Goal: Task Accomplishment & Management: Complete application form

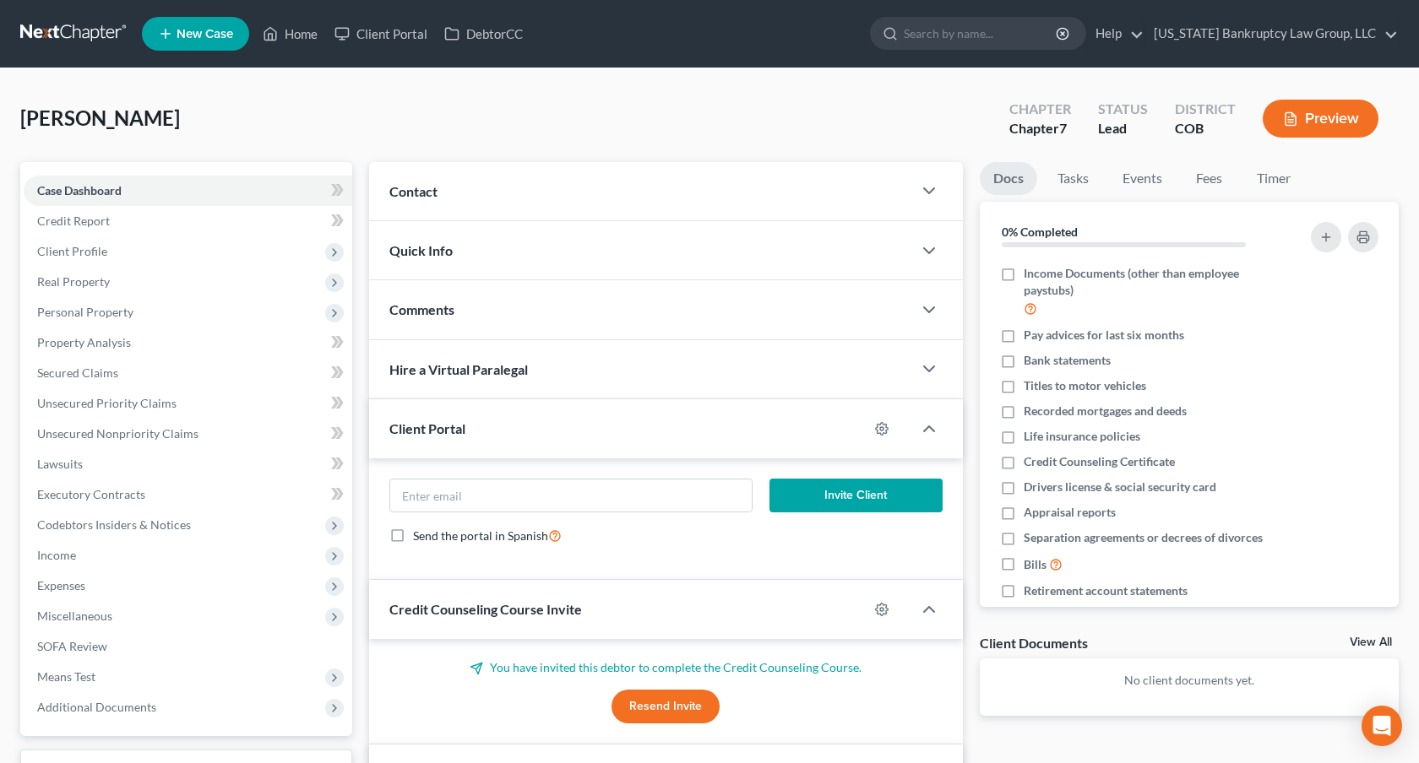
click at [80, 28] on link at bounding box center [74, 34] width 108 height 30
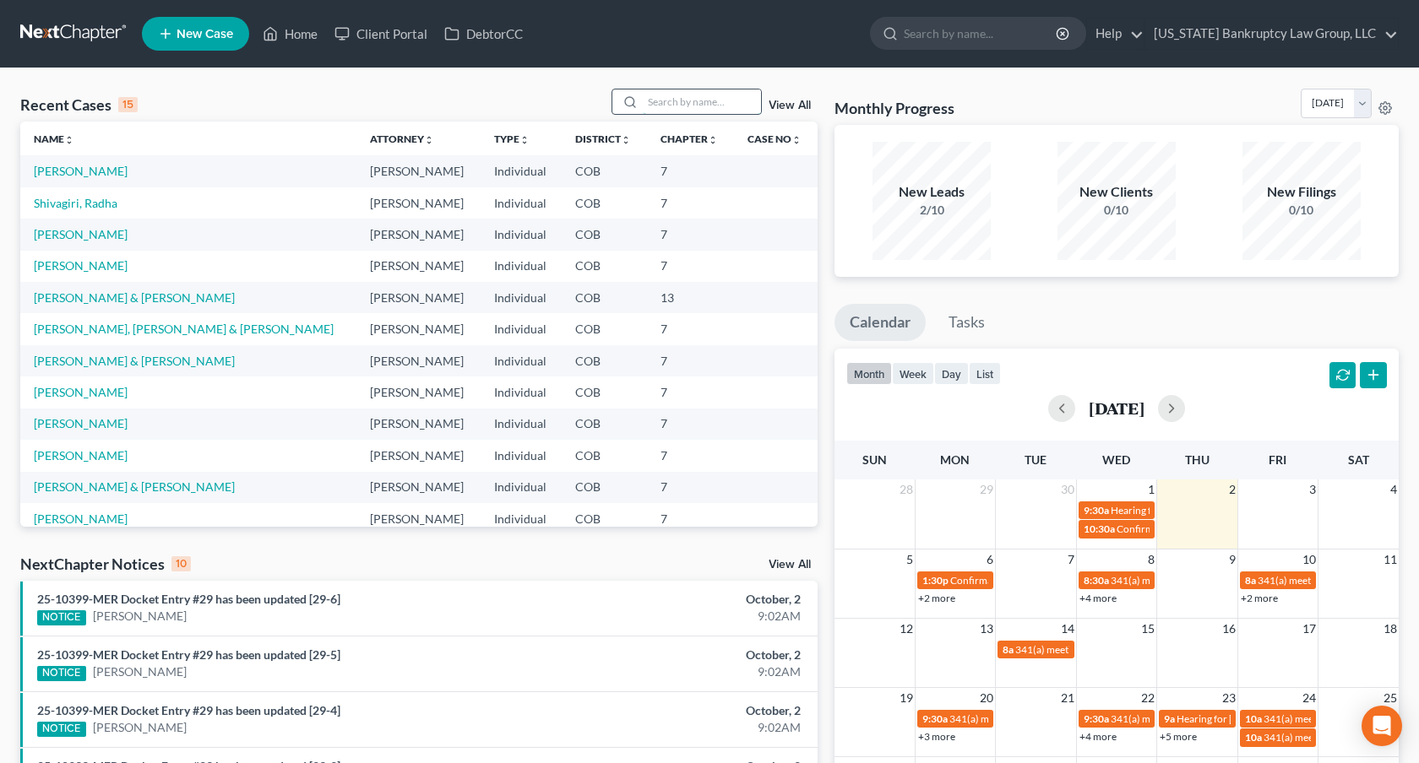
click at [709, 104] on input "search" at bounding box center [702, 102] width 118 height 24
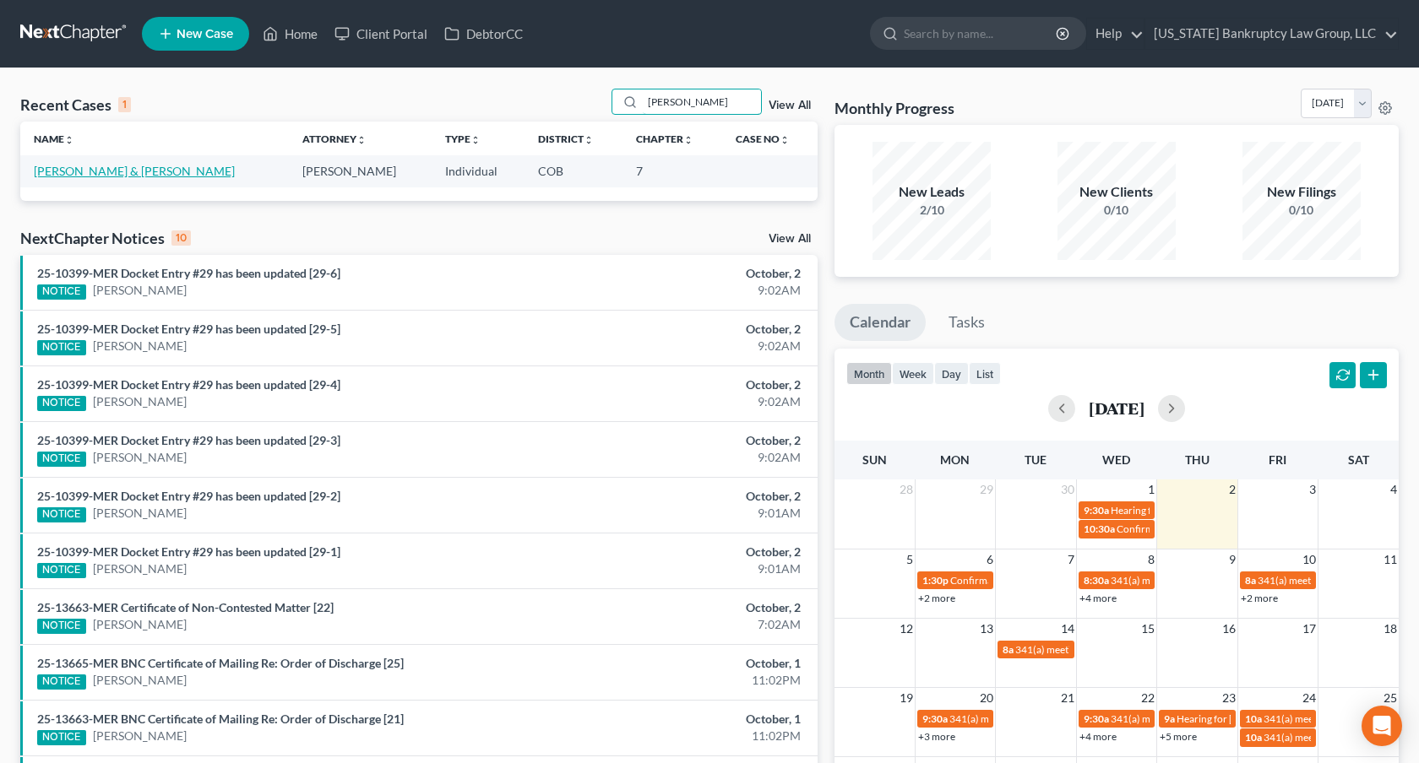
type input "[PERSON_NAME]"
click at [104, 166] on link "[PERSON_NAME] & [PERSON_NAME]" at bounding box center [134, 171] width 201 height 14
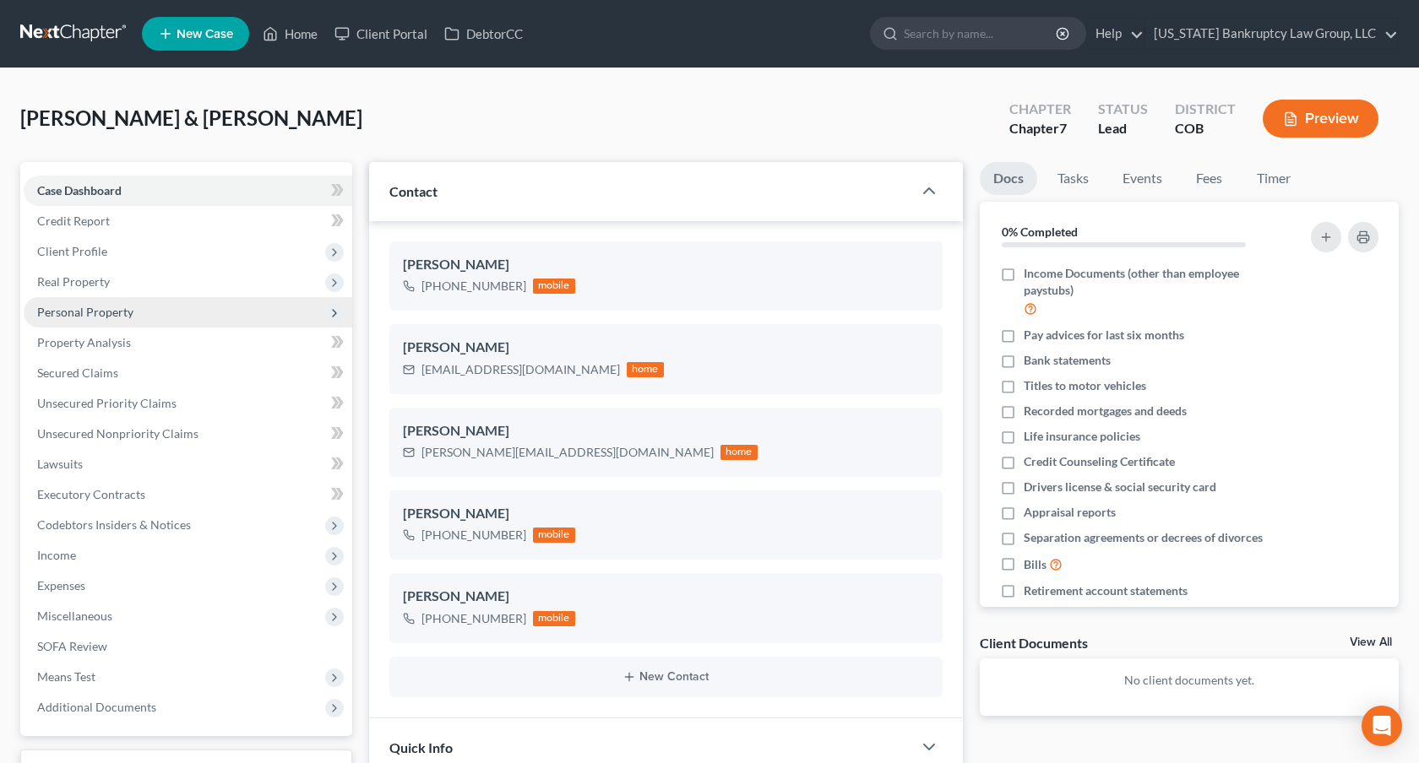
click at [118, 312] on span "Personal Property" at bounding box center [85, 312] width 96 height 14
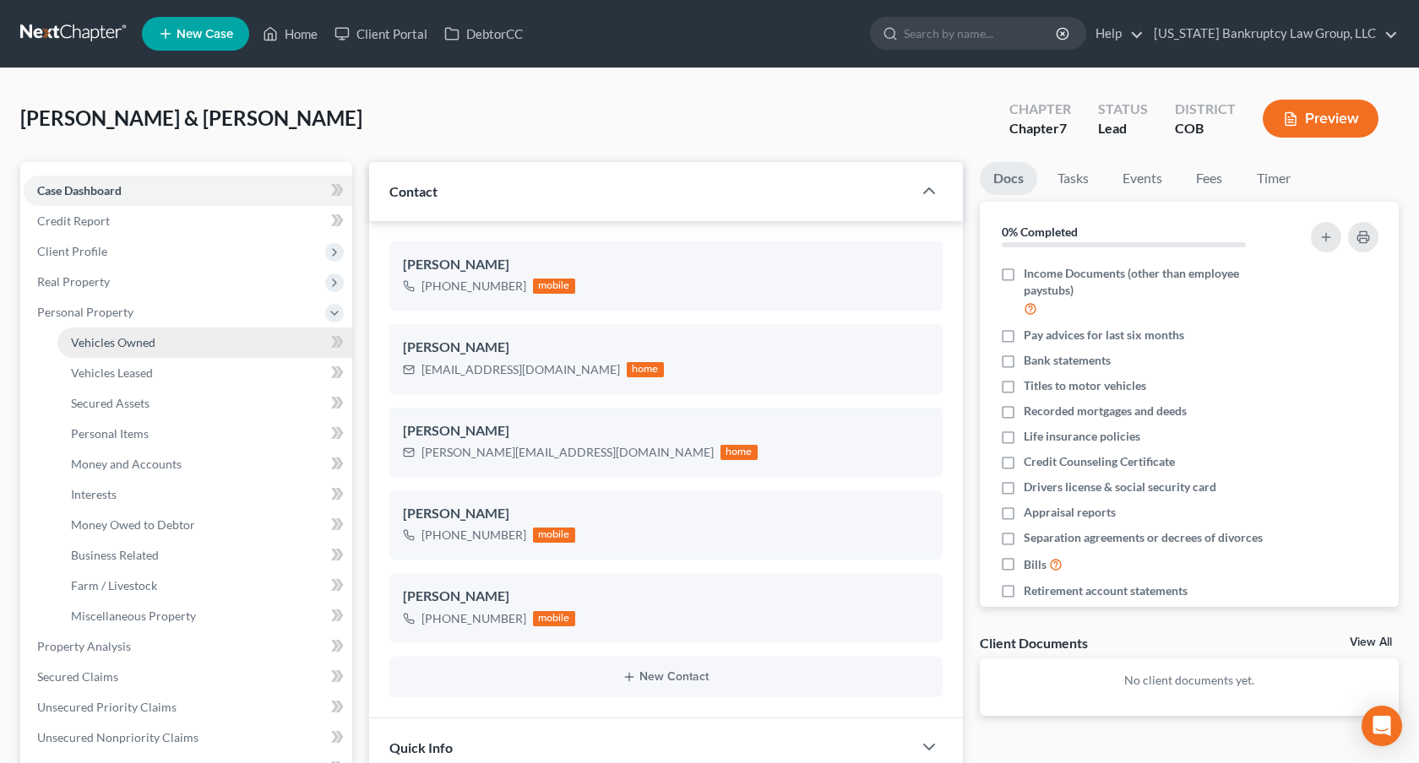
click at [123, 350] on link "Vehicles Owned" at bounding box center [204, 343] width 295 height 30
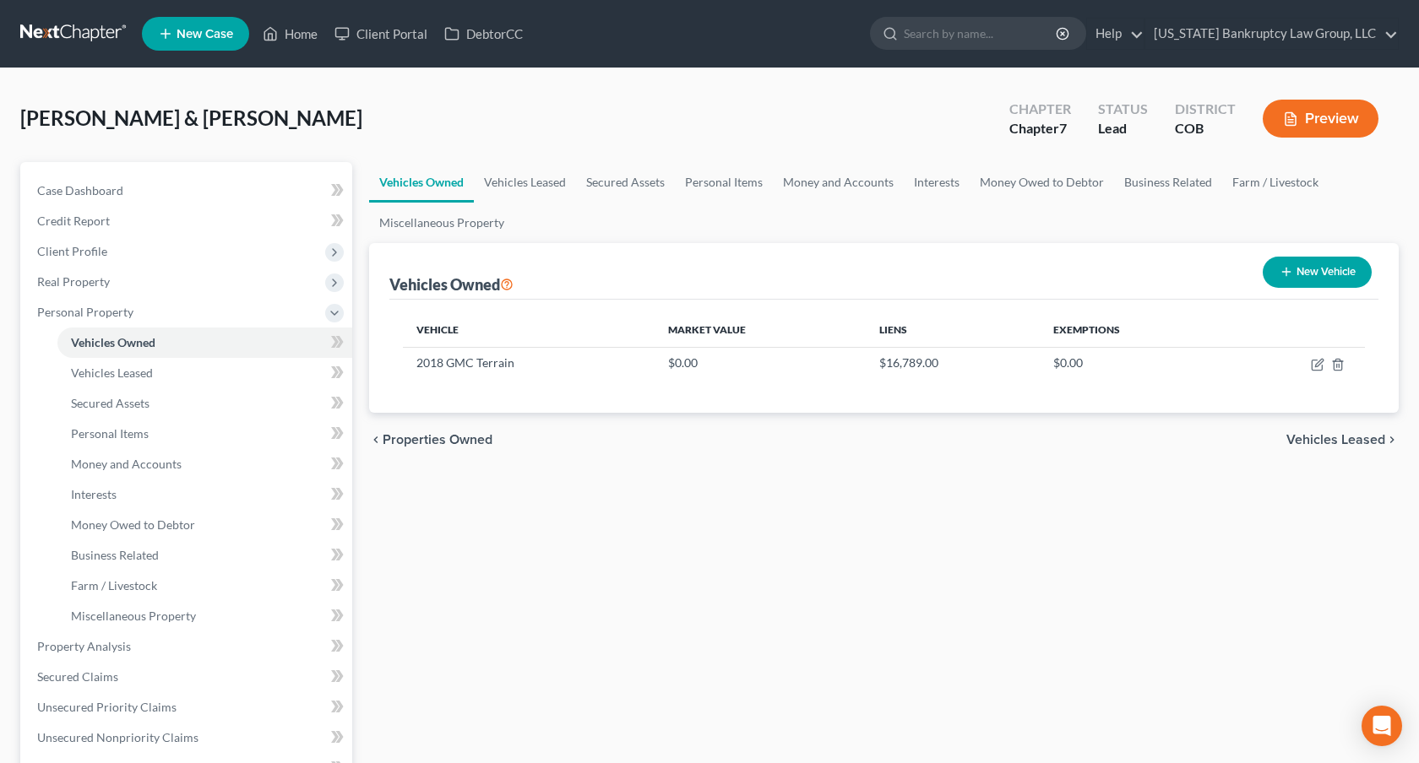
click at [1305, 274] on button "New Vehicle" at bounding box center [1316, 272] width 109 height 31
select select "0"
select select "2"
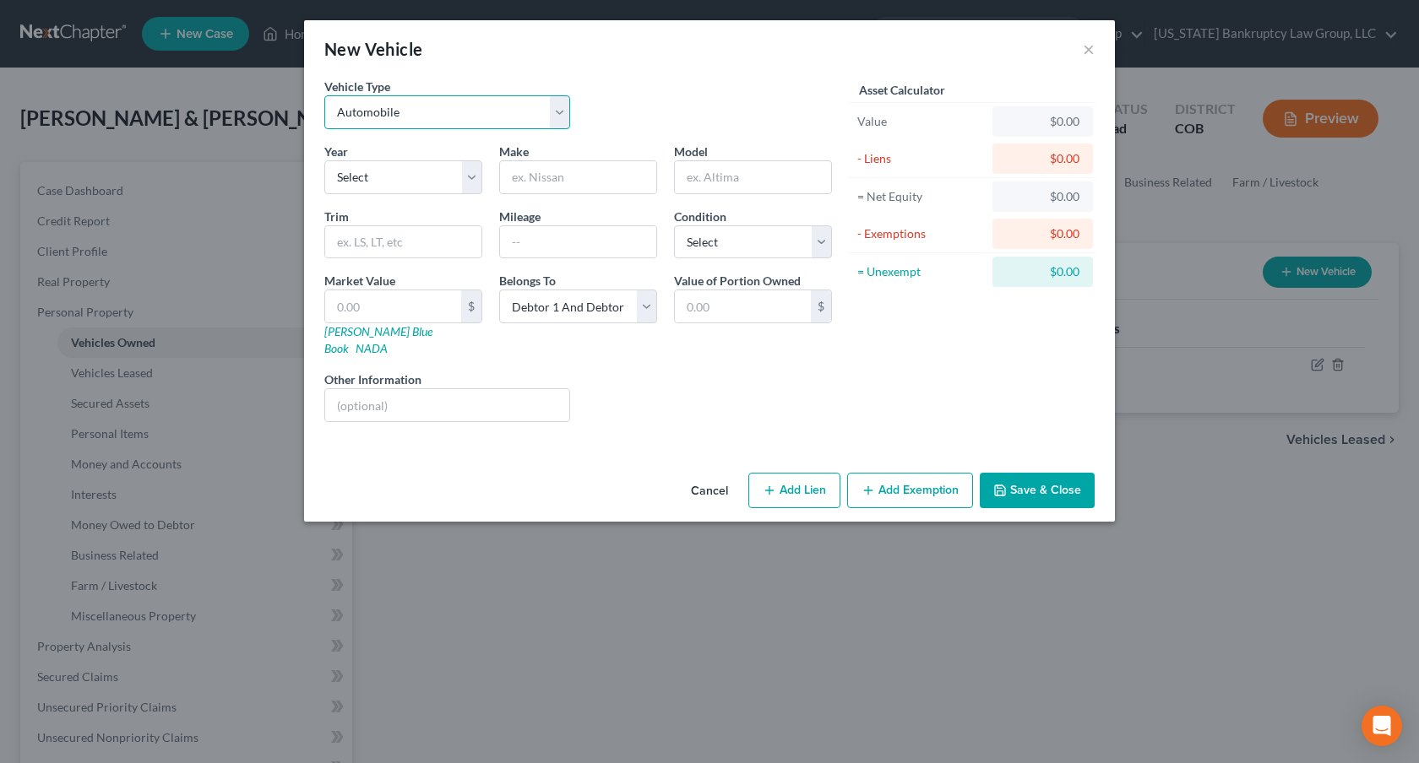
click at [506, 102] on select "Select Automobile Truck Trailer Watercraft Aircraft Motor Home Atv Other Vehicle" at bounding box center [447, 112] width 246 height 34
select select "2"
click at [324, 95] on select "Select Automobile Truck Trailer Watercraft Aircraft Motor Home Atv Other Vehicle" at bounding box center [447, 112] width 246 height 34
click at [442, 176] on select "Select 2026 2025 2024 2023 2022 2021 2020 2019 2018 2017 2016 2015 2014 2013 20…" at bounding box center [403, 177] width 158 height 34
select select "48"
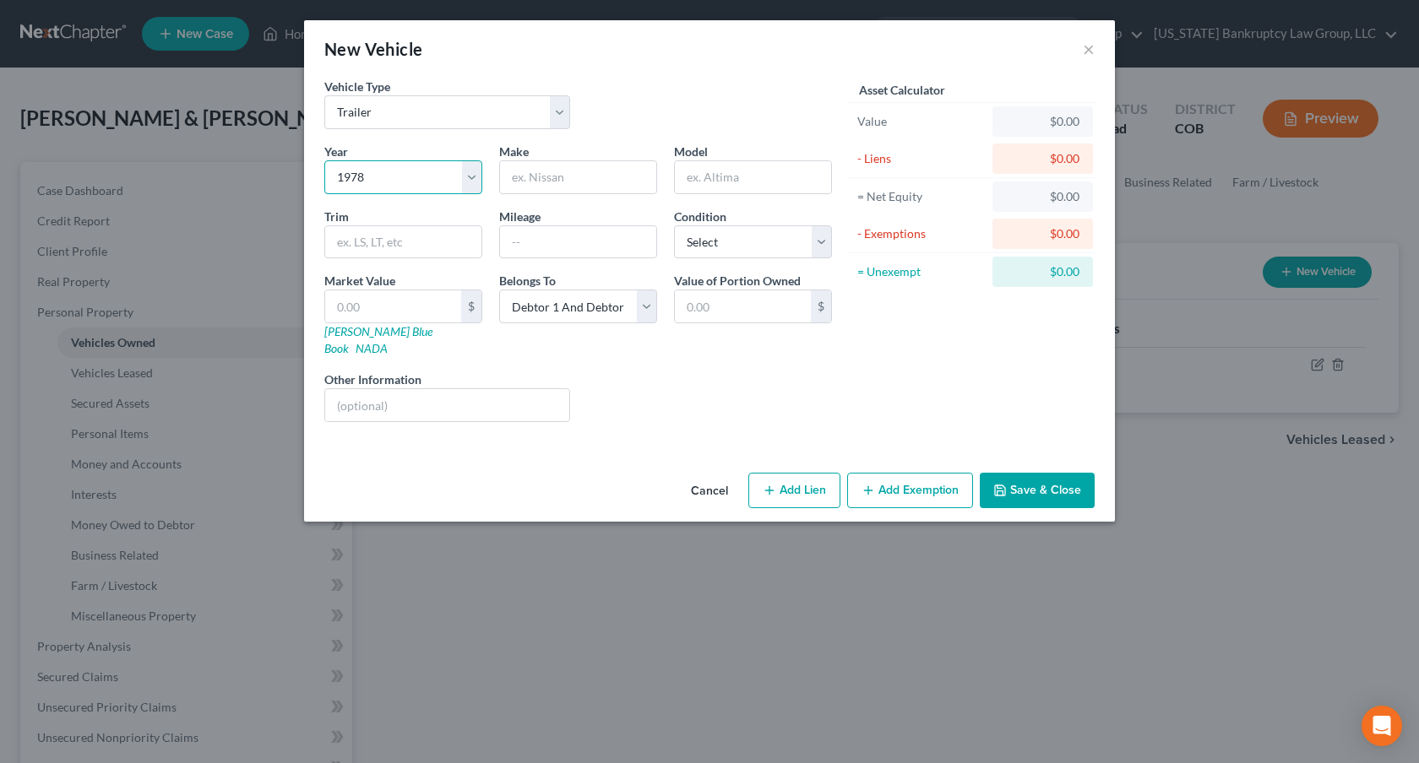
click at [324, 160] on select "Select 2026 2025 2024 2023 2022 2021 2020 2019 2018 2017 2016 2015 2014 2013 20…" at bounding box center [403, 177] width 158 height 34
click at [531, 180] on input "text" at bounding box center [578, 177] width 156 height 32
type input "[PERSON_NAME]"
type input "Pop Up Camper"
click at [717, 252] on select "Select Excellent Very Good Good Fair Poor" at bounding box center [753, 242] width 158 height 34
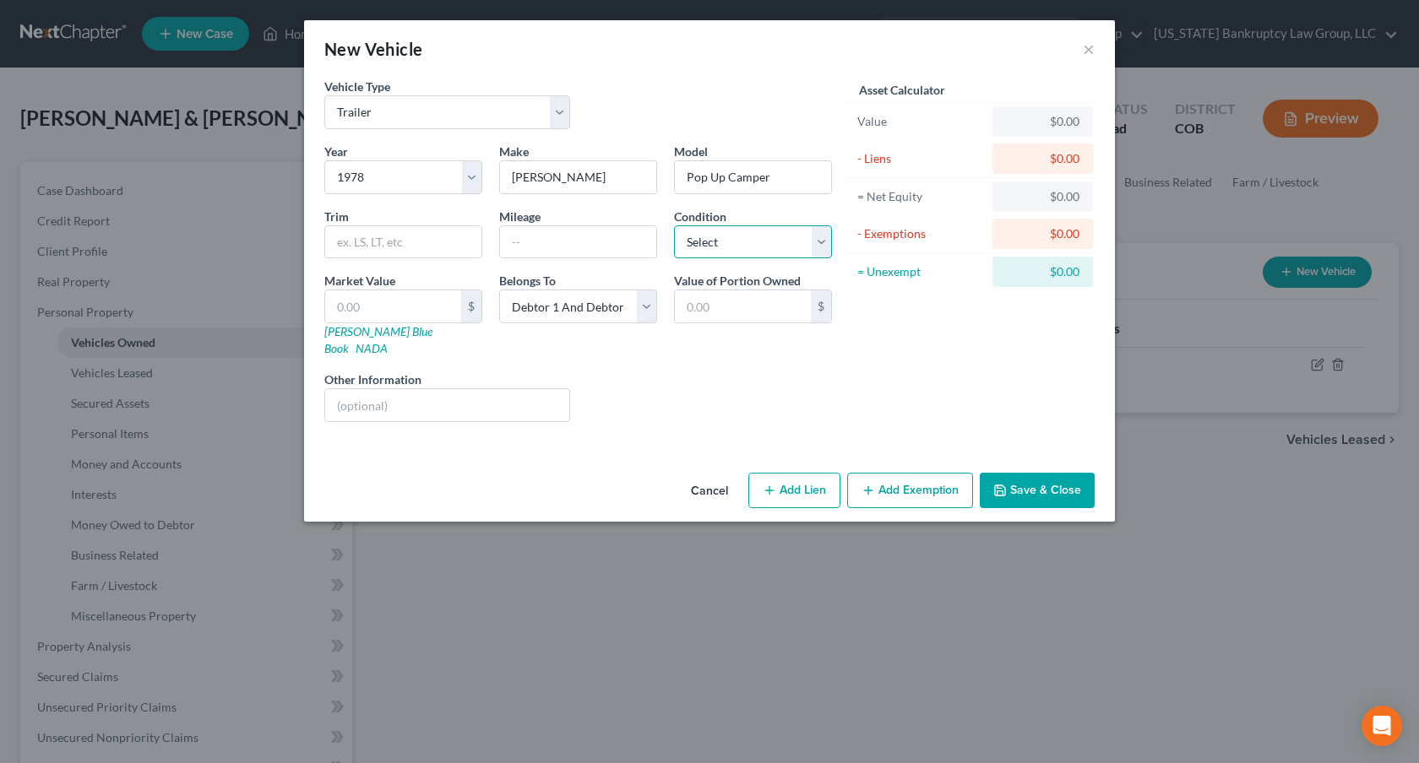
select select "4"
click at [674, 225] on select "Select Excellent Very Good Good Fair Poor" at bounding box center [753, 242] width 158 height 34
click at [428, 294] on input "text" at bounding box center [393, 306] width 136 height 32
type input "2"
type input "2.00"
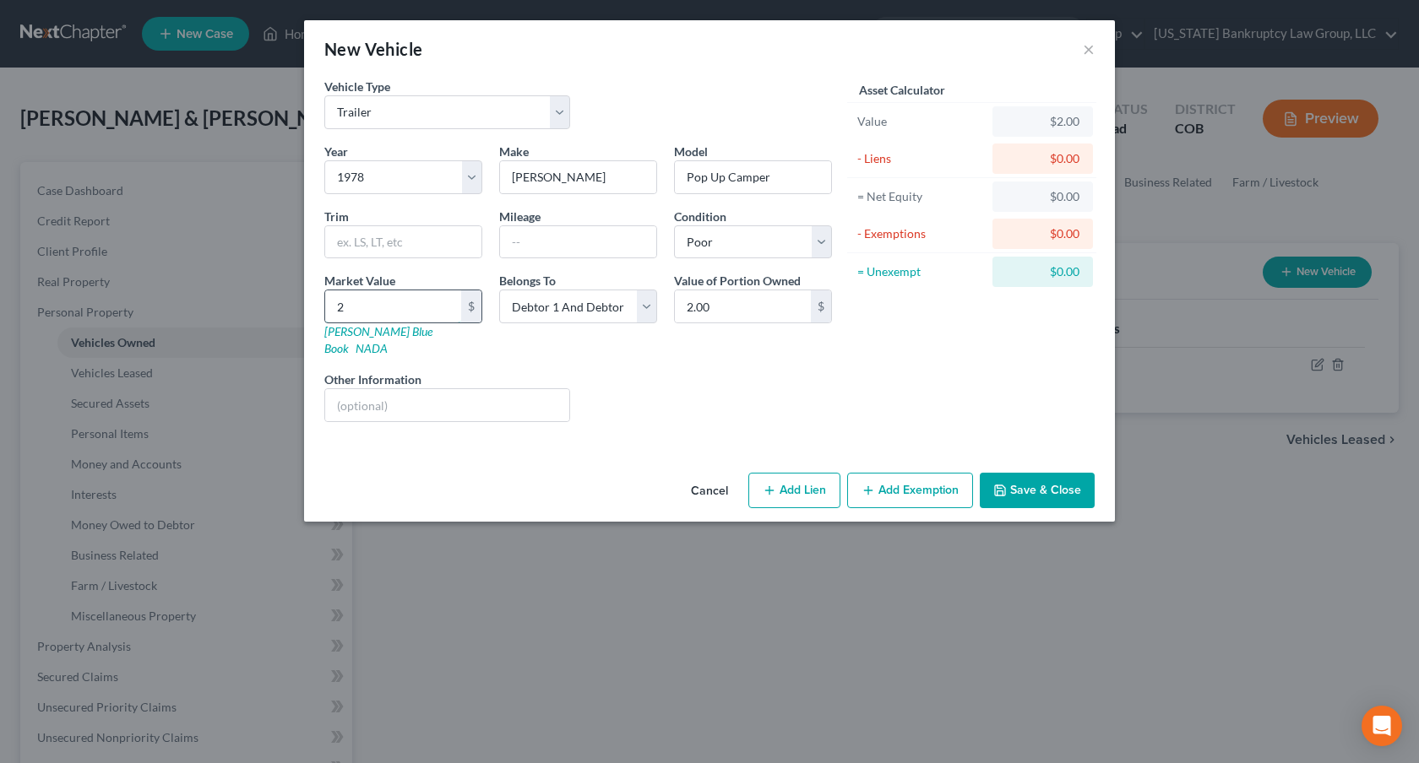
type input "20"
type input "20.00"
type input "200"
type input "200.00"
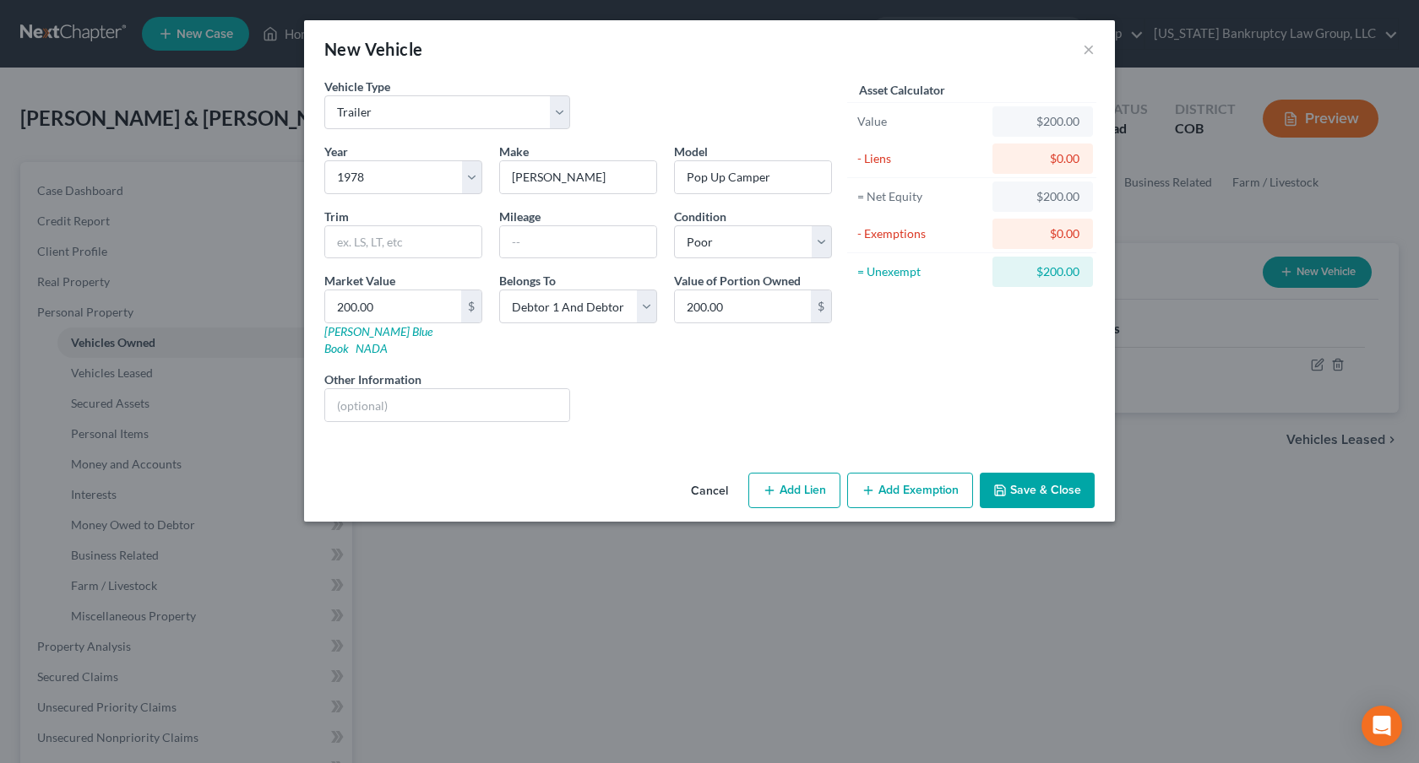
click at [1068, 475] on button "Save & Close" at bounding box center [1036, 490] width 115 height 35
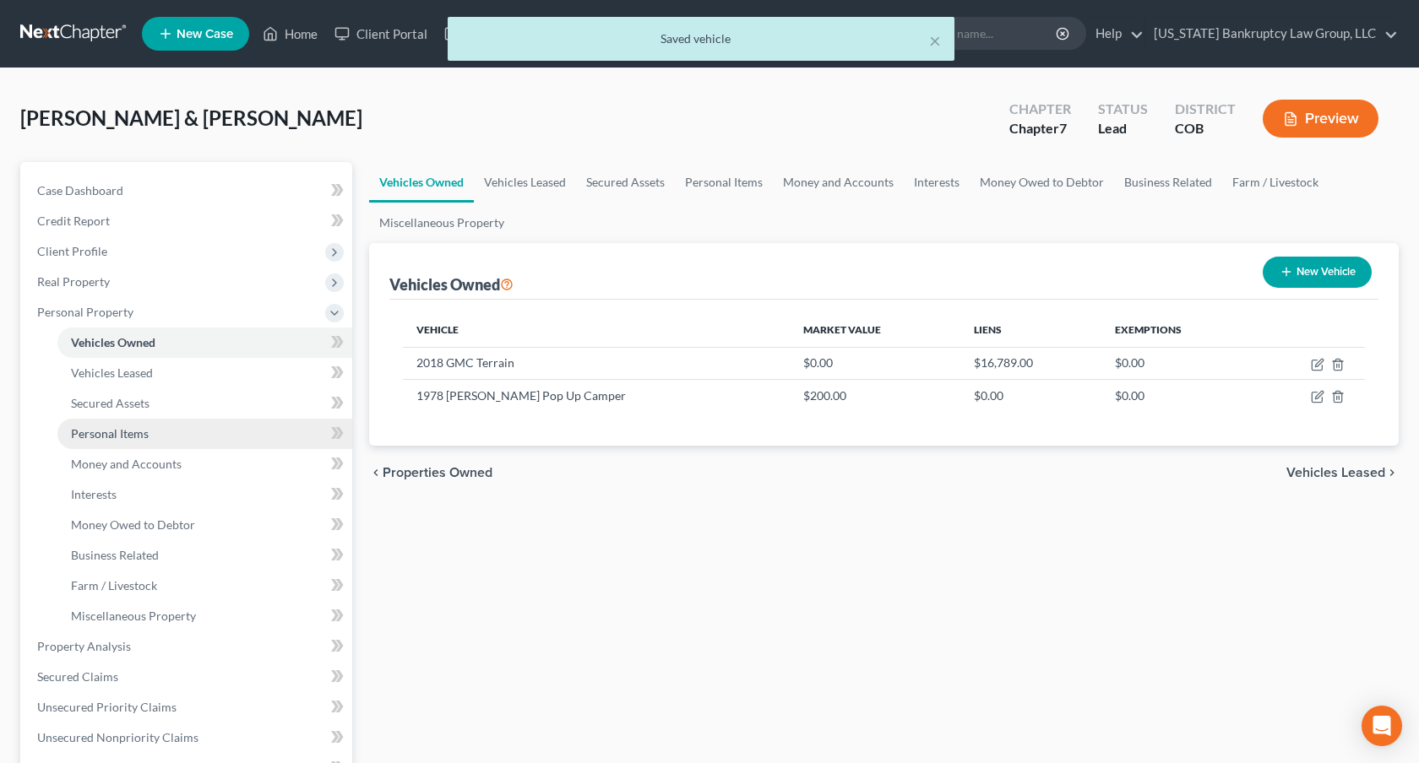
click at [148, 442] on link "Personal Items" at bounding box center [204, 434] width 295 height 30
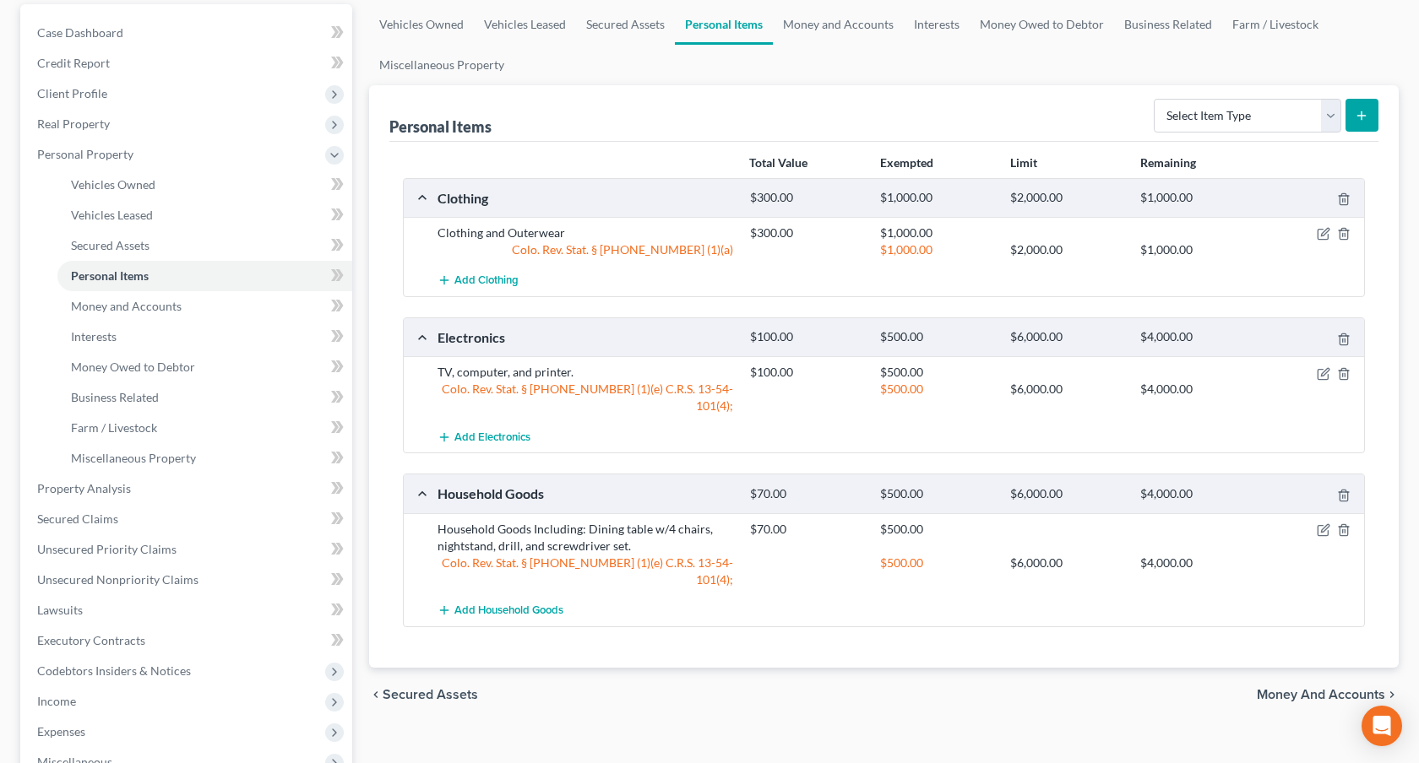
scroll to position [154, 0]
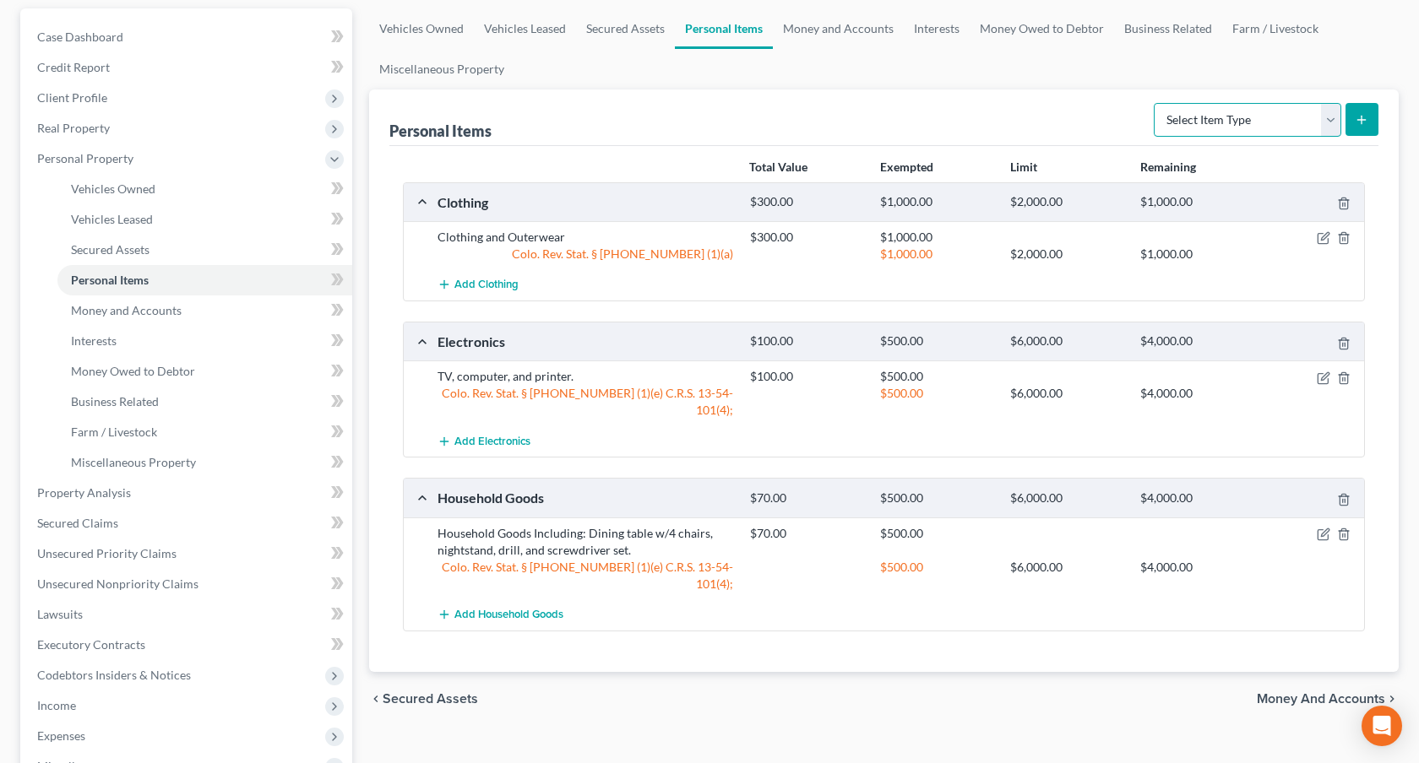
click at [1334, 128] on select "Select Item Type Clothing Collectibles Of Value Electronics Firearms Household …" at bounding box center [1246, 120] width 187 height 34
select select "jewelry"
click at [1155, 103] on select "Select Item Type Clothing Collectibles Of Value Electronics Firearms Household …" at bounding box center [1246, 120] width 187 height 34
click at [1354, 123] on icon "submit" at bounding box center [1361, 120] width 14 height 14
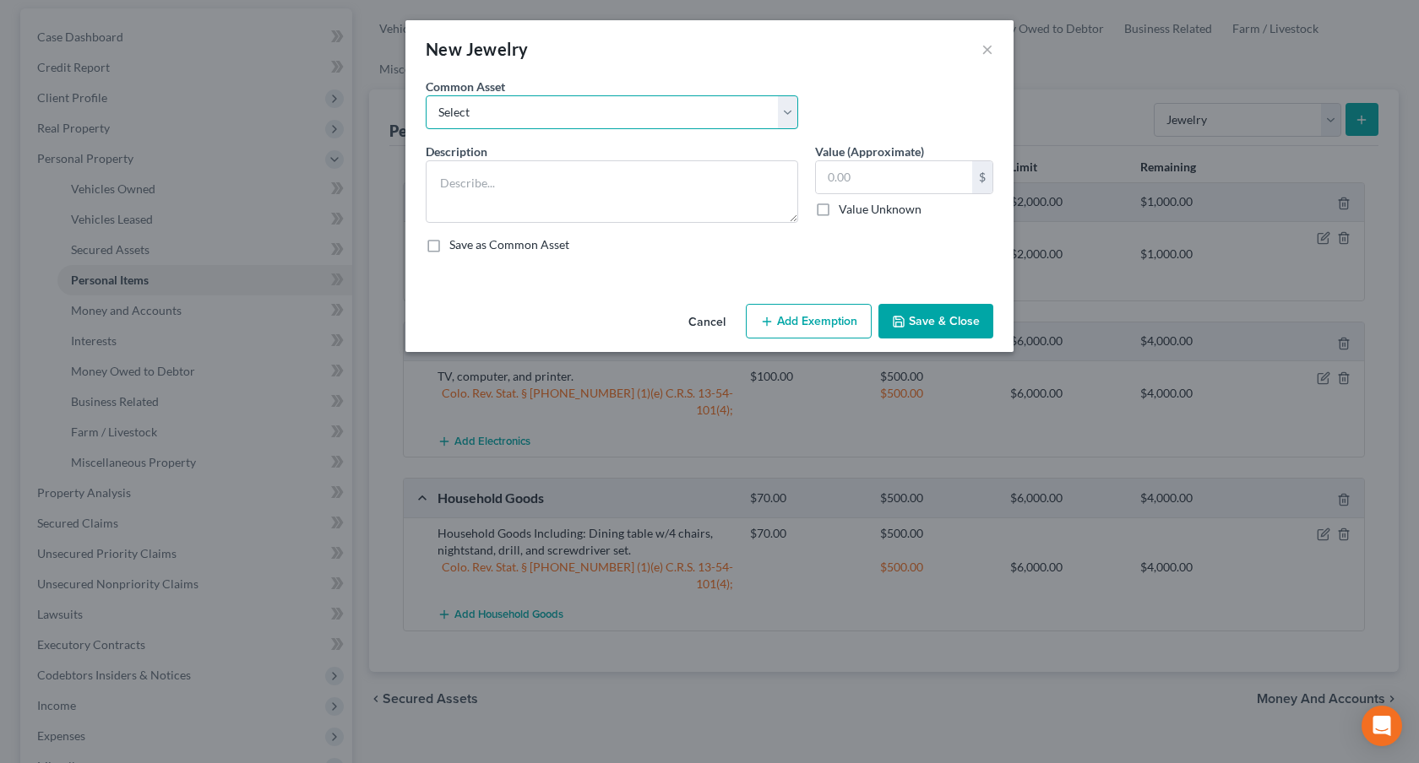
click at [573, 119] on select "Select Smartwatch Wedding rings Costume jewelry Wedding rings" at bounding box center [612, 112] width 372 height 34
select select "3"
click at [426, 95] on select "Select Smartwatch Wedding rings Costume jewelry Wedding rings" at bounding box center [612, 112] width 372 height 34
type textarea "Wedding rings"
click at [838, 182] on input "200.00" at bounding box center [894, 177] width 156 height 32
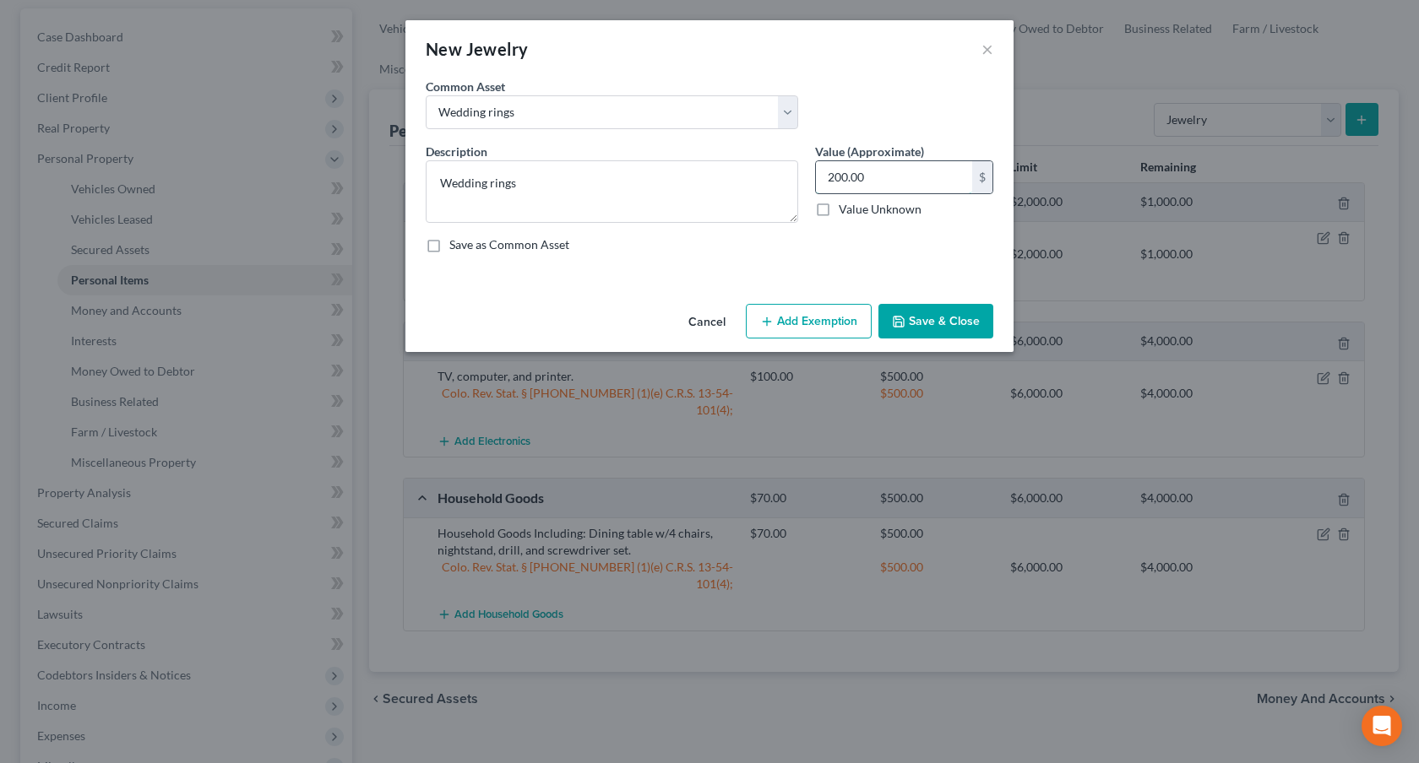
click at [838, 182] on input "200.00" at bounding box center [894, 177] width 156 height 32
type input "500.00"
click at [821, 317] on button "Add Exemption" at bounding box center [809, 321] width 126 height 35
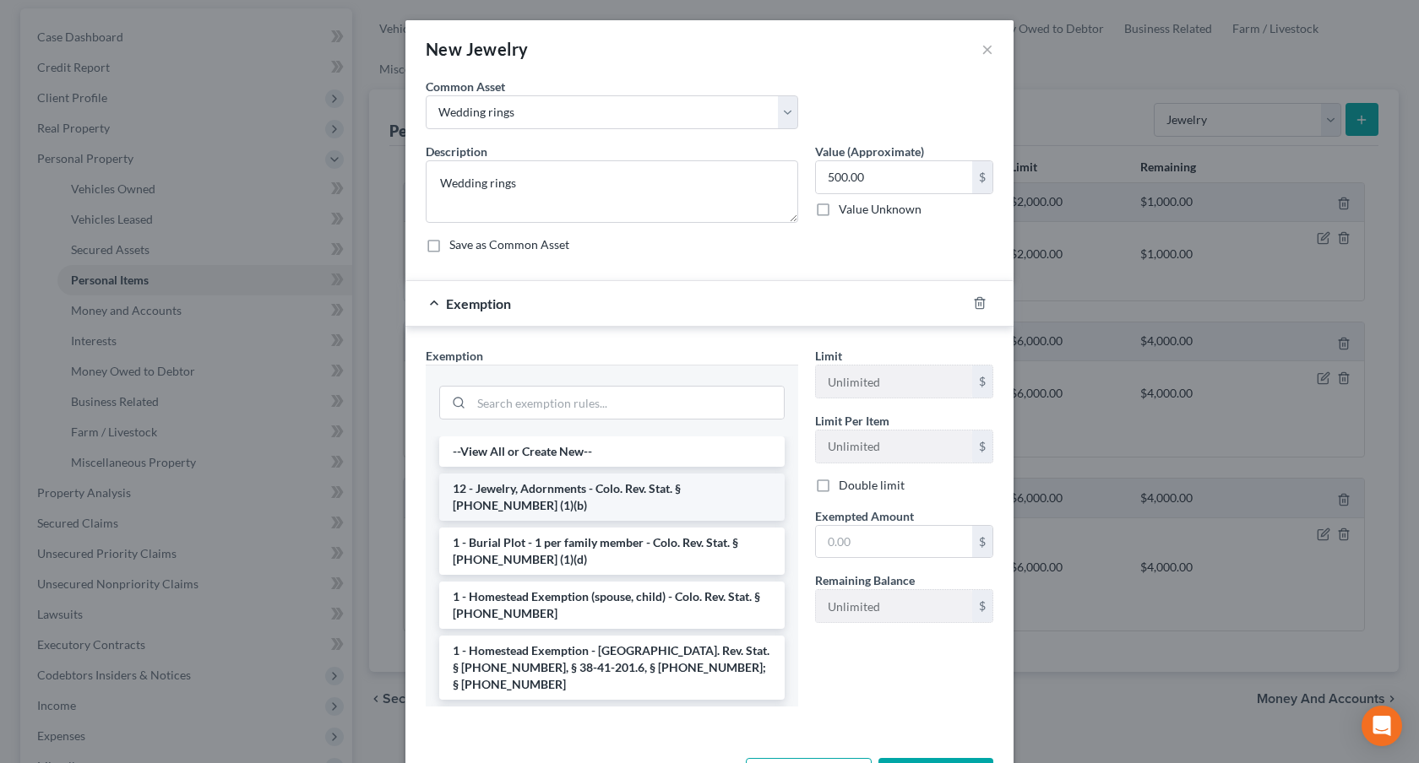
click at [679, 484] on li "12 - Jewelry, Adornments - Colo. Rev. Stat. § [PHONE_NUMBER] (1)(b)" at bounding box center [611, 497] width 345 height 47
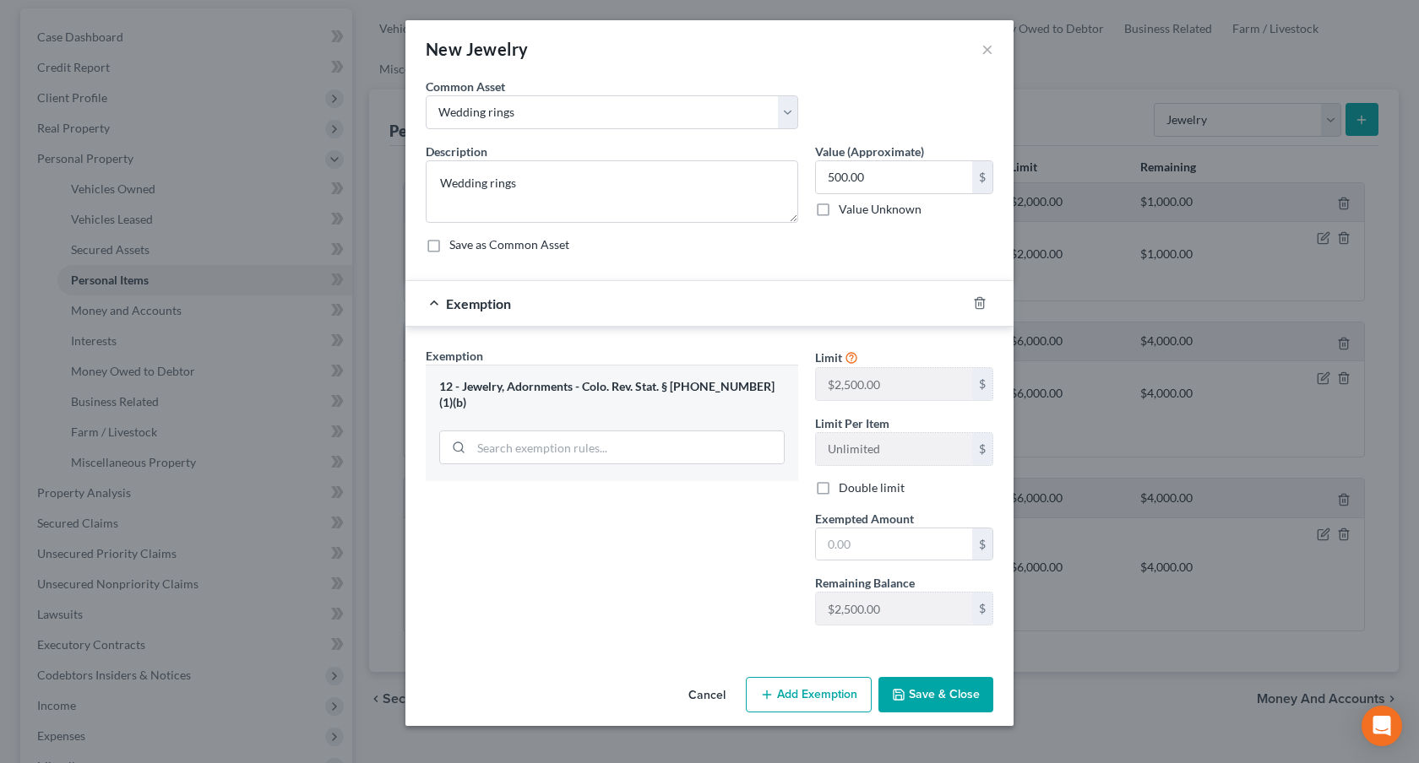
click at [838, 492] on label "Double limit" at bounding box center [871, 488] width 66 height 17
click at [845, 491] on input "Double limit" at bounding box center [850, 485] width 11 height 11
checkbox input "true"
click at [842, 536] on input "text" at bounding box center [894, 545] width 156 height 32
type input "500.00"
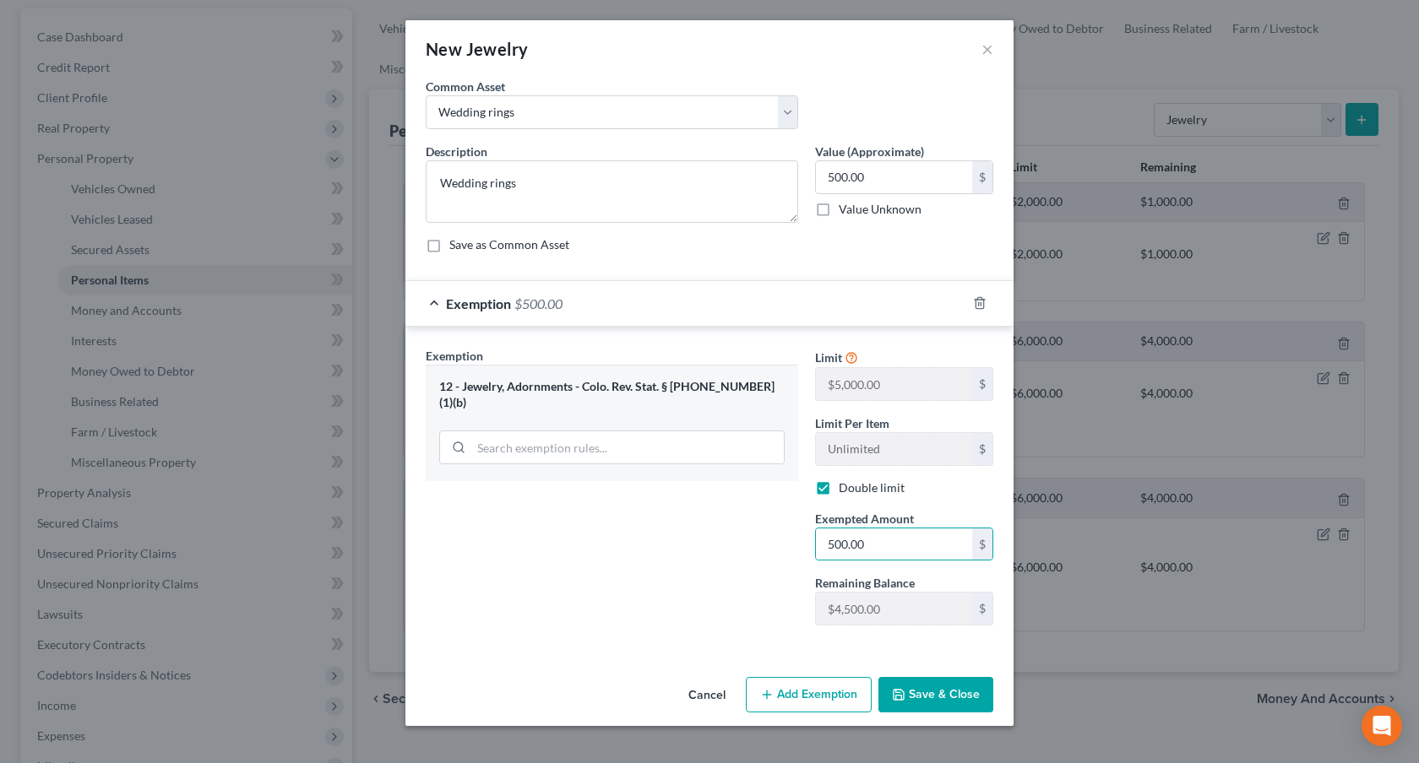
click at [941, 695] on button "Save & Close" at bounding box center [935, 694] width 115 height 35
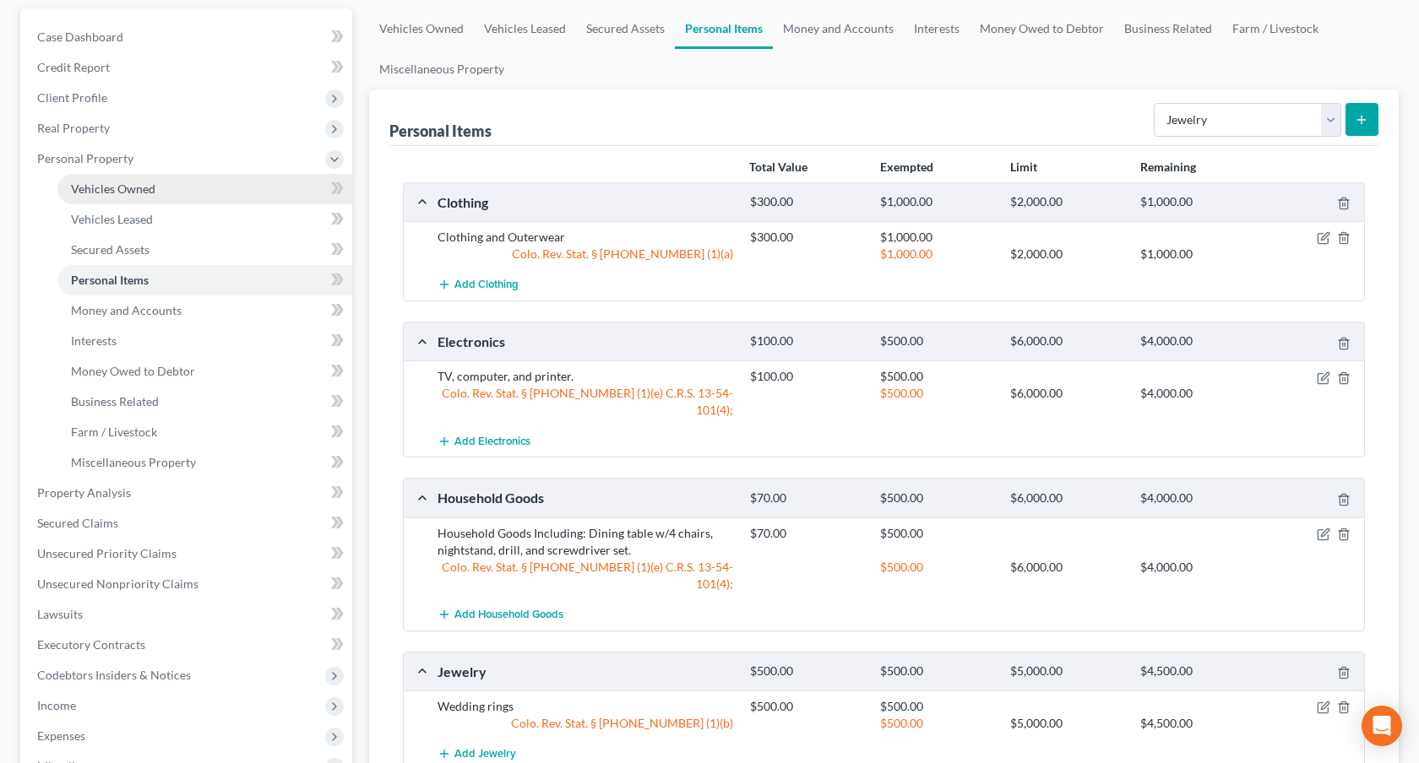
click at [151, 198] on link "Vehicles Owned" at bounding box center [204, 189] width 295 height 30
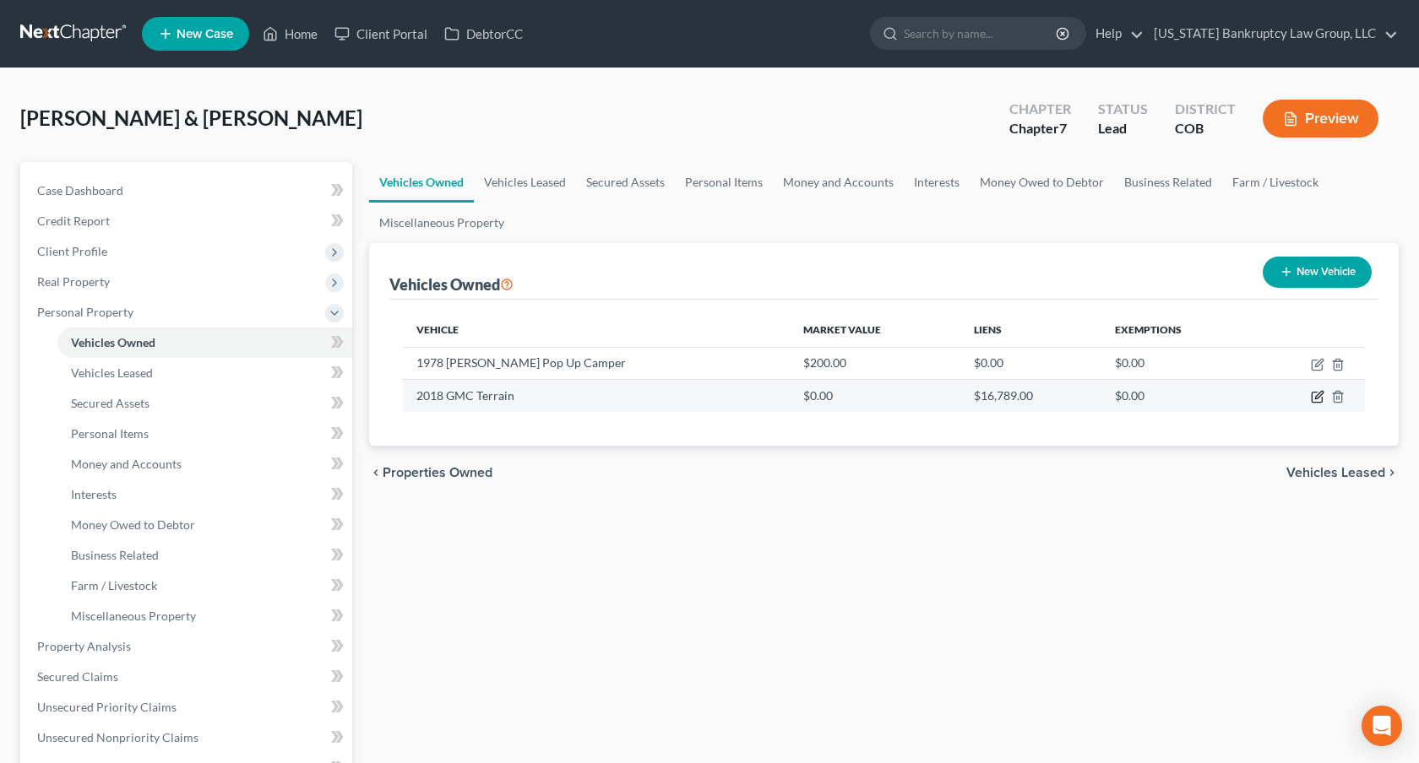
click at [1319, 393] on icon "button" at bounding box center [1319, 396] width 8 height 8
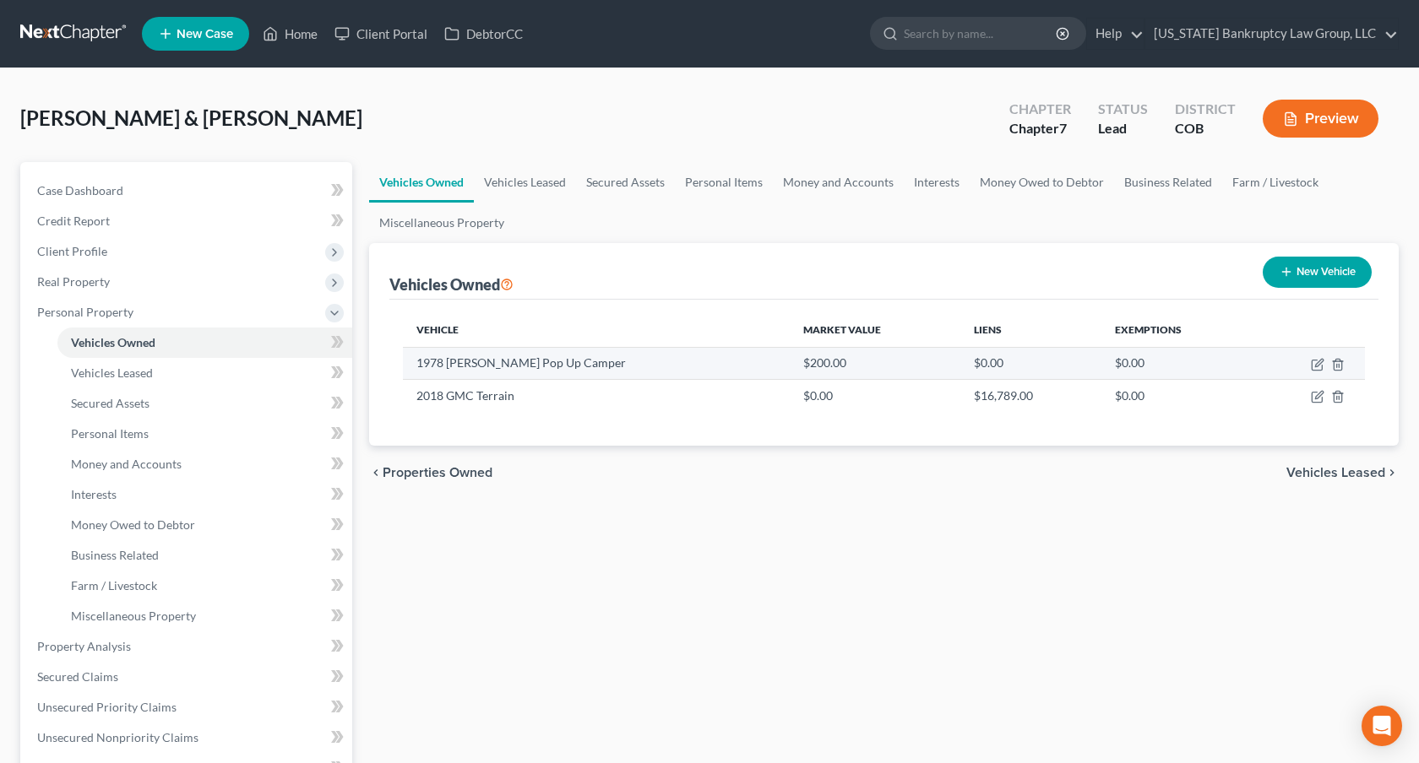
select select "0"
select select "8"
select select "3"
select select "1"
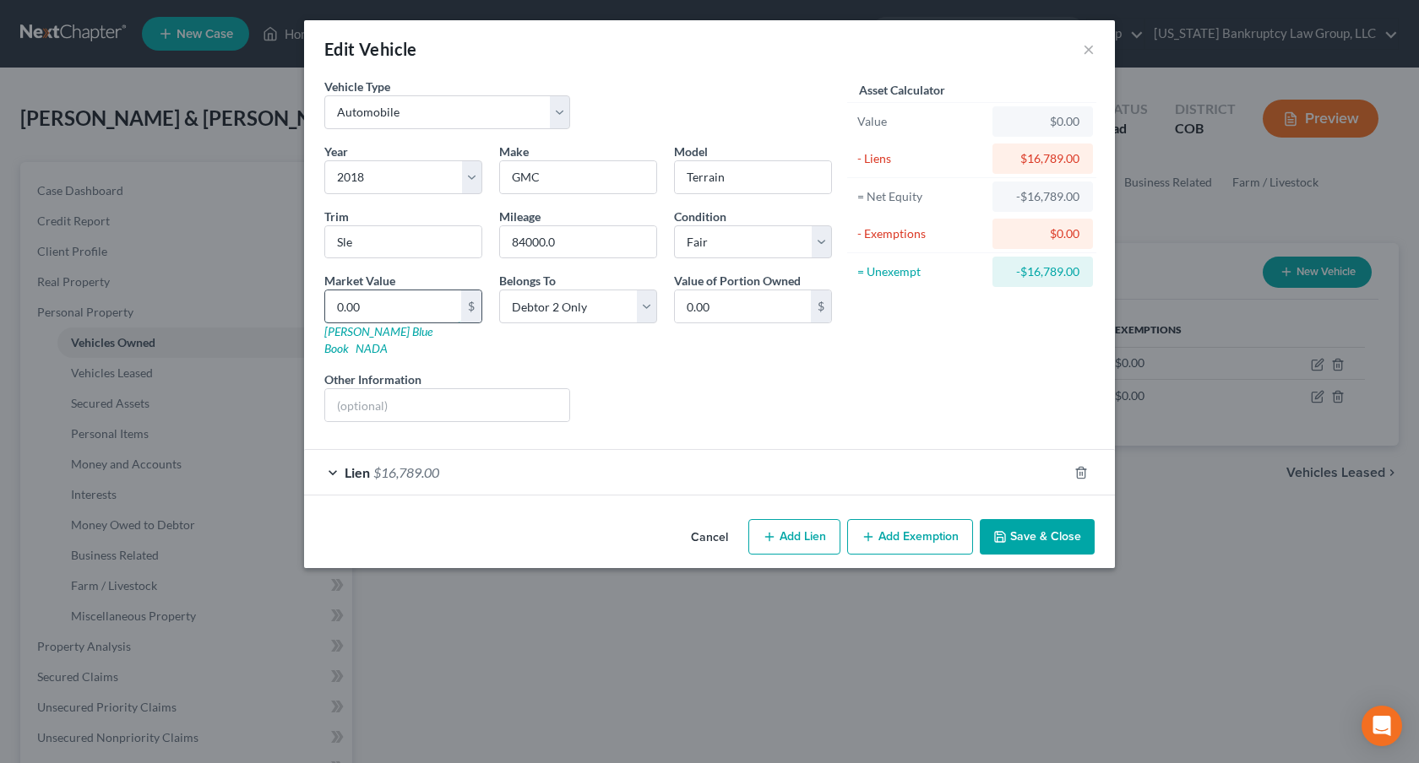
click at [371, 307] on input "0.00" at bounding box center [393, 306] width 136 height 32
type input "1"
type input "1.00"
type input "15"
type input "15.00"
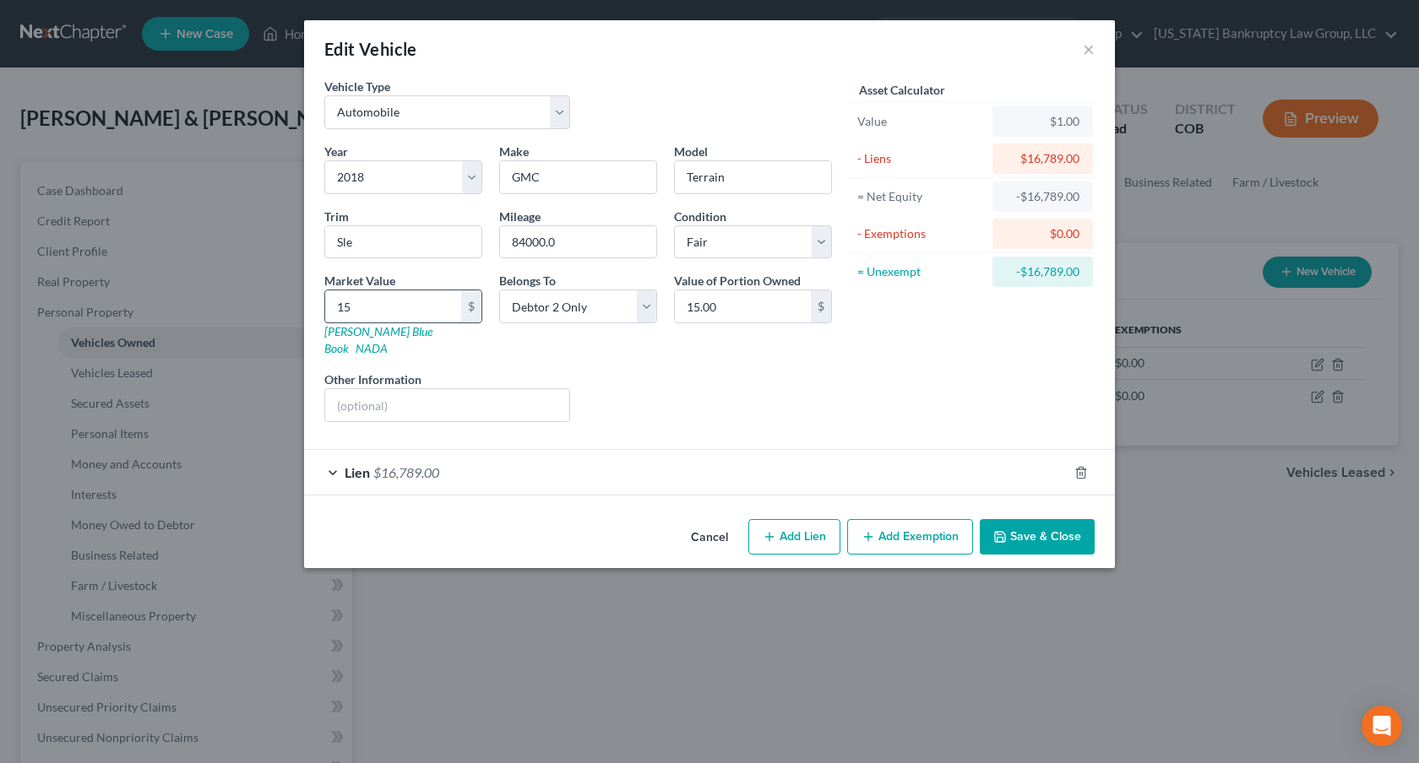
type input "150"
type input "150.00"
type input "1500"
type input "1,500.00"
type input "1,5000"
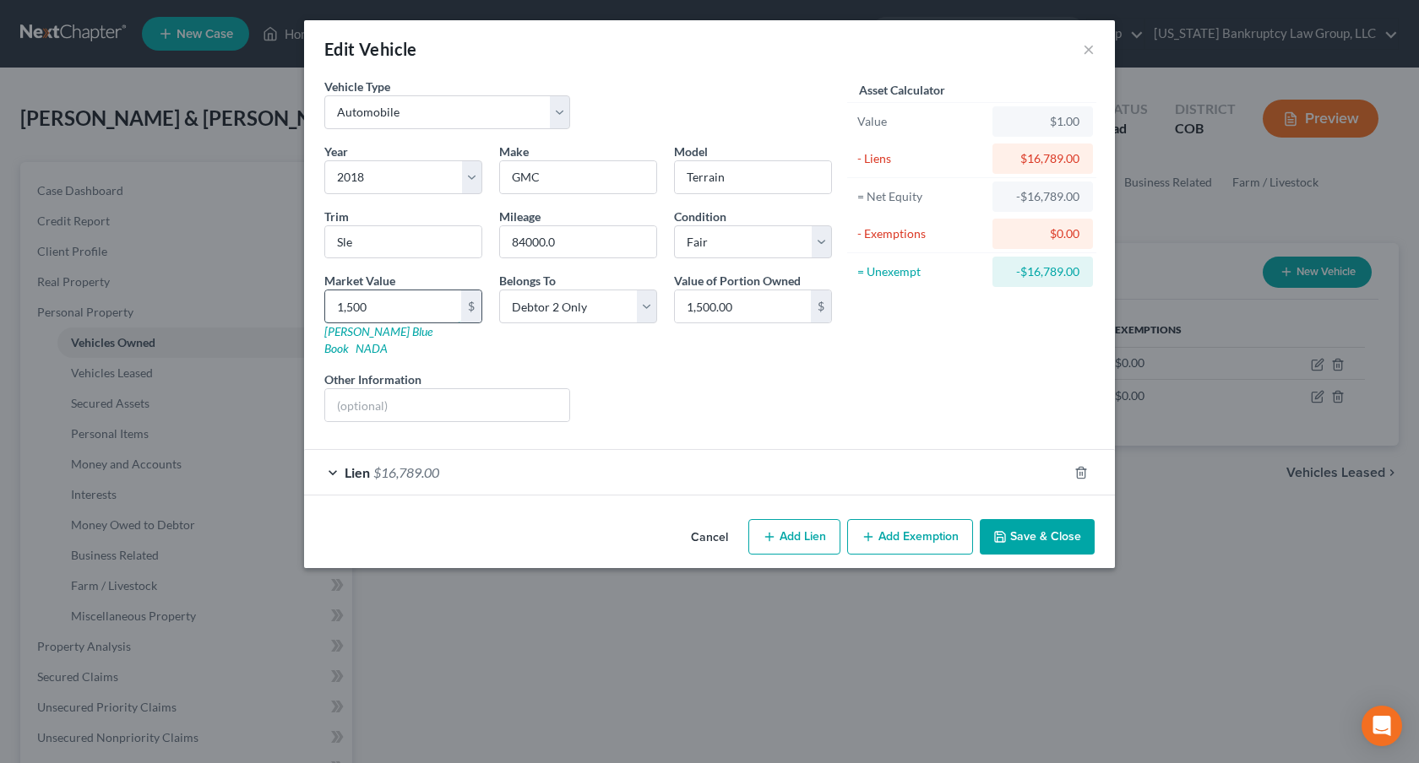
type input "15,000.00"
click at [927, 526] on button "Add Exemption" at bounding box center [910, 536] width 126 height 35
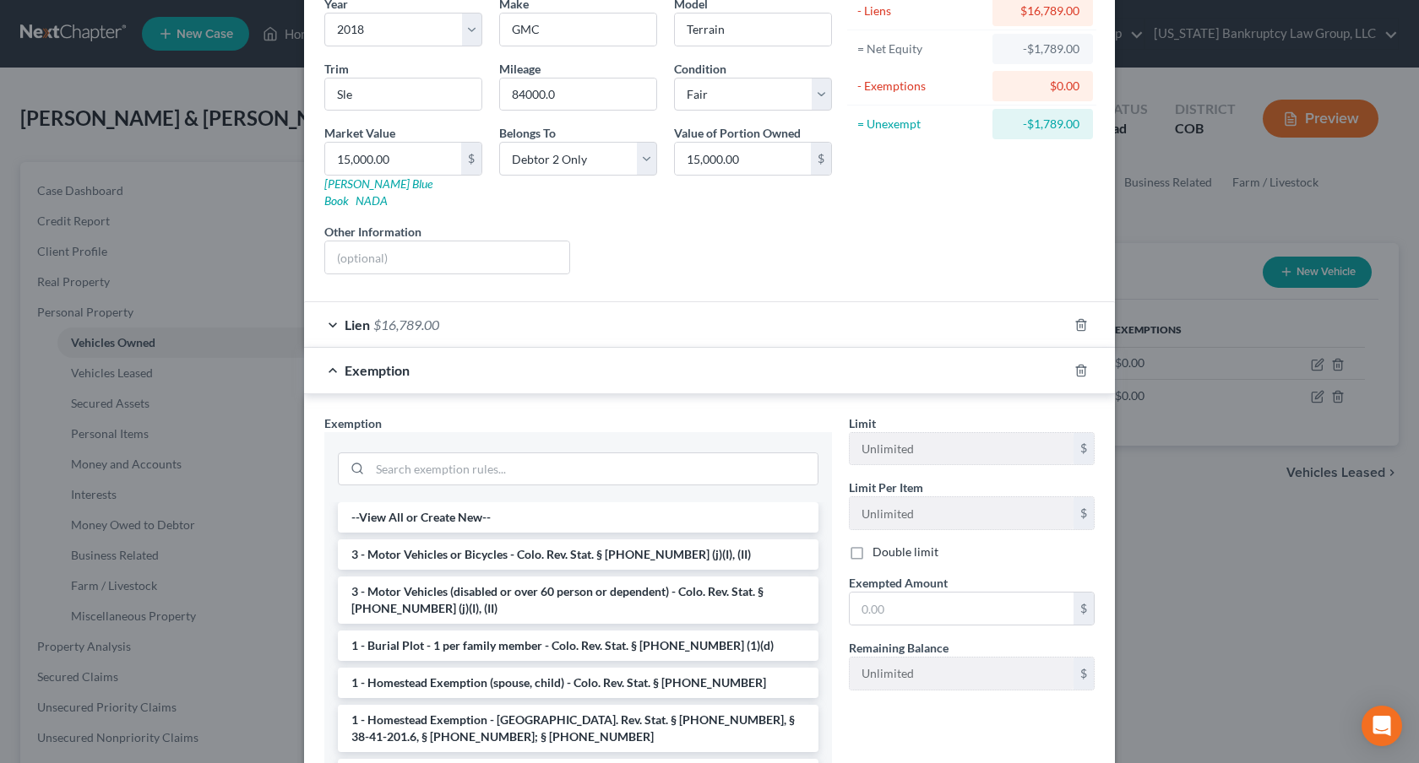
scroll to position [151, 0]
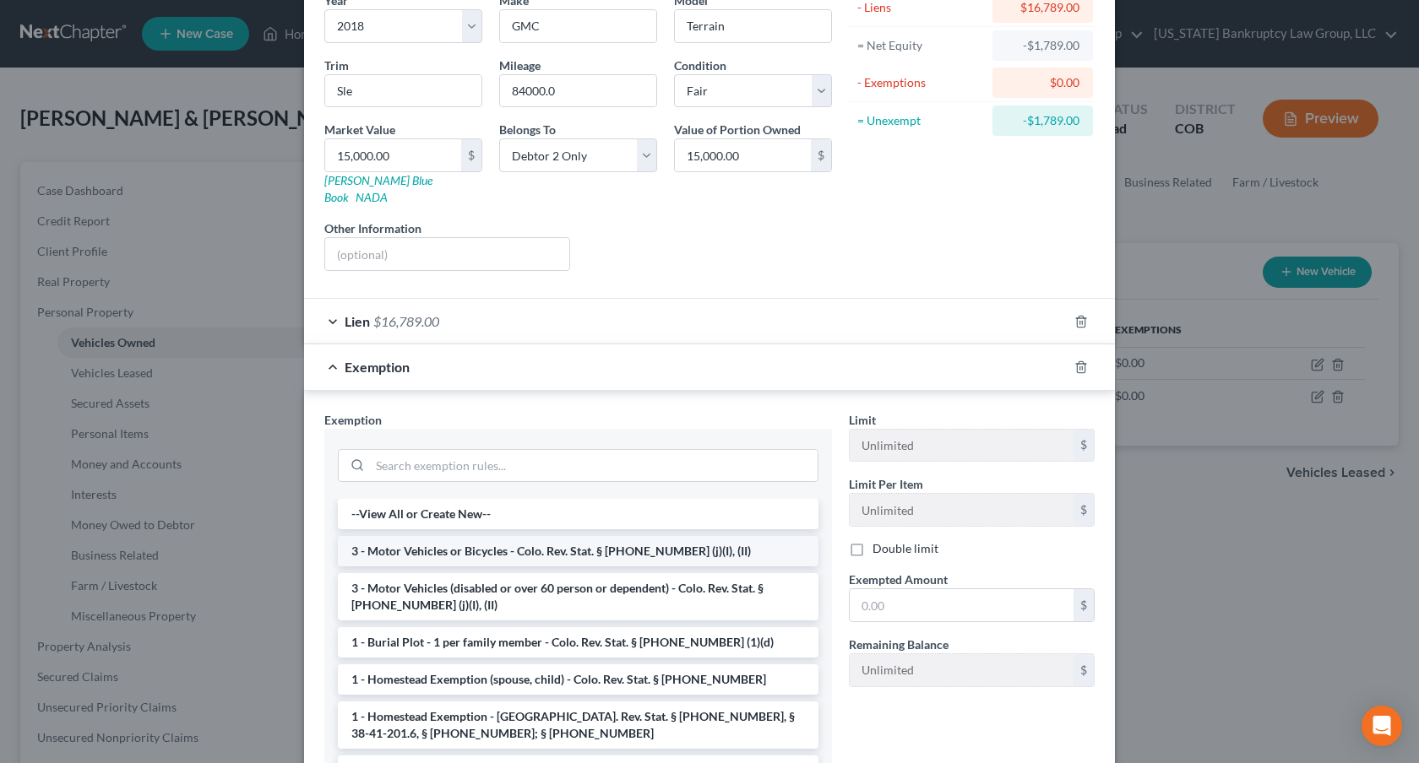
click at [627, 536] on li "3 - Motor Vehicles or Bicycles - Colo. Rev. Stat. § [PHONE_NUMBER] (j)(I), (II)" at bounding box center [578, 551] width 480 height 30
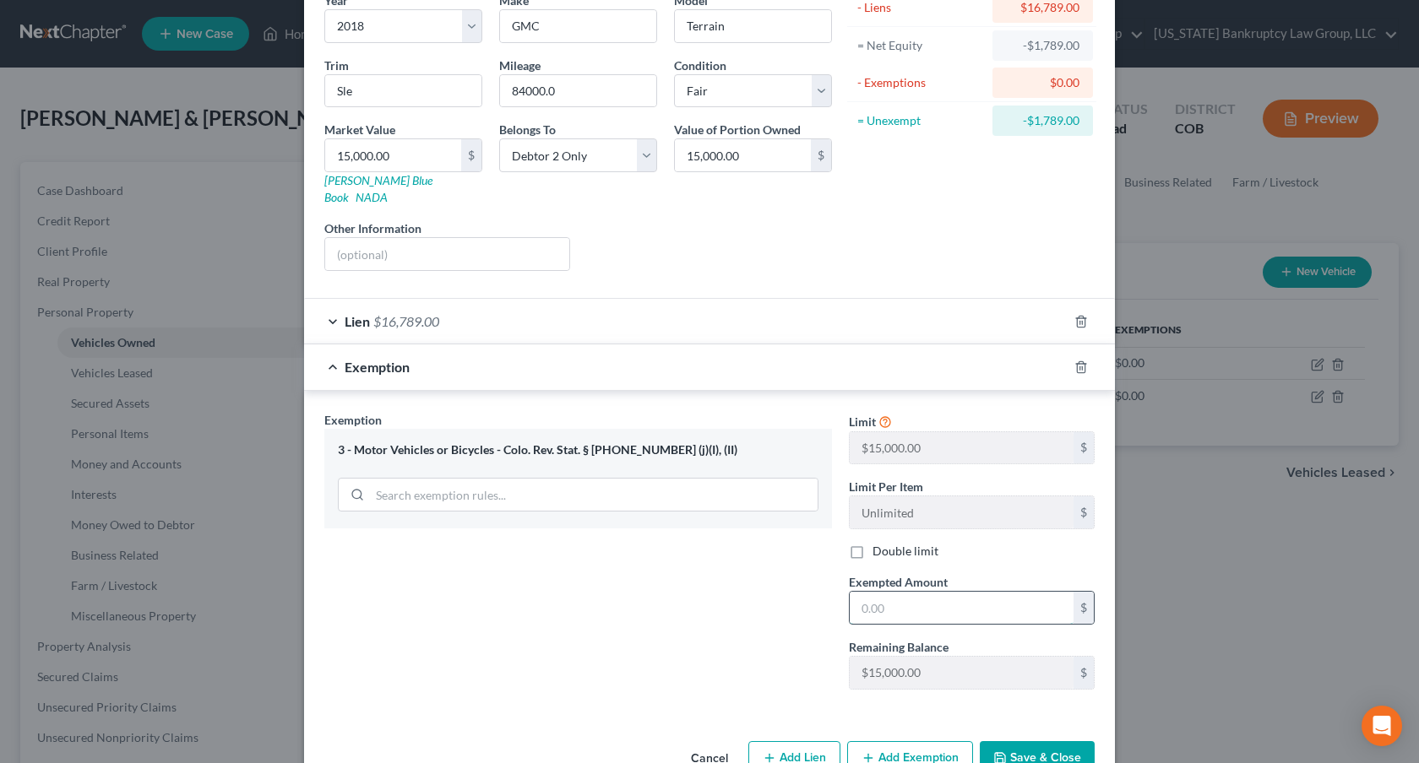
click at [864, 593] on input "text" at bounding box center [961, 608] width 224 height 32
type input "15,000.00"
click at [1045, 749] on button "Save & Close" at bounding box center [1036, 758] width 115 height 35
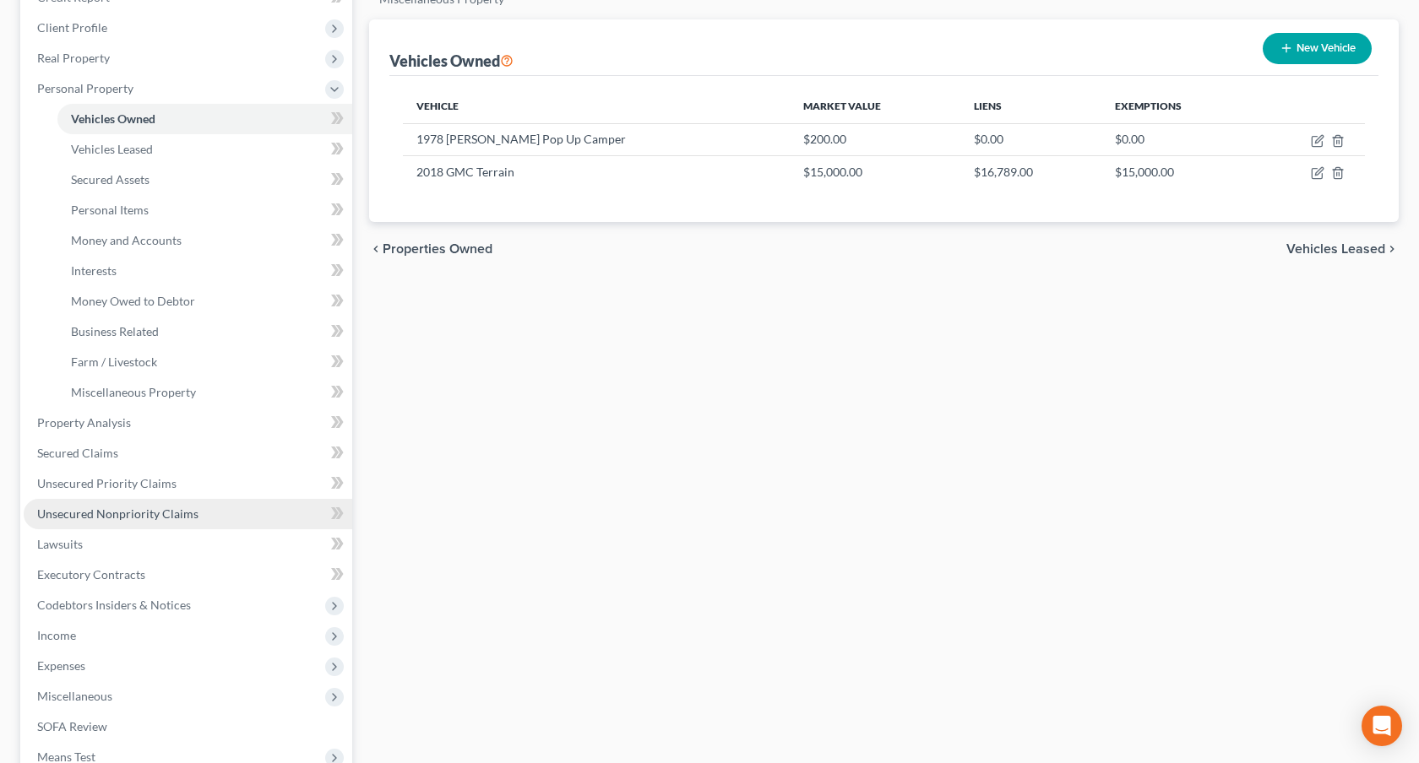
scroll to position [225, 0]
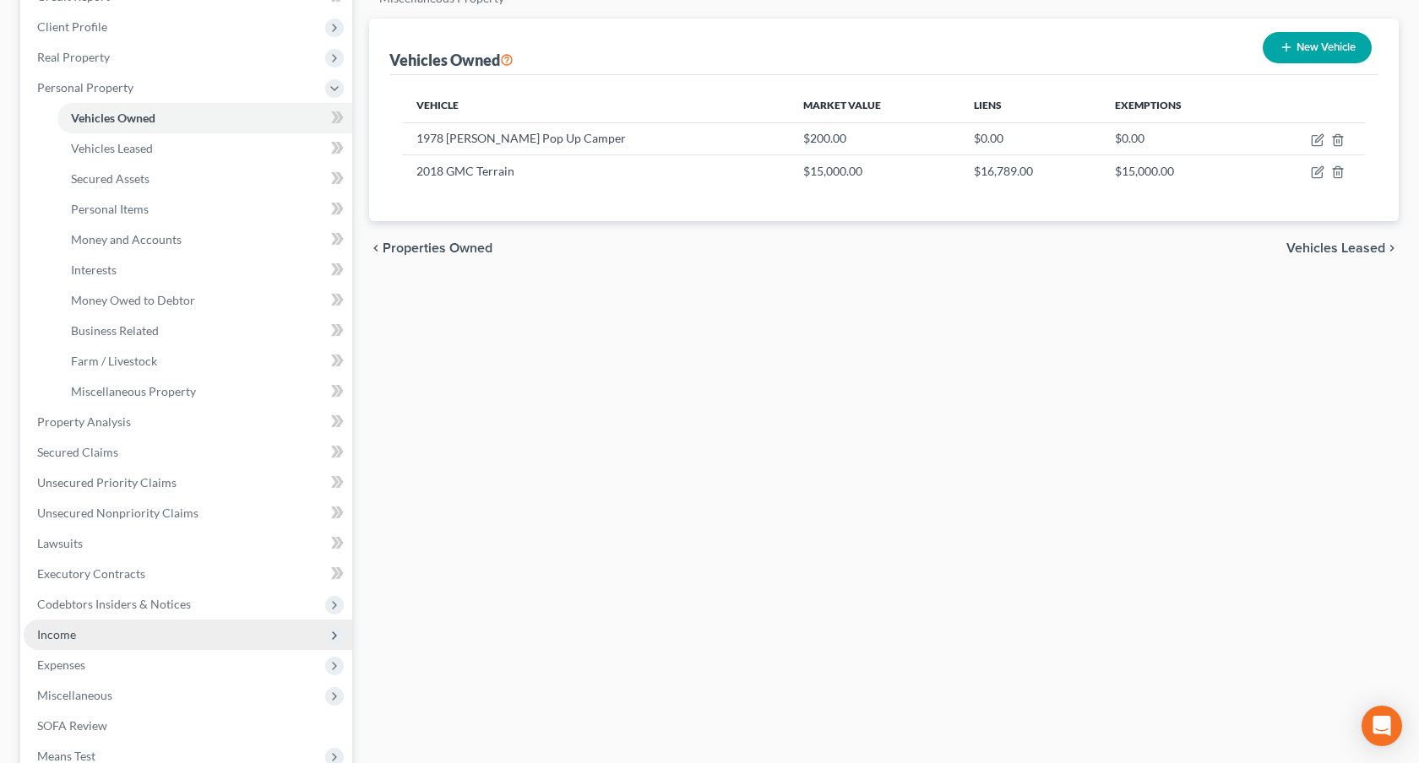
click at [107, 641] on span "Income" at bounding box center [188, 635] width 328 height 30
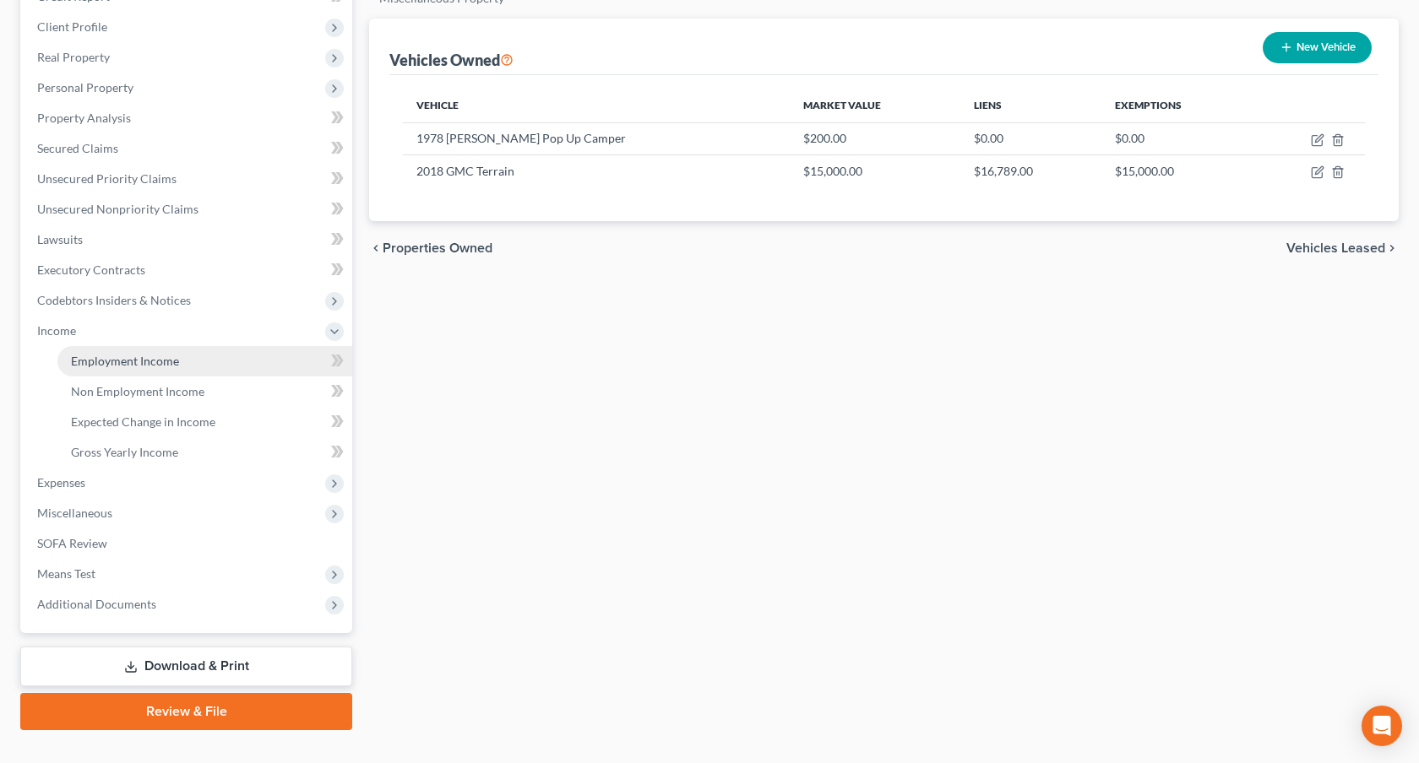
click at [170, 362] on span "Employment Income" at bounding box center [125, 361] width 108 height 14
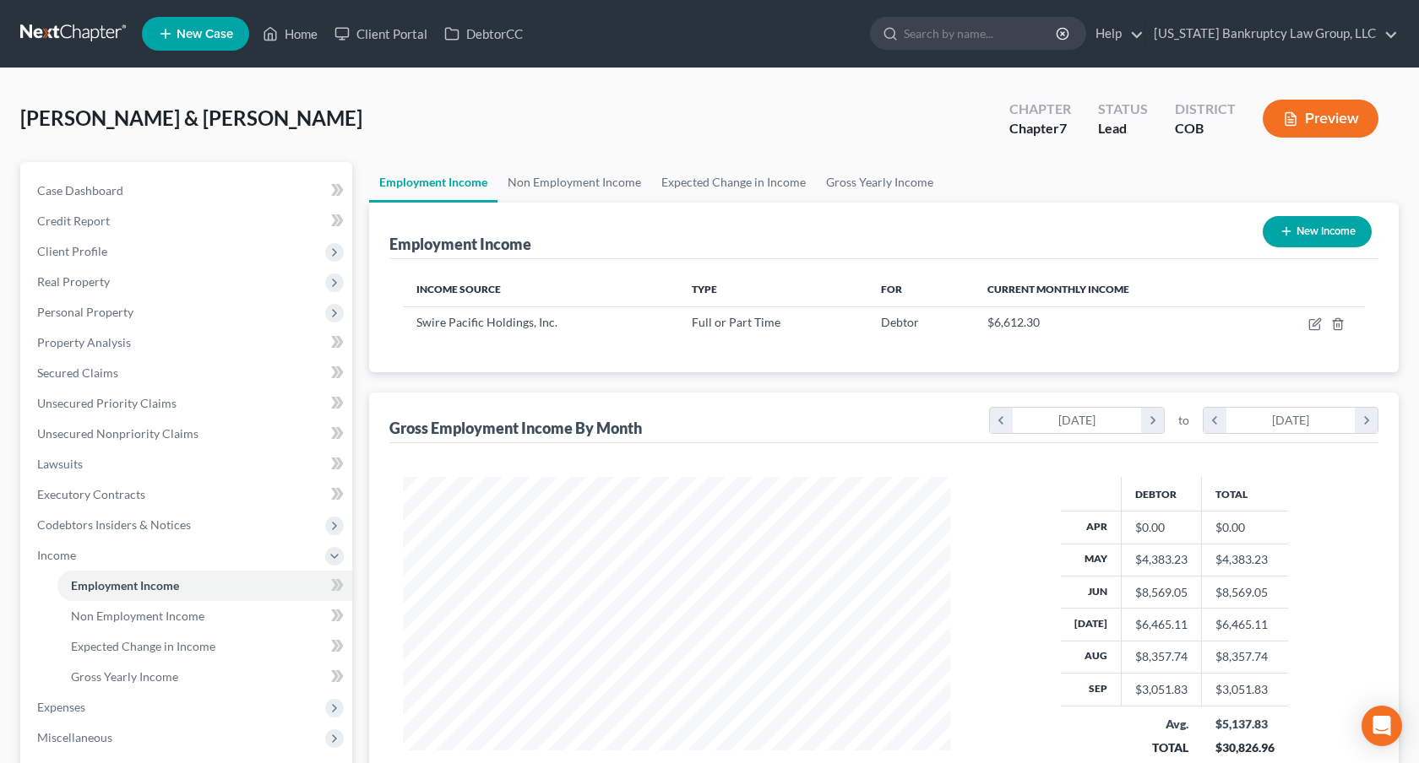
scroll to position [302, 580]
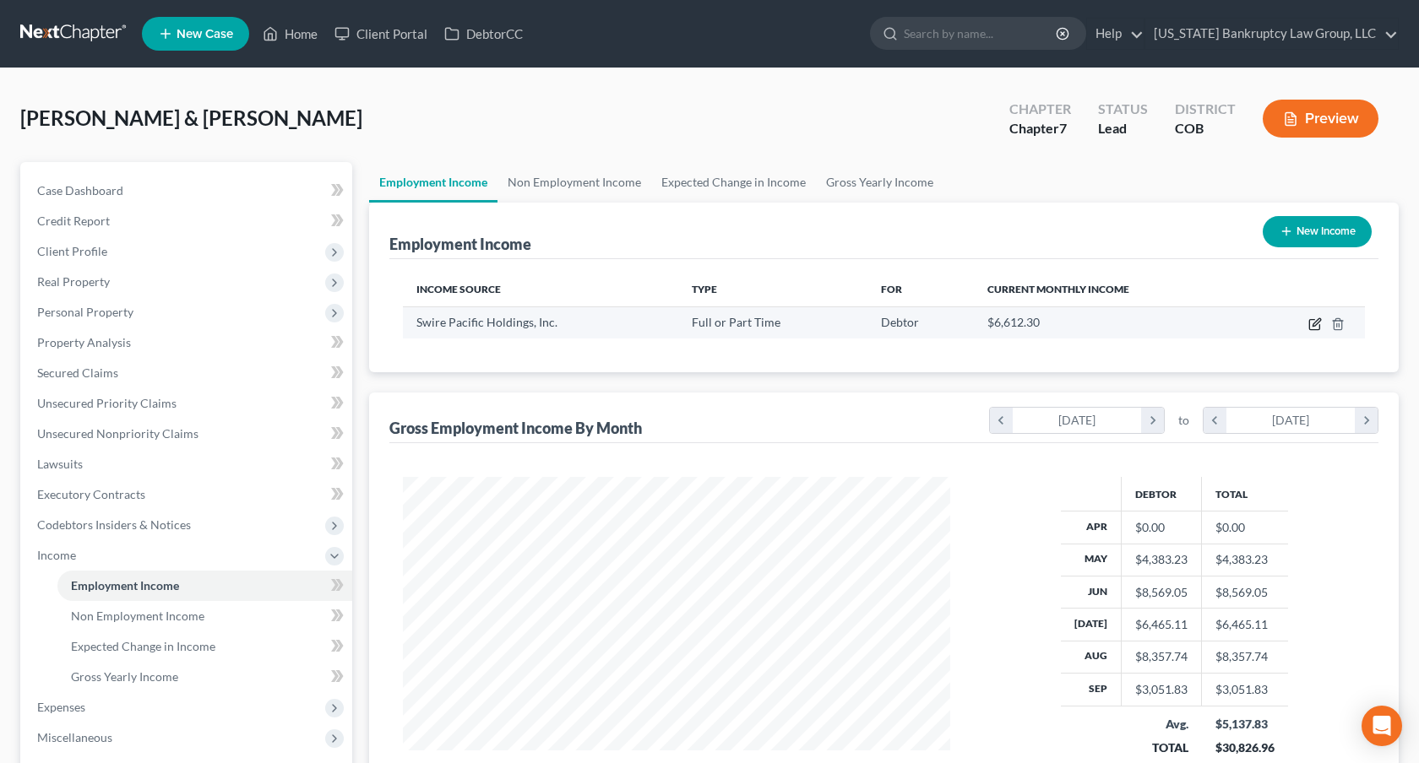
click at [1315, 323] on icon "button" at bounding box center [1315, 324] width 14 height 14
select select "0"
select select "46"
select select "2"
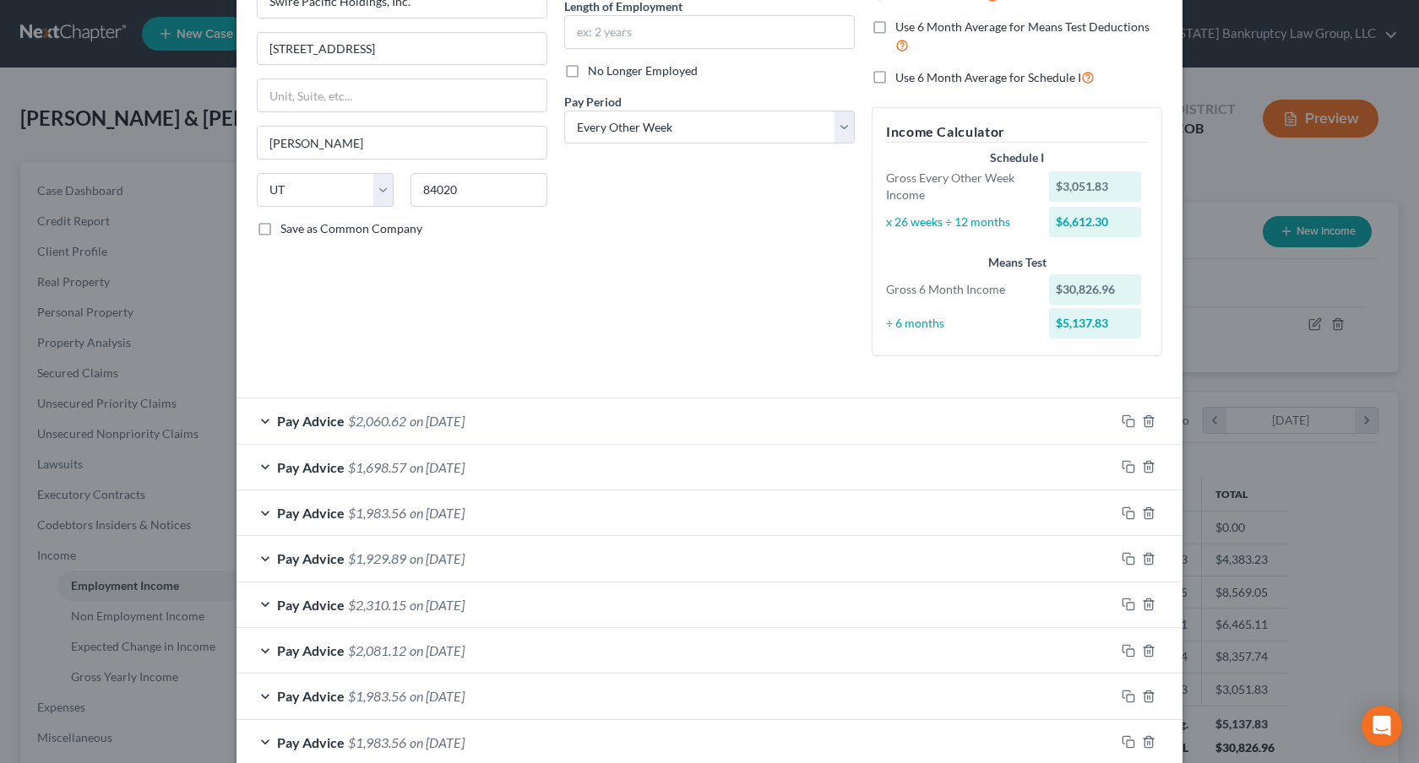
scroll to position [221, 0]
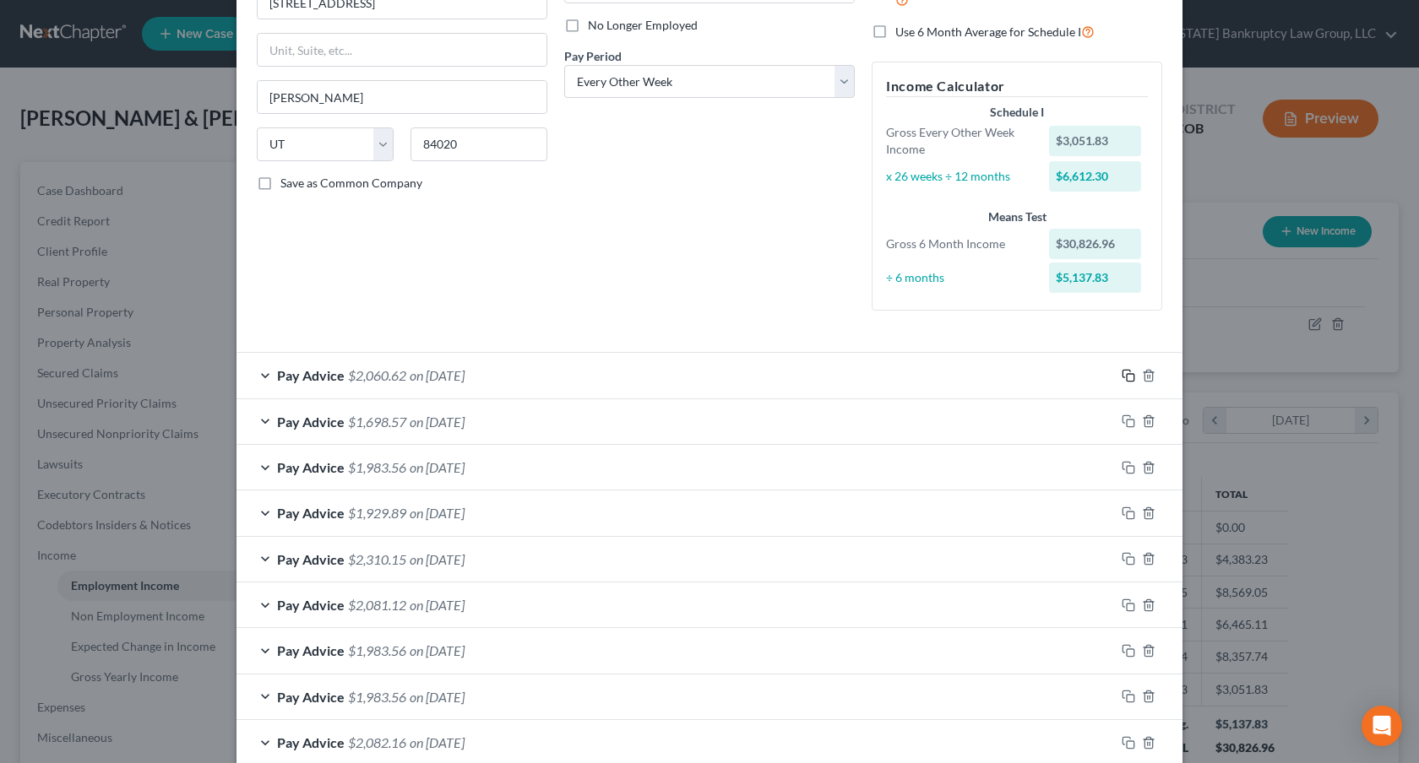
click at [1126, 376] on rect "button" at bounding box center [1130, 378] width 8 height 8
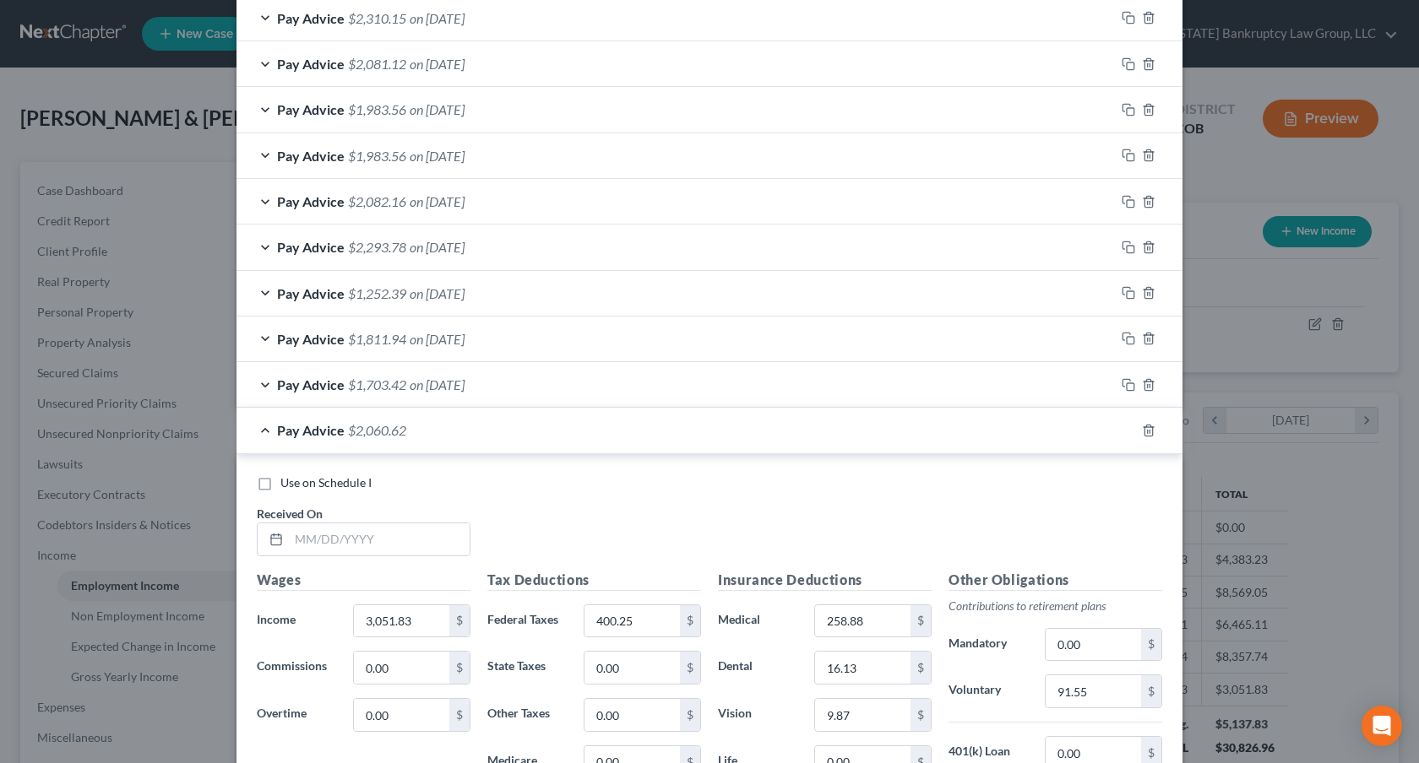
scroll to position [1054, 0]
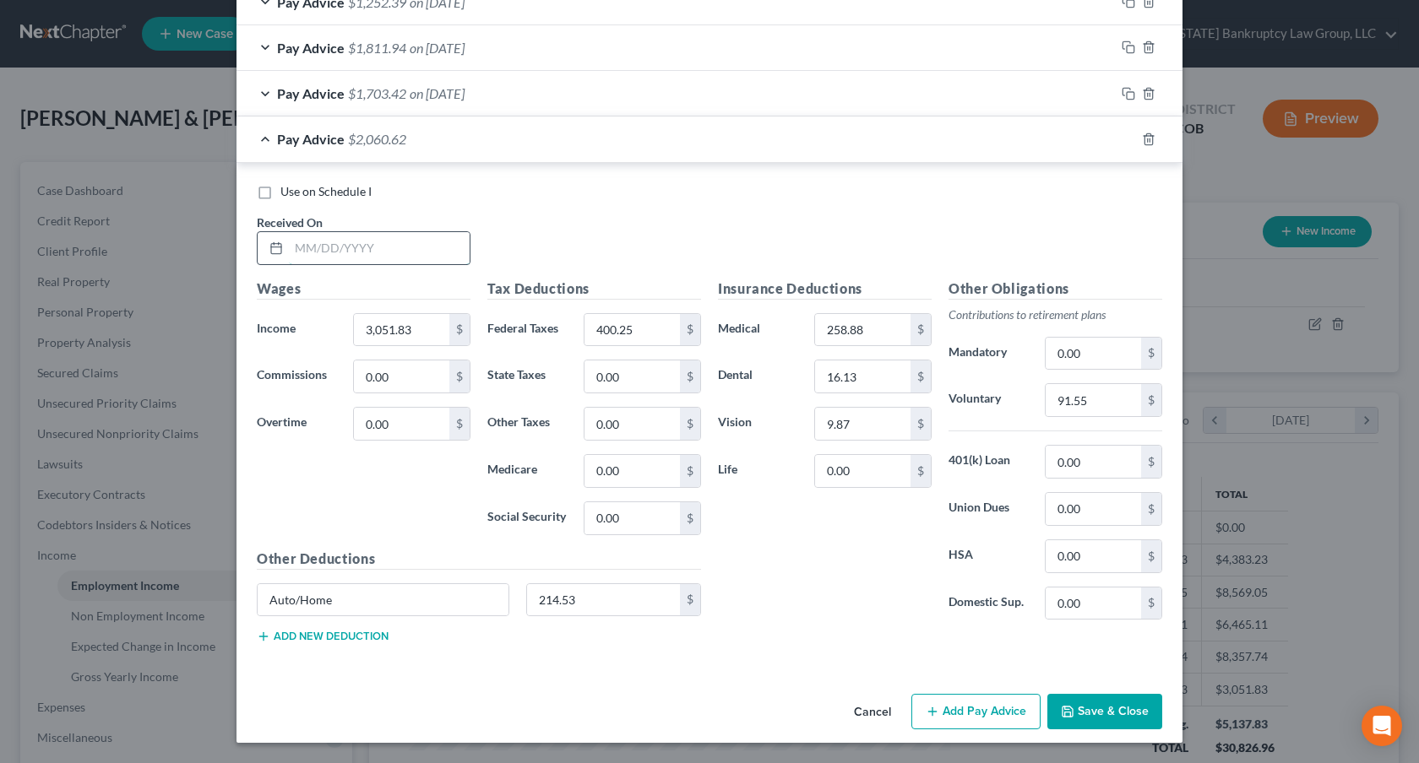
click at [411, 247] on input "text" at bounding box center [379, 248] width 181 height 32
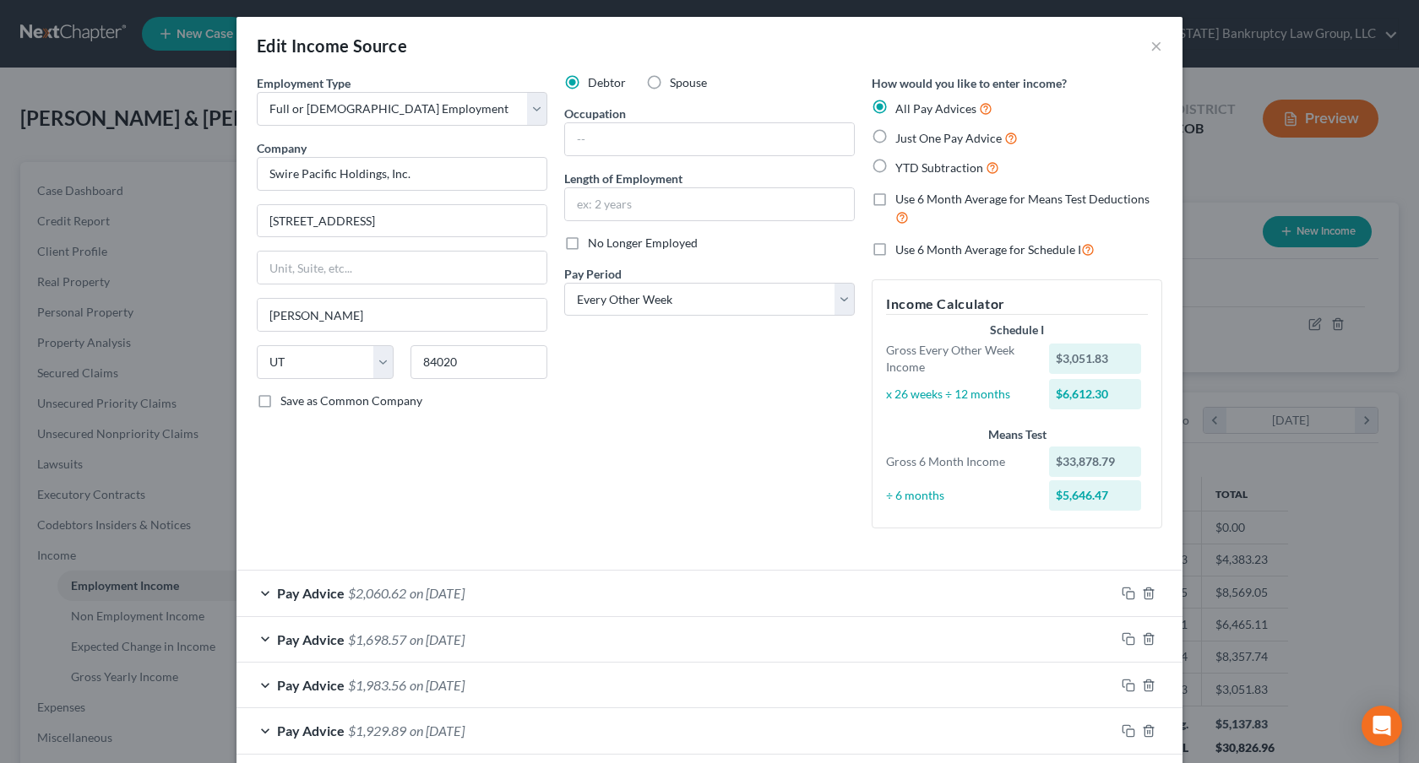
scroll to position [0, 0]
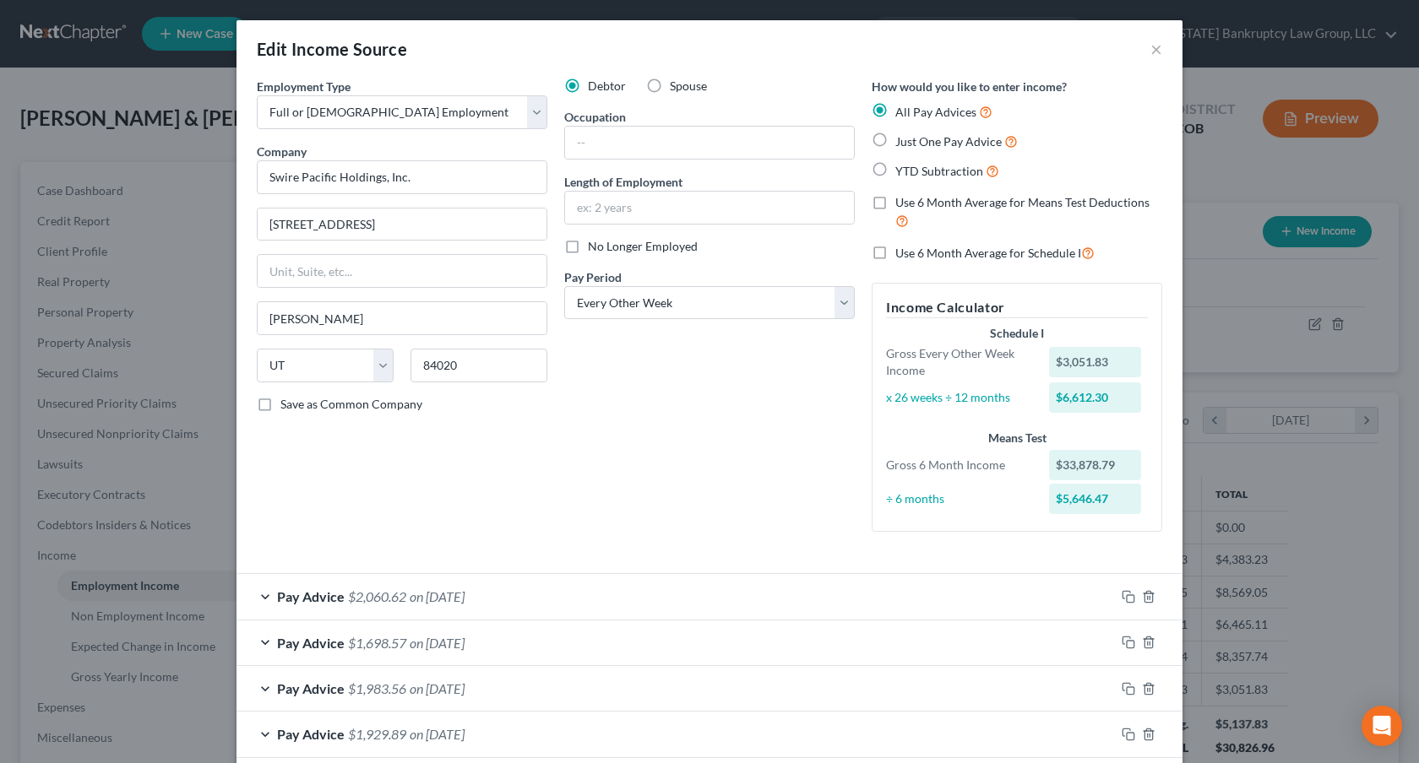
type input "[DATE]"
click at [895, 253] on label "Use 6 Month Average for Schedule I" at bounding box center [994, 252] width 199 height 19
click at [902, 253] on input "Use 6 Month Average for Schedule I" at bounding box center [907, 248] width 11 height 11
checkbox input "true"
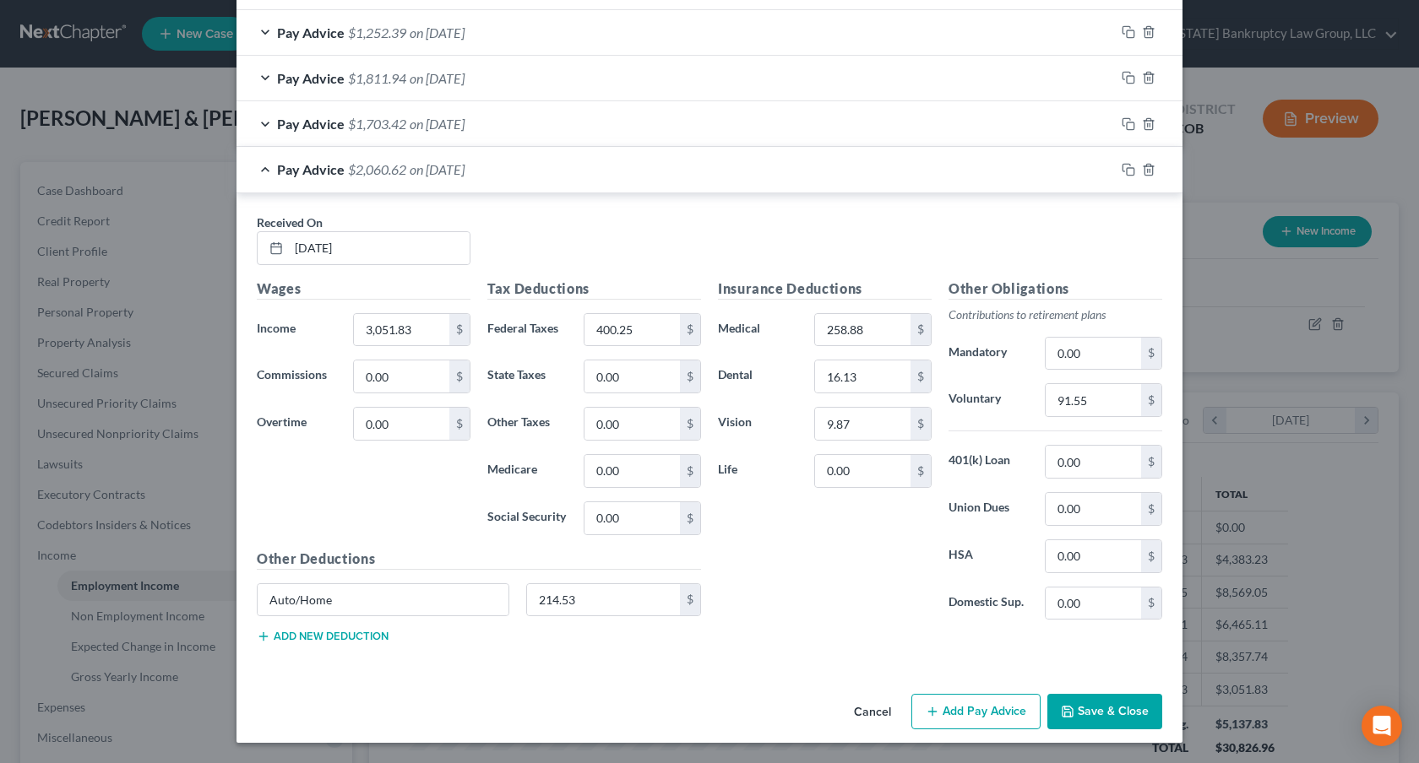
scroll to position [1020, 0]
click at [1115, 709] on button "Save & Close" at bounding box center [1104, 711] width 115 height 35
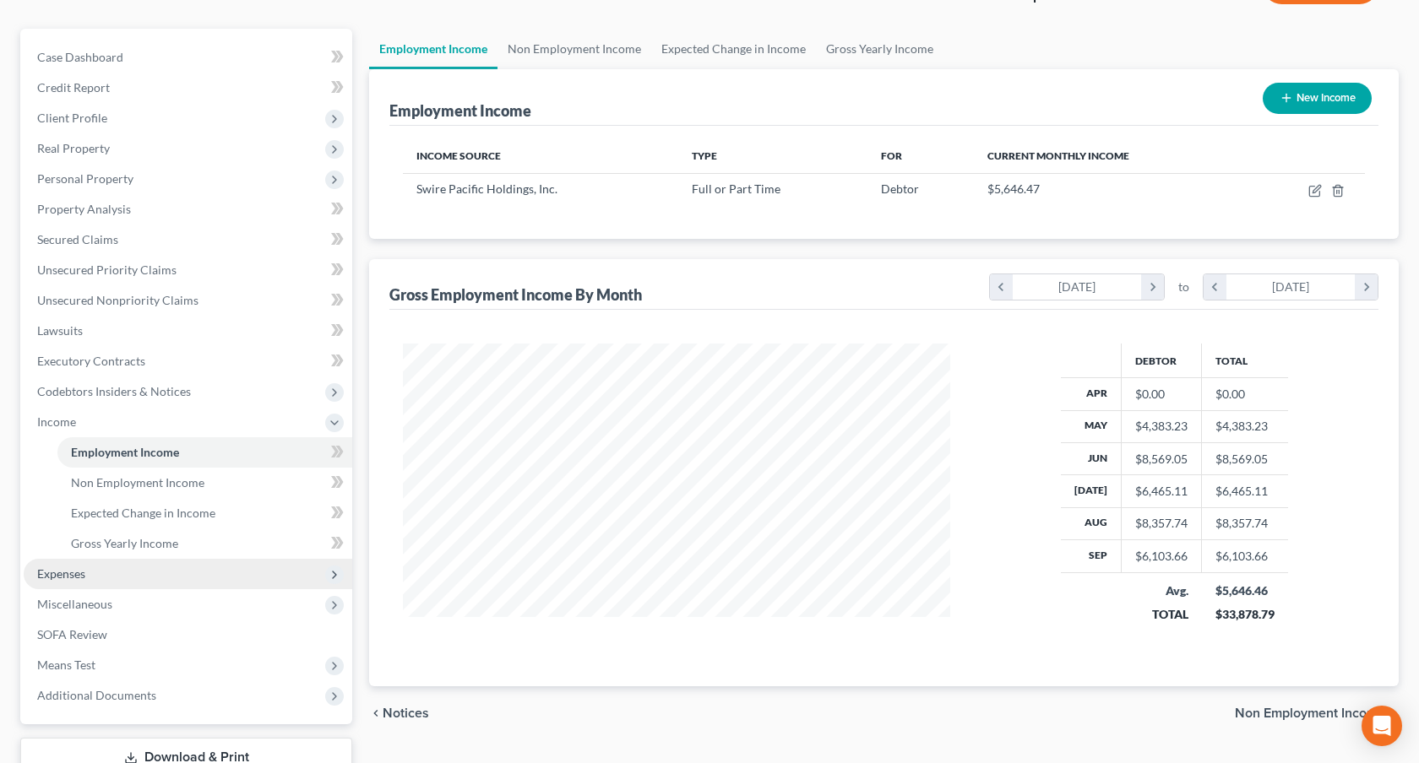
scroll to position [165, 0]
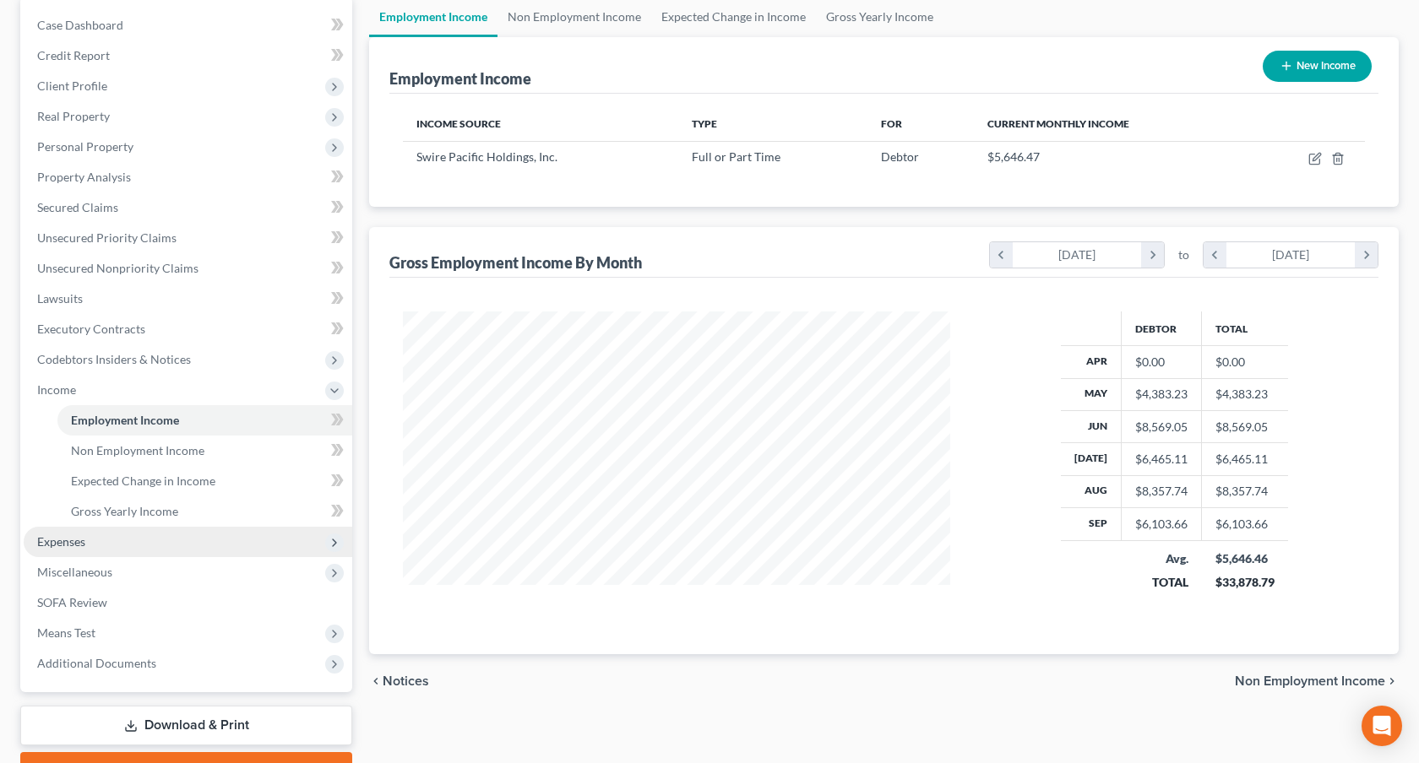
click at [119, 537] on span "Expenses" at bounding box center [188, 542] width 328 height 30
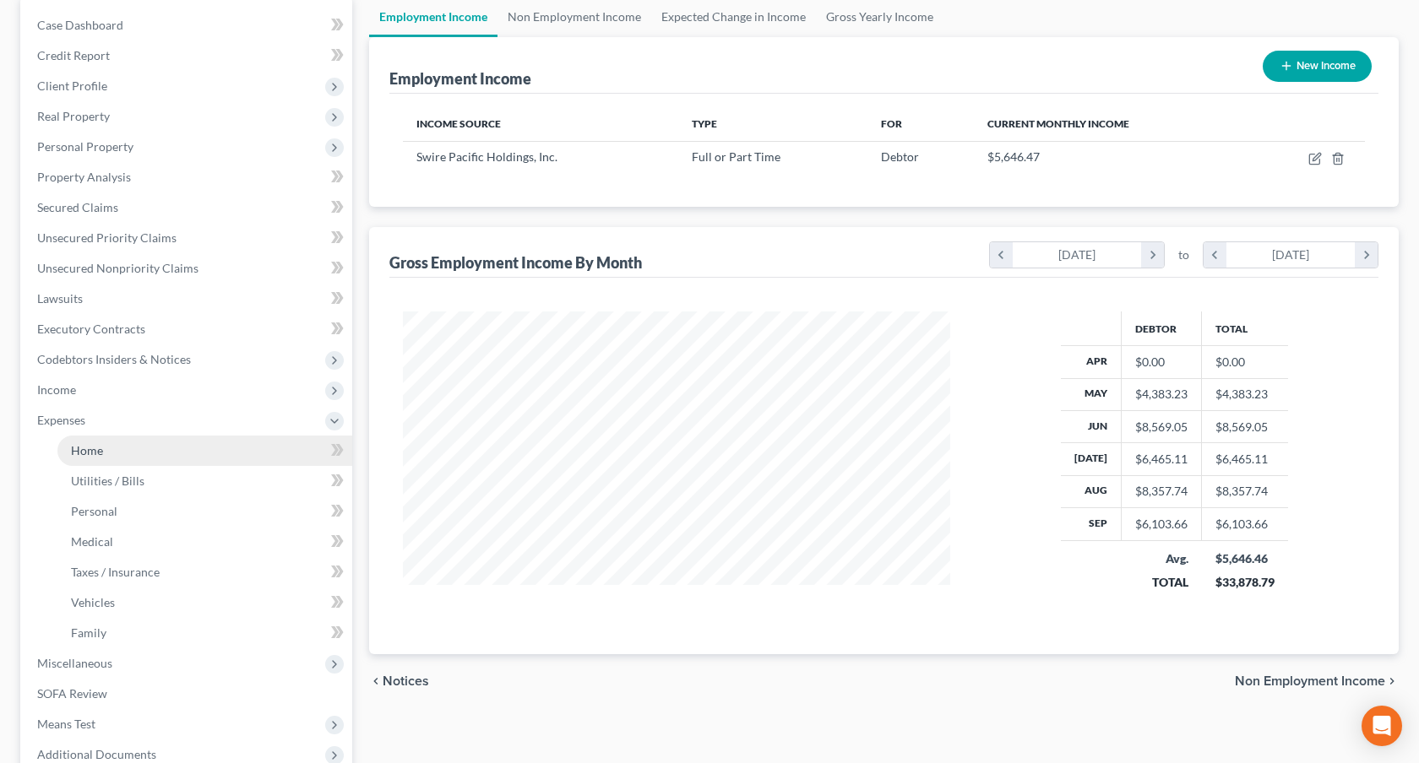
click at [125, 459] on link "Home" at bounding box center [204, 451] width 295 height 30
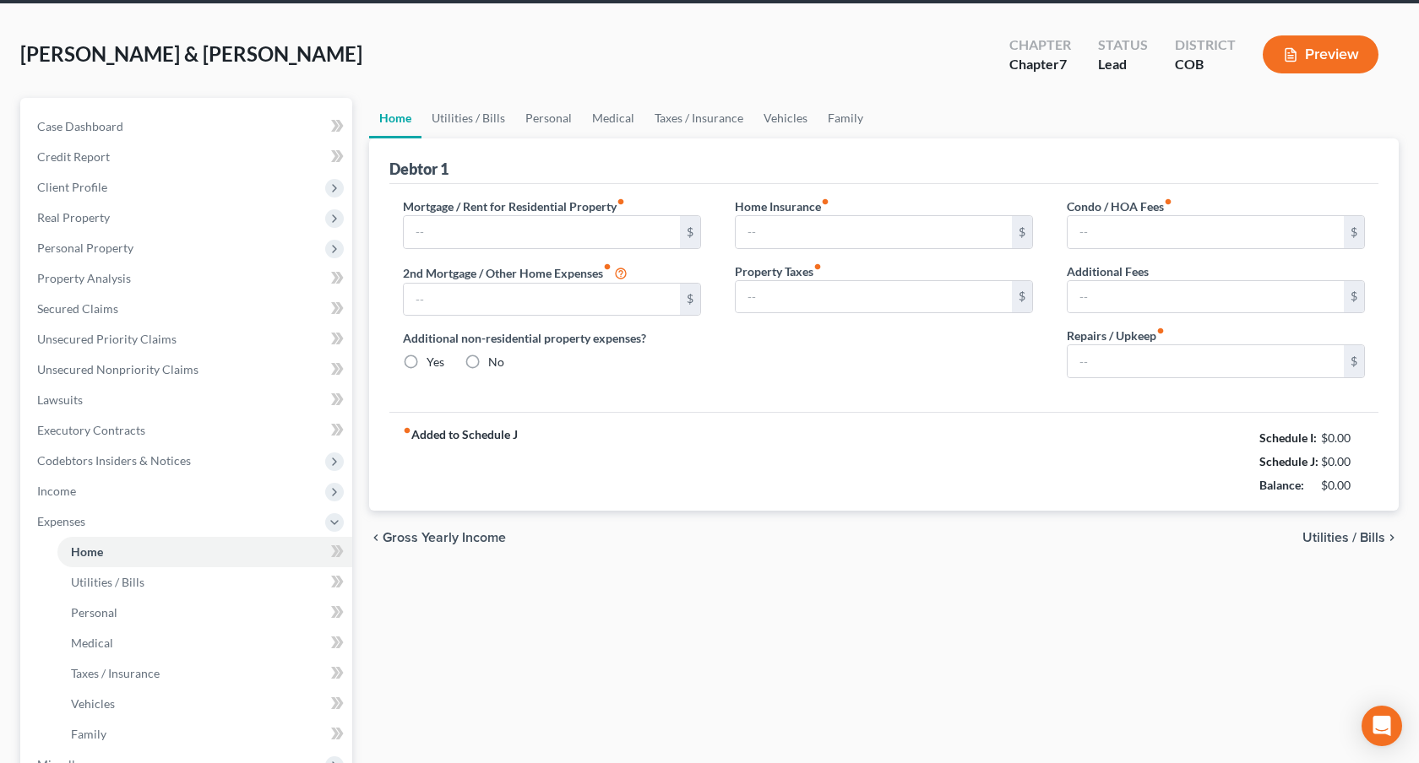
type input "900.00"
type input "0.00"
radio input "true"
type input "0.00"
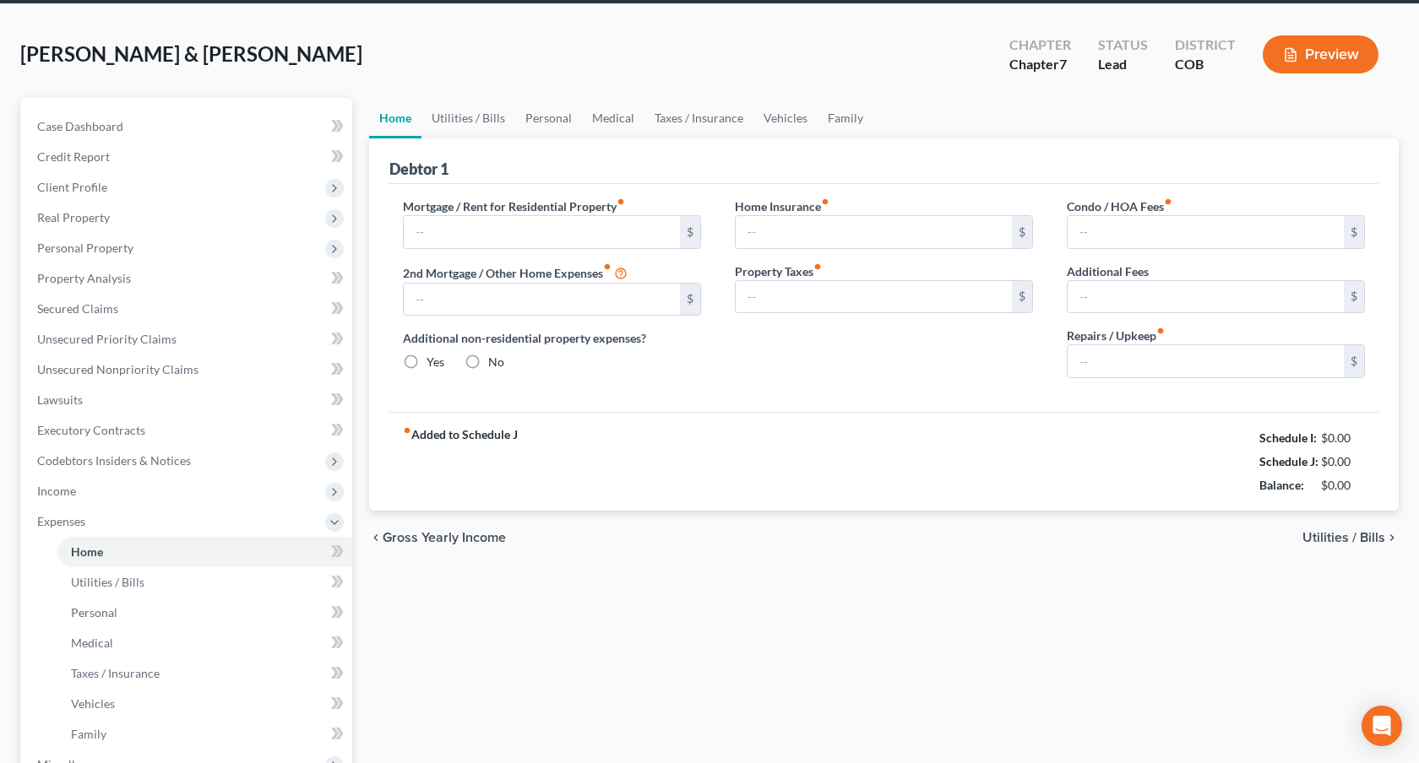
type input "0.00"
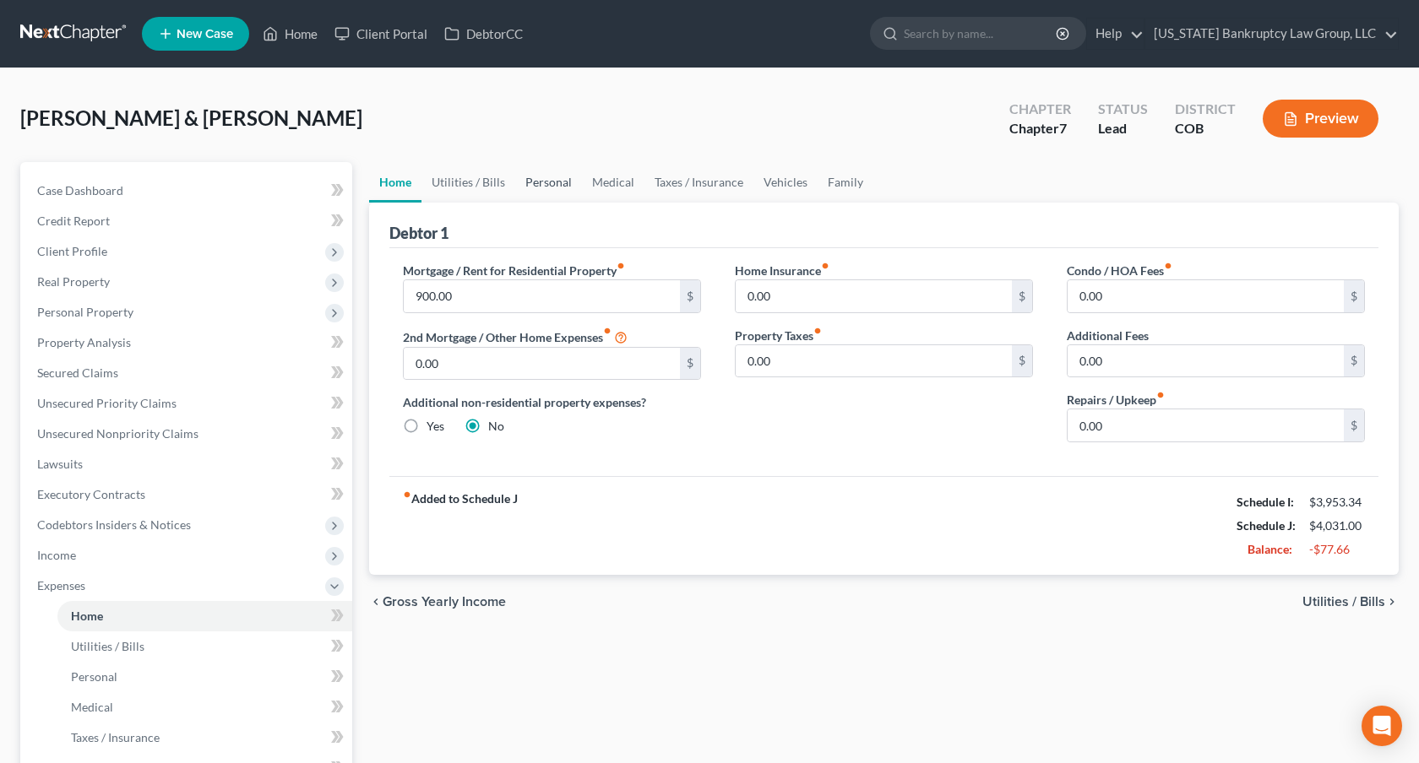
click at [545, 176] on link "Personal" at bounding box center [548, 182] width 67 height 41
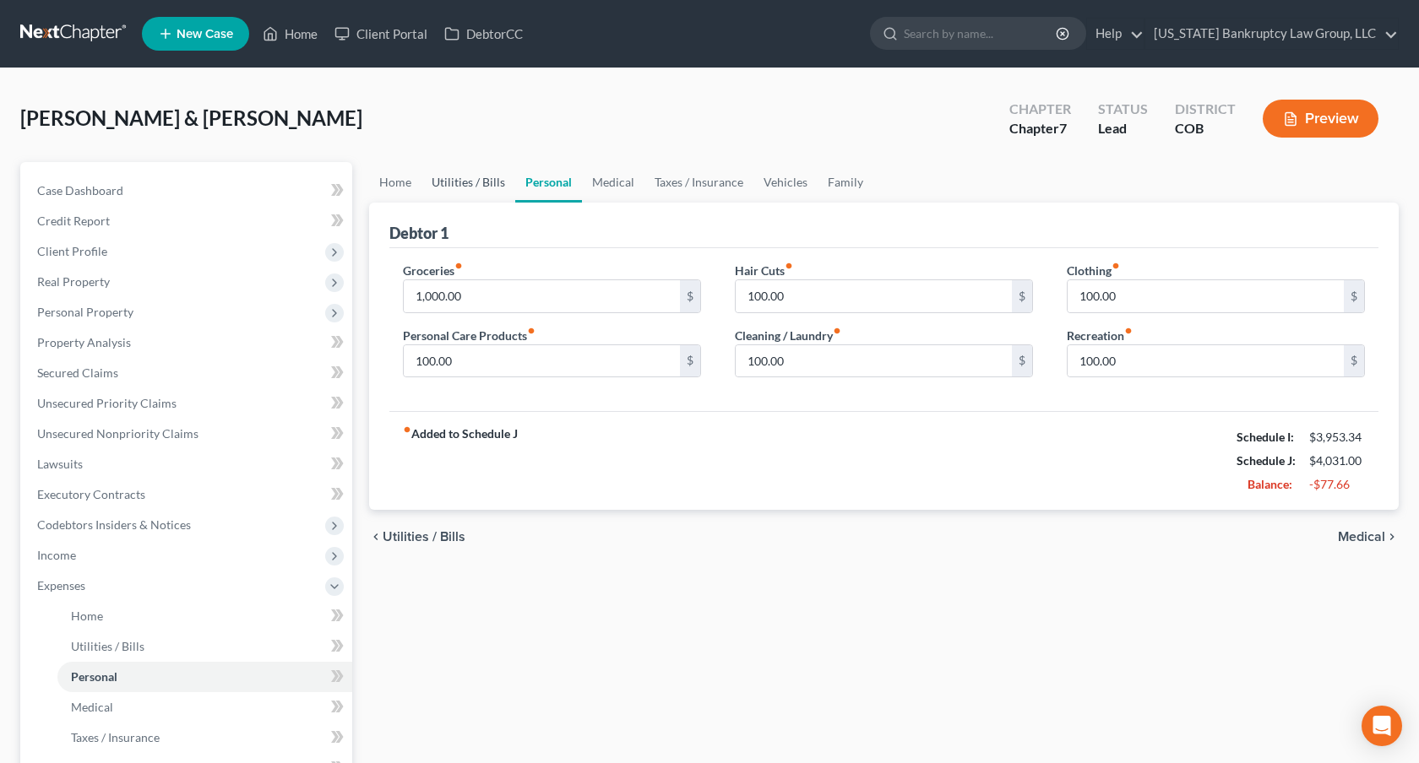
click at [471, 180] on link "Utilities / Bills" at bounding box center [468, 182] width 94 height 41
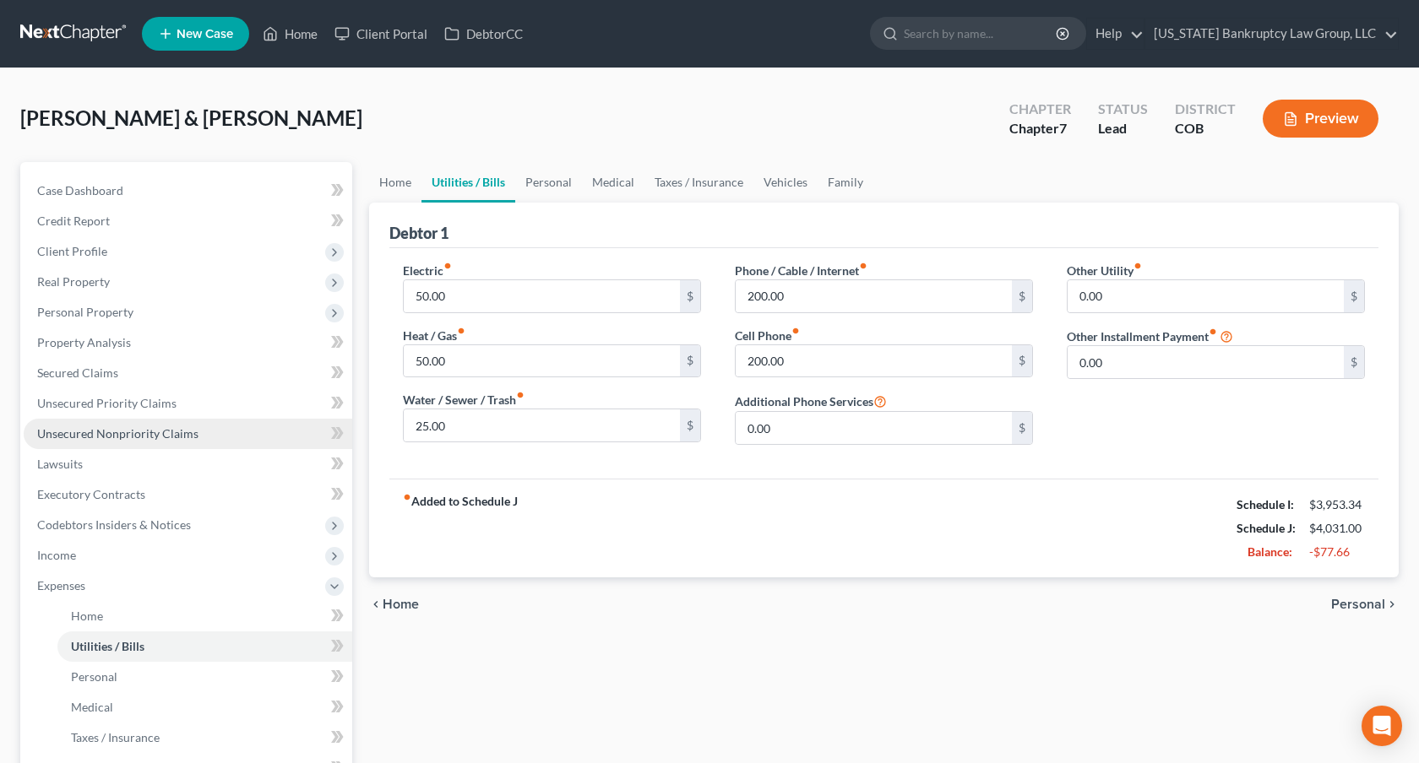
click at [185, 434] on span "Unsecured Nonpriority Claims" at bounding box center [117, 433] width 161 height 14
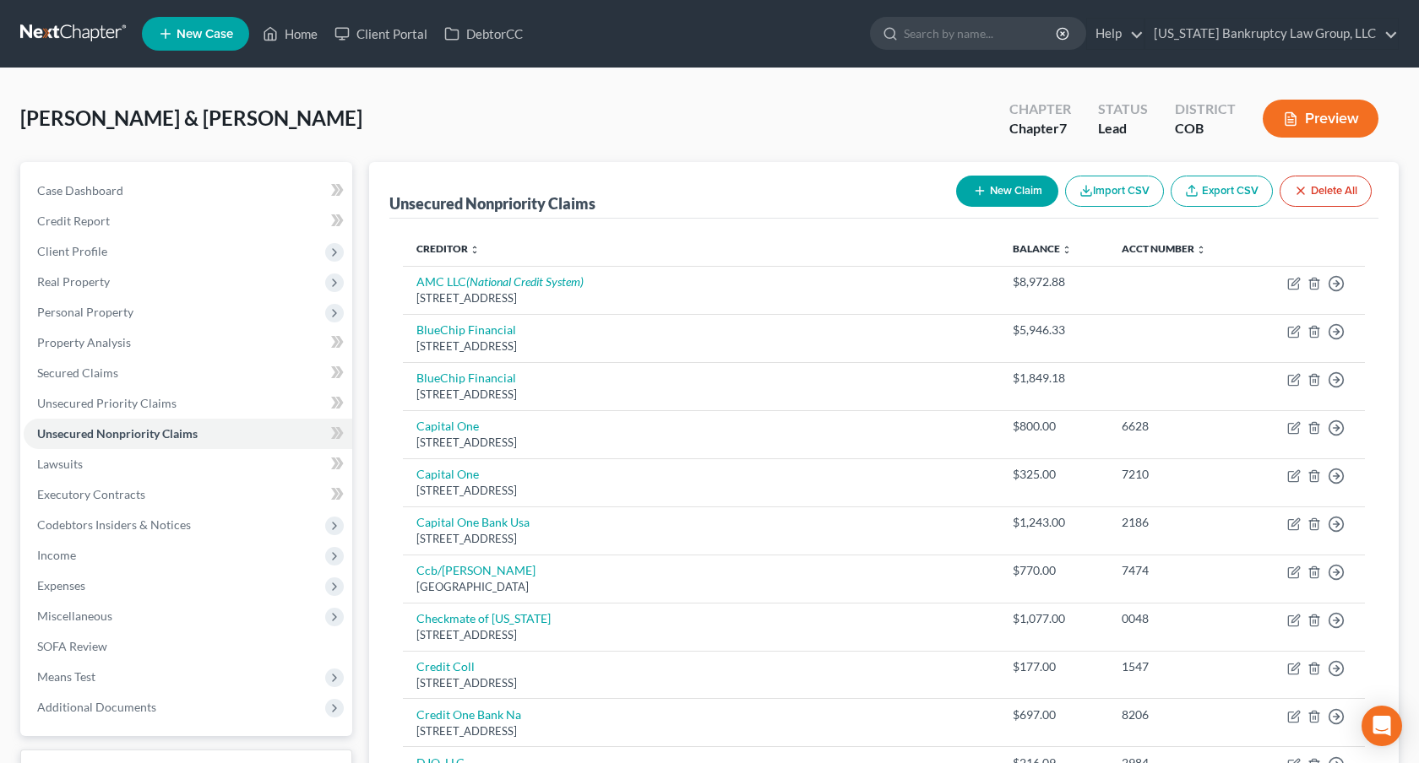
click at [1005, 190] on button "New Claim" at bounding box center [1007, 191] width 102 height 31
select select "2"
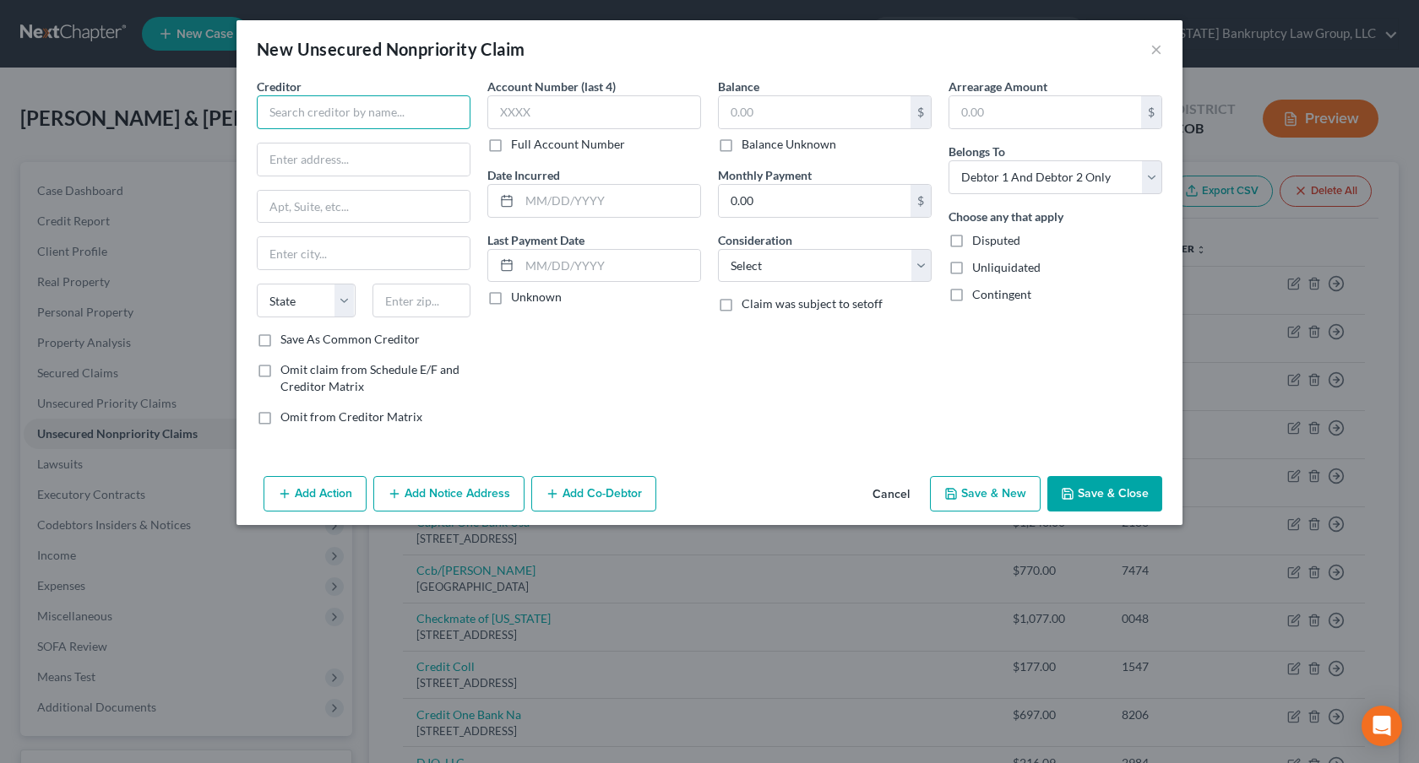
click at [381, 108] on input "text" at bounding box center [364, 112] width 214 height 34
type input "[PERSON_NAME]"
click at [288, 162] on input "59872" at bounding box center [364, 160] width 212 height 32
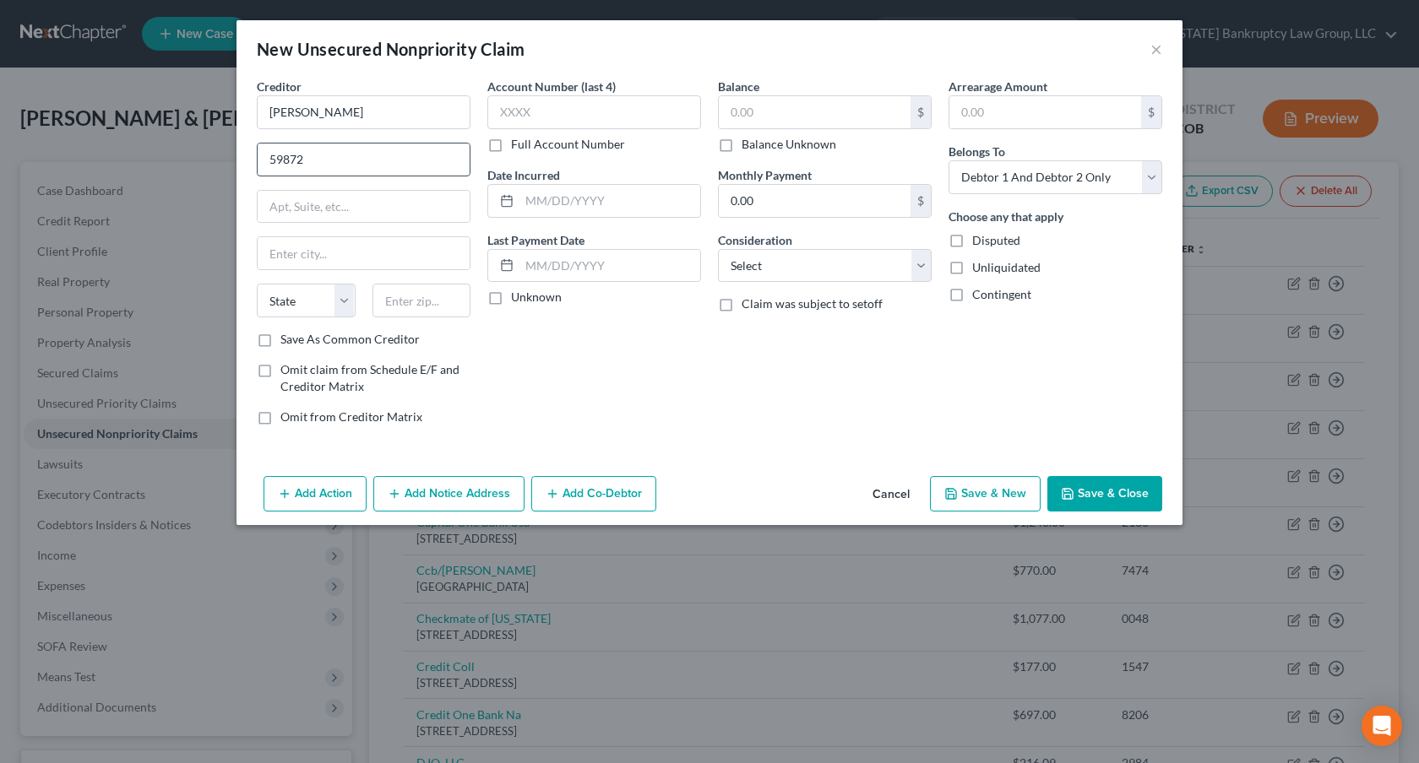
paste input "[STREET_ADDRESS]"
type input "[STREET_ADDRESS]"
click at [316, 211] on input "text" at bounding box center [364, 207] width 212 height 32
paste input "PMB 59872"
type input "PMB 59872"
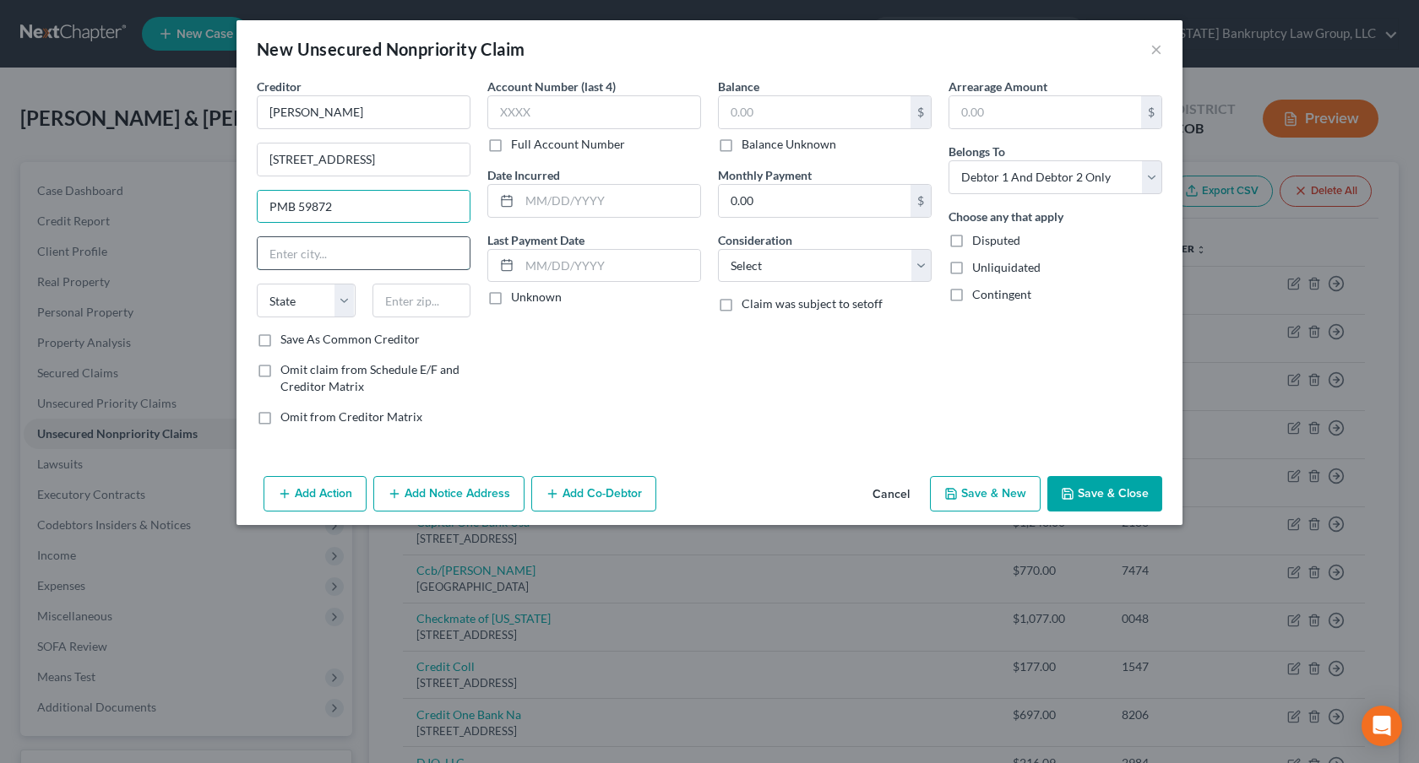
click at [303, 256] on input "text" at bounding box center [364, 253] width 212 height 32
type input "[US_STATE]"
select select "35"
paste input "10003‑1502"
type input "10003‑1502"
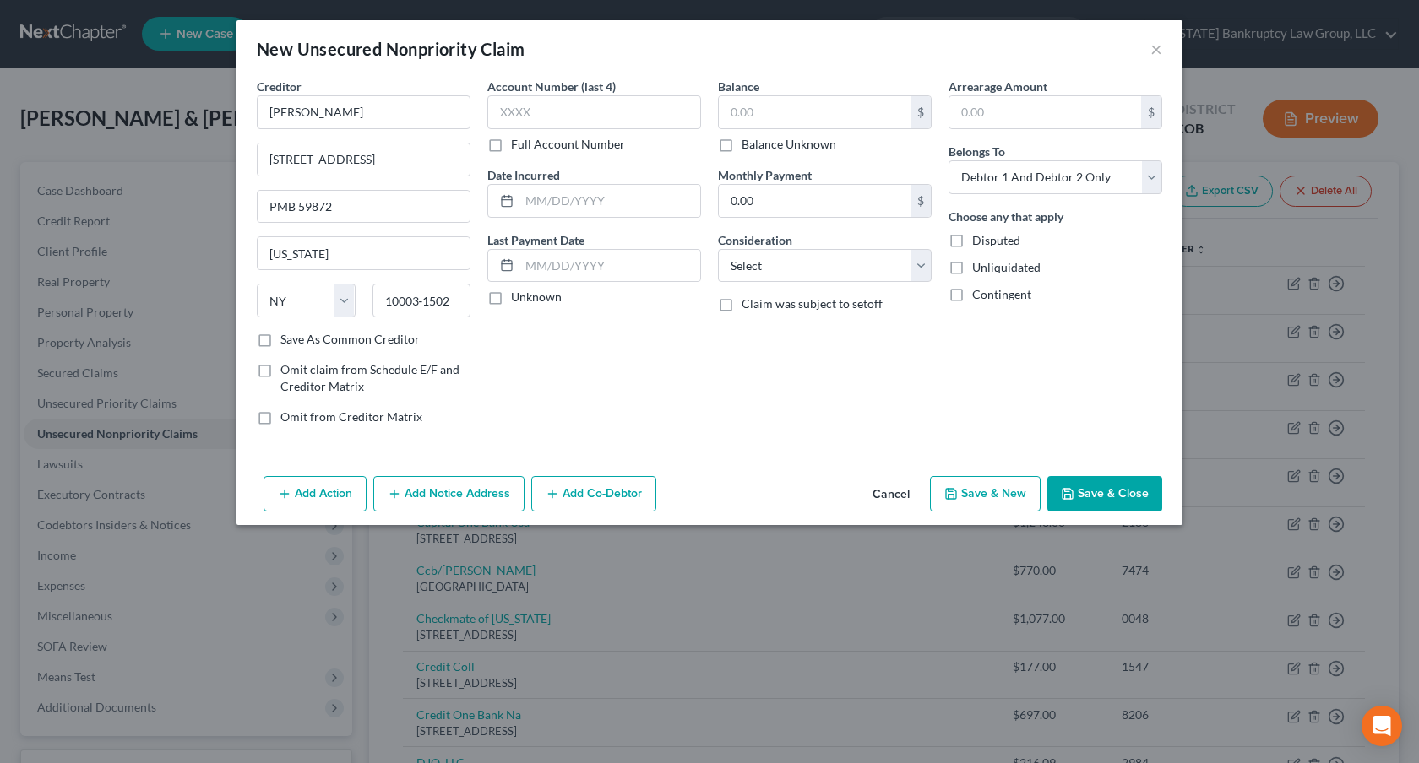
click at [280, 343] on label "Save As Common Creditor" at bounding box center [349, 339] width 139 height 17
click at [287, 342] on input "Save As Common Creditor" at bounding box center [292, 336] width 11 height 11
checkbox input "true"
click at [515, 114] on input "text" at bounding box center [594, 112] width 214 height 34
type input "8714"
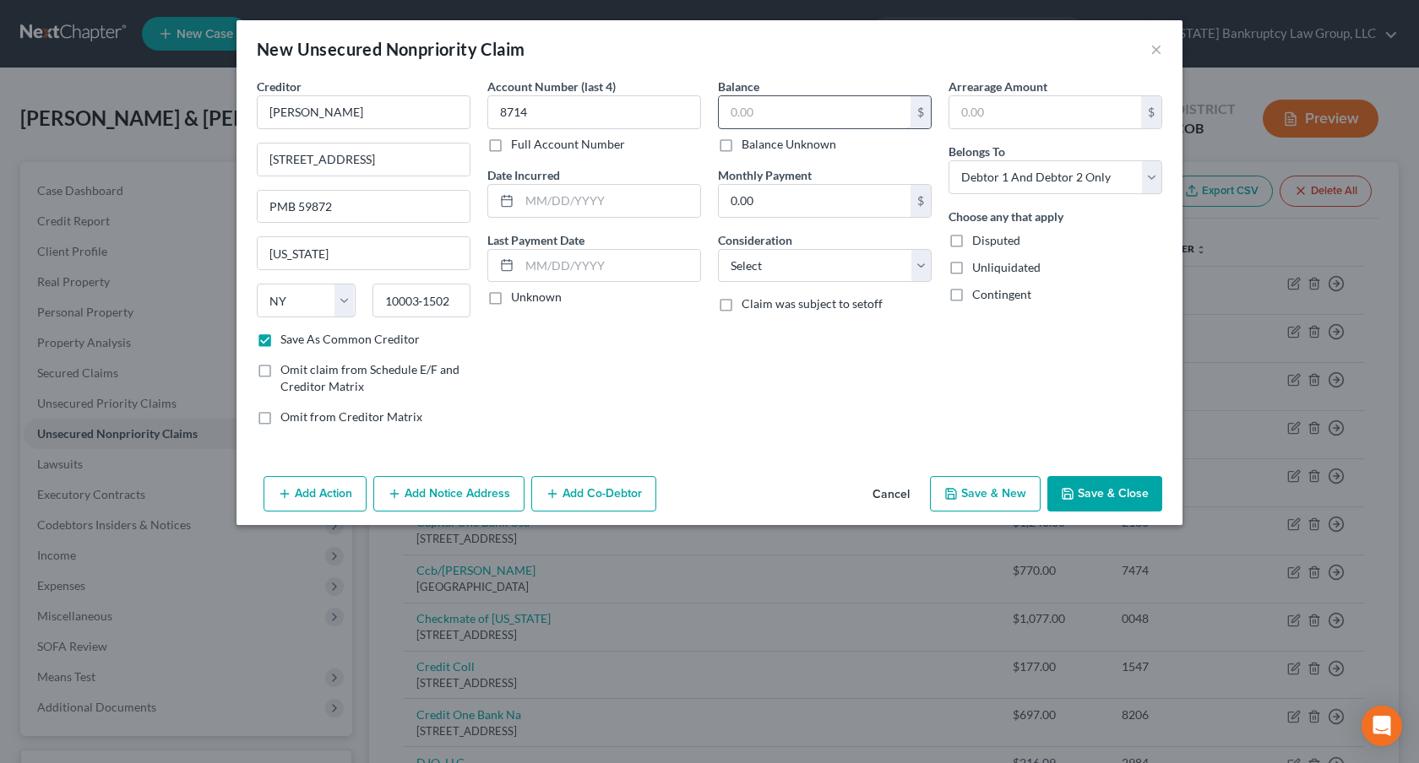
click at [757, 107] on input "text" at bounding box center [815, 112] width 192 height 32
type input "206.66"
click at [857, 266] on select "Select Cable / Satellite Services Collection Agency Credit Card Debt Debt Couns…" at bounding box center [825, 266] width 214 height 34
select select "10"
click at [718, 249] on select "Select Cable / Satellite Services Collection Agency Credit Card Debt Debt Couns…" at bounding box center [825, 266] width 214 height 34
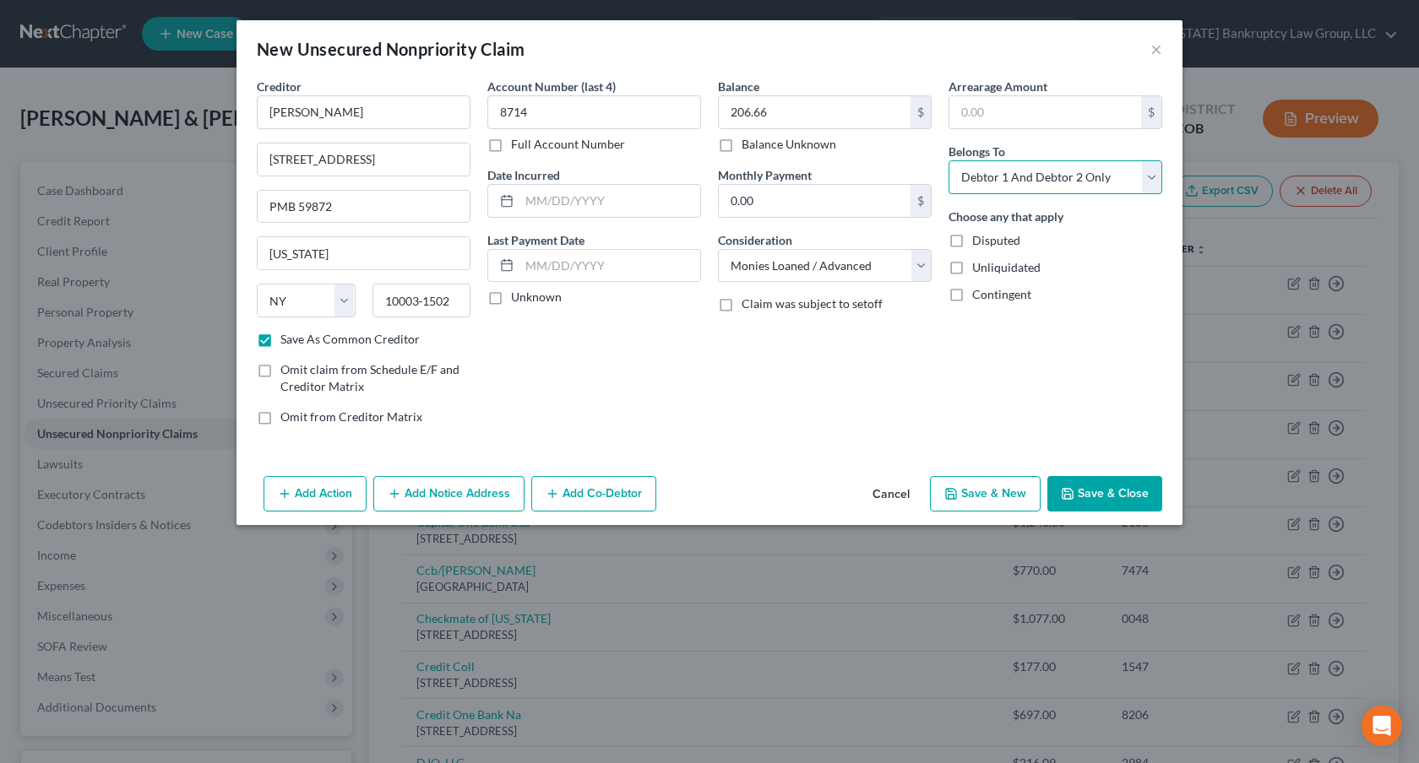
click at [1011, 179] on select "Select Debtor 1 Only Debtor 2 Only Debtor 1 And Debtor 2 Only At Least One Of T…" at bounding box center [1055, 177] width 214 height 34
select select "1"
click at [948, 160] on select "Select Debtor 1 Only Debtor 2 Only Debtor 1 And Debtor 2 Only At Least One Of T…" at bounding box center [1055, 177] width 214 height 34
click at [1001, 492] on button "Save & New" at bounding box center [985, 493] width 111 height 35
select select "2"
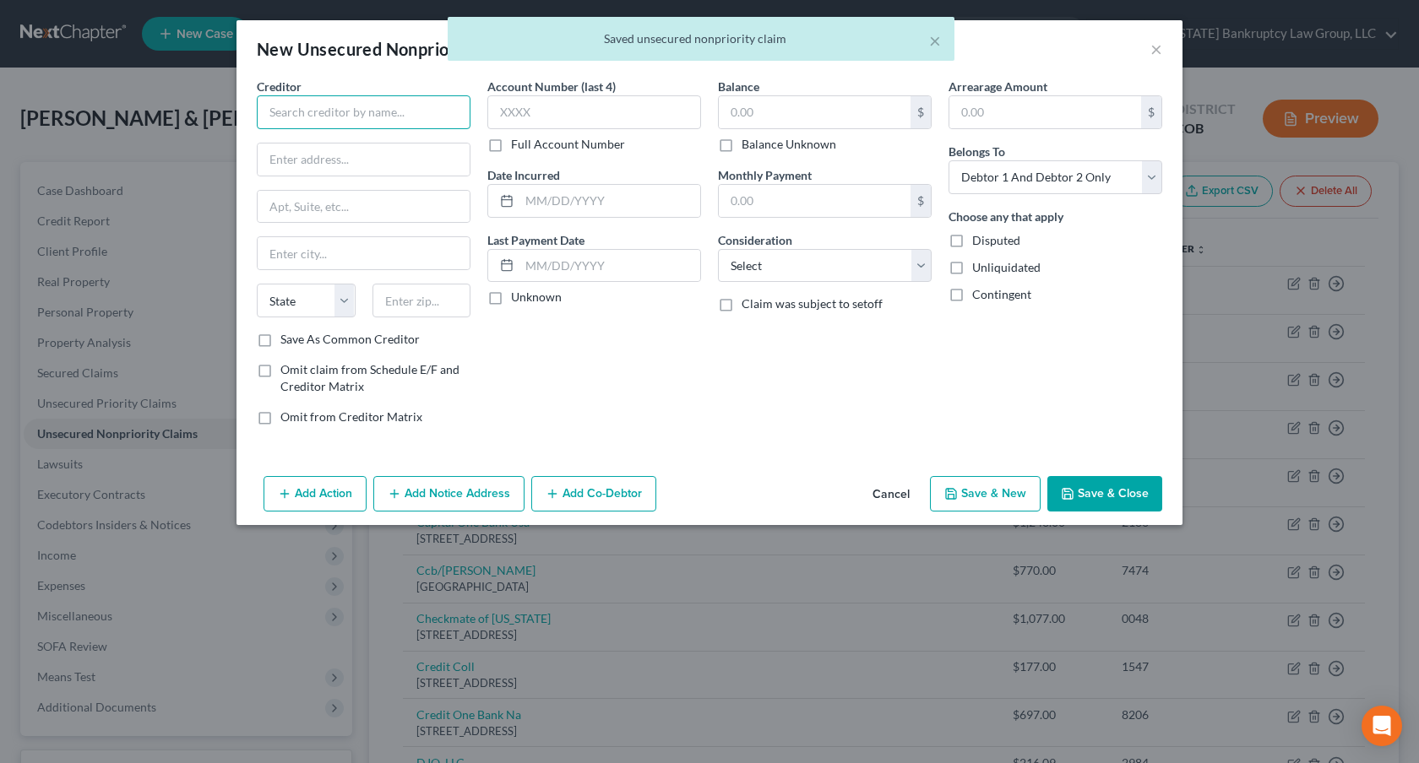
click at [376, 113] on input "text" at bounding box center [364, 112] width 214 height 34
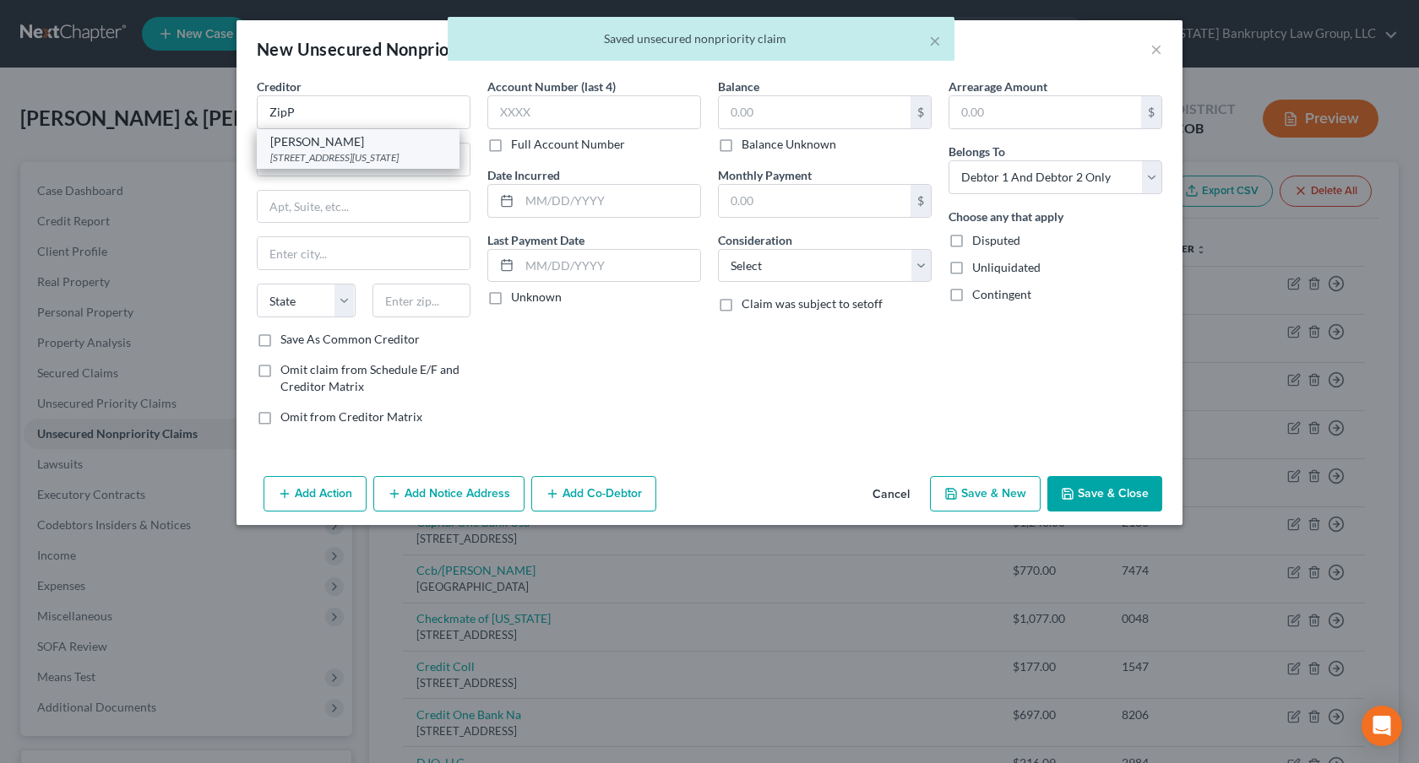
click at [378, 155] on div "[STREET_ADDRESS][US_STATE]" at bounding box center [358, 157] width 176 height 14
type input "[PERSON_NAME]"
type input "[STREET_ADDRESS]"
type input "PMB 59872"
type input "[US_STATE]"
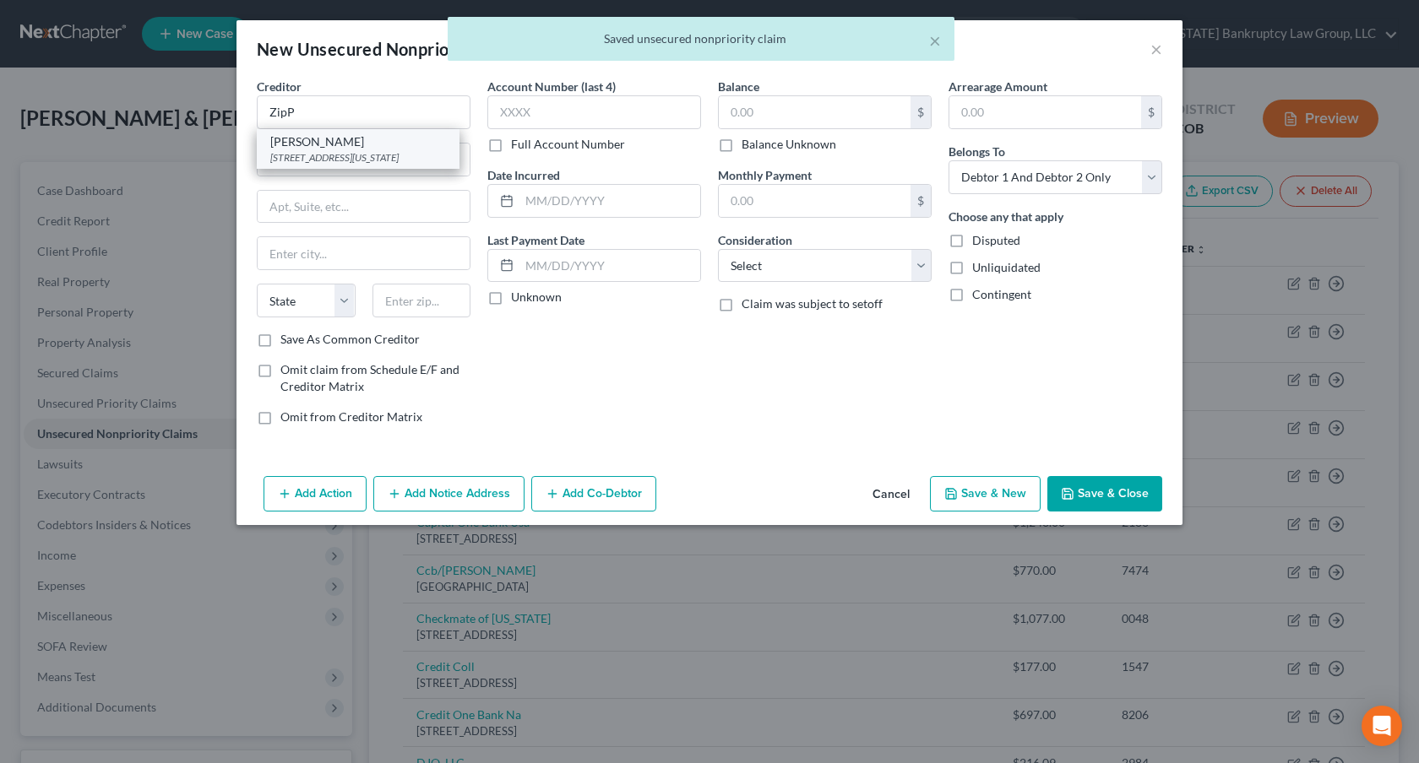
select select "35"
type input "10003‑1502"
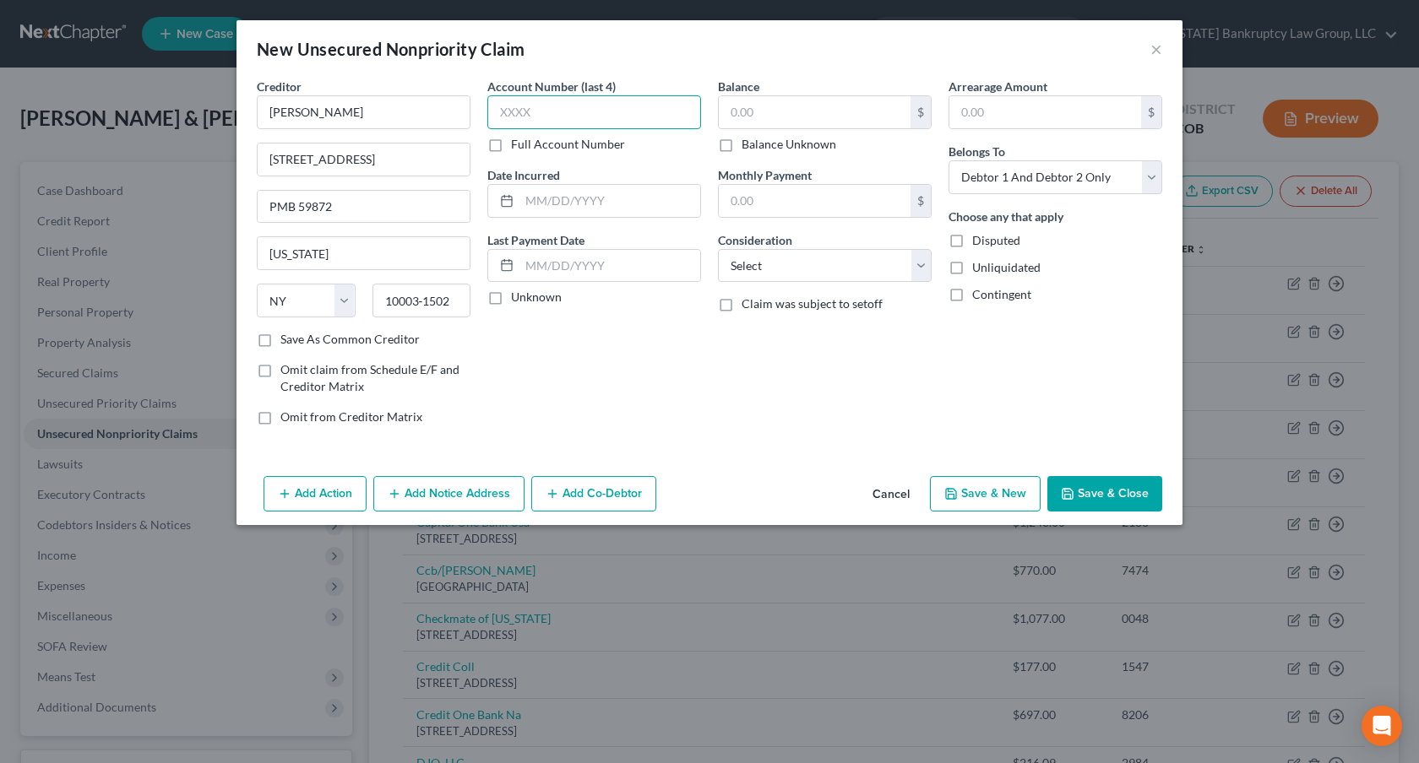
click at [504, 117] on input "text" at bounding box center [594, 112] width 214 height 34
type input "1192"
click at [734, 110] on input "text" at bounding box center [815, 112] width 192 height 32
type input "140.00"
click at [980, 174] on select "Select Debtor 1 Only Debtor 2 Only Debtor 1 And Debtor 2 Only At Least One Of T…" at bounding box center [1055, 177] width 214 height 34
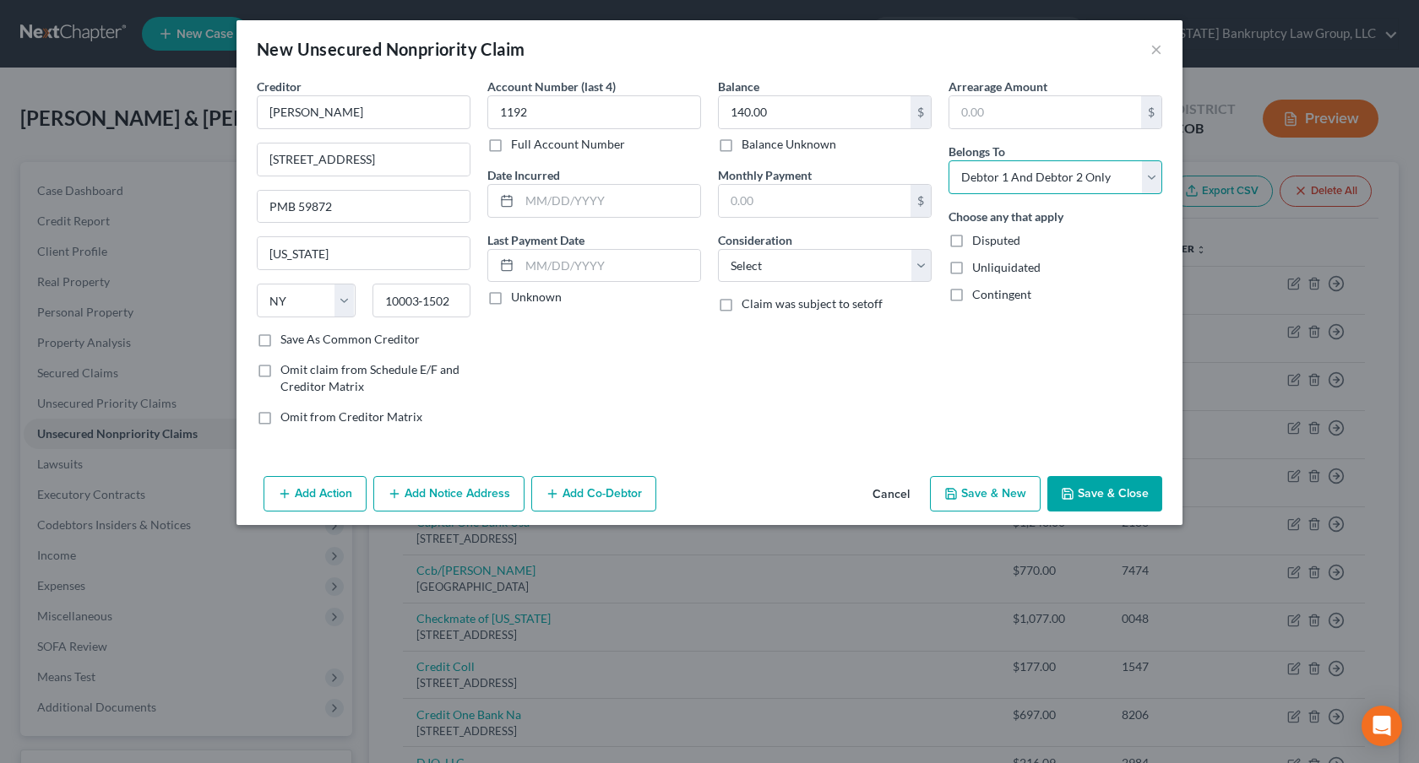
select select "1"
click at [948, 160] on select "Select Debtor 1 Only Debtor 2 Only Debtor 1 And Debtor 2 Only At Least One Of T…" at bounding box center [1055, 177] width 214 height 34
click at [817, 194] on input "text" at bounding box center [815, 201] width 192 height 32
click at [809, 262] on select "Select Cable / Satellite Services Collection Agency Credit Card Debt Debt Couns…" at bounding box center [825, 266] width 214 height 34
select select "10"
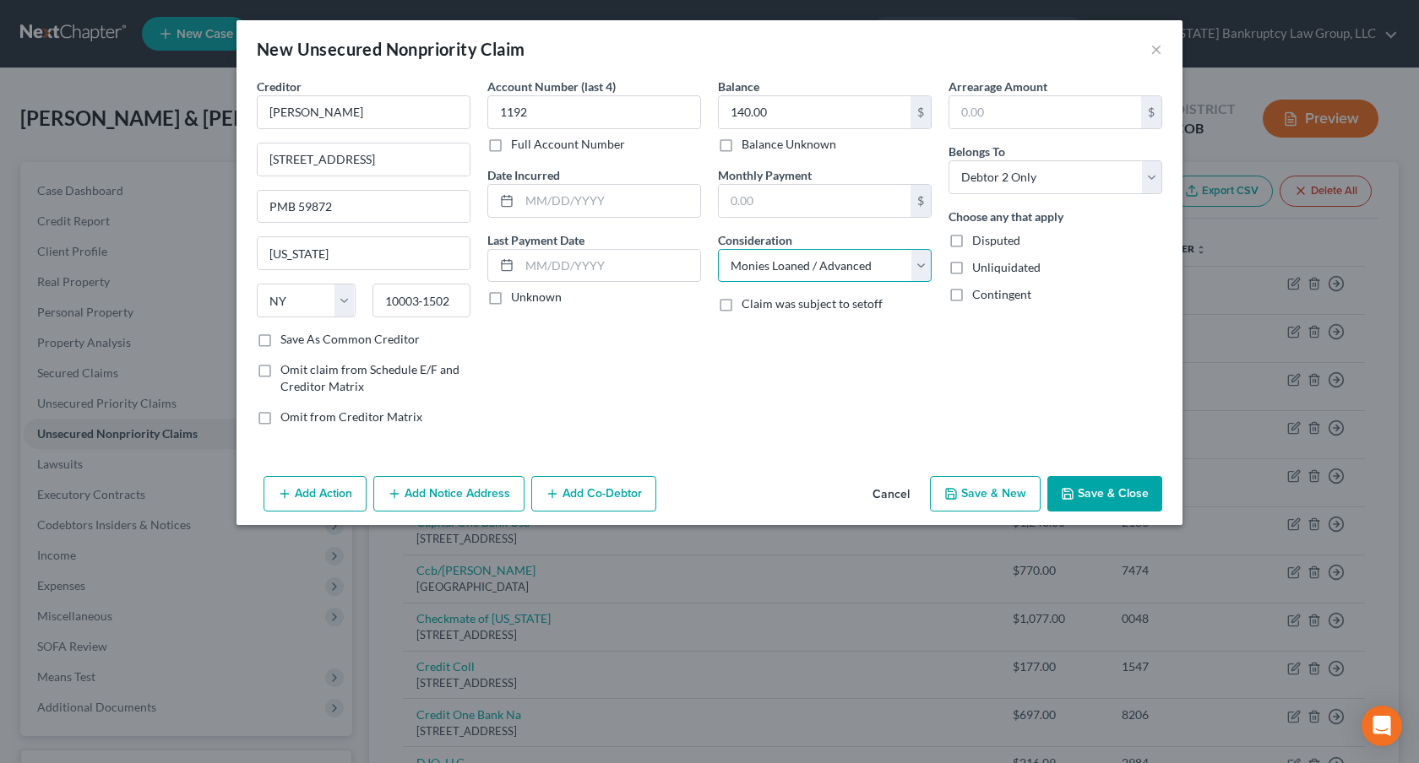
click at [718, 249] on select "Select Cable / Satellite Services Collection Agency Credit Card Debt Debt Couns…" at bounding box center [825, 266] width 214 height 34
click at [977, 492] on button "Save & New" at bounding box center [985, 493] width 111 height 35
select select "2"
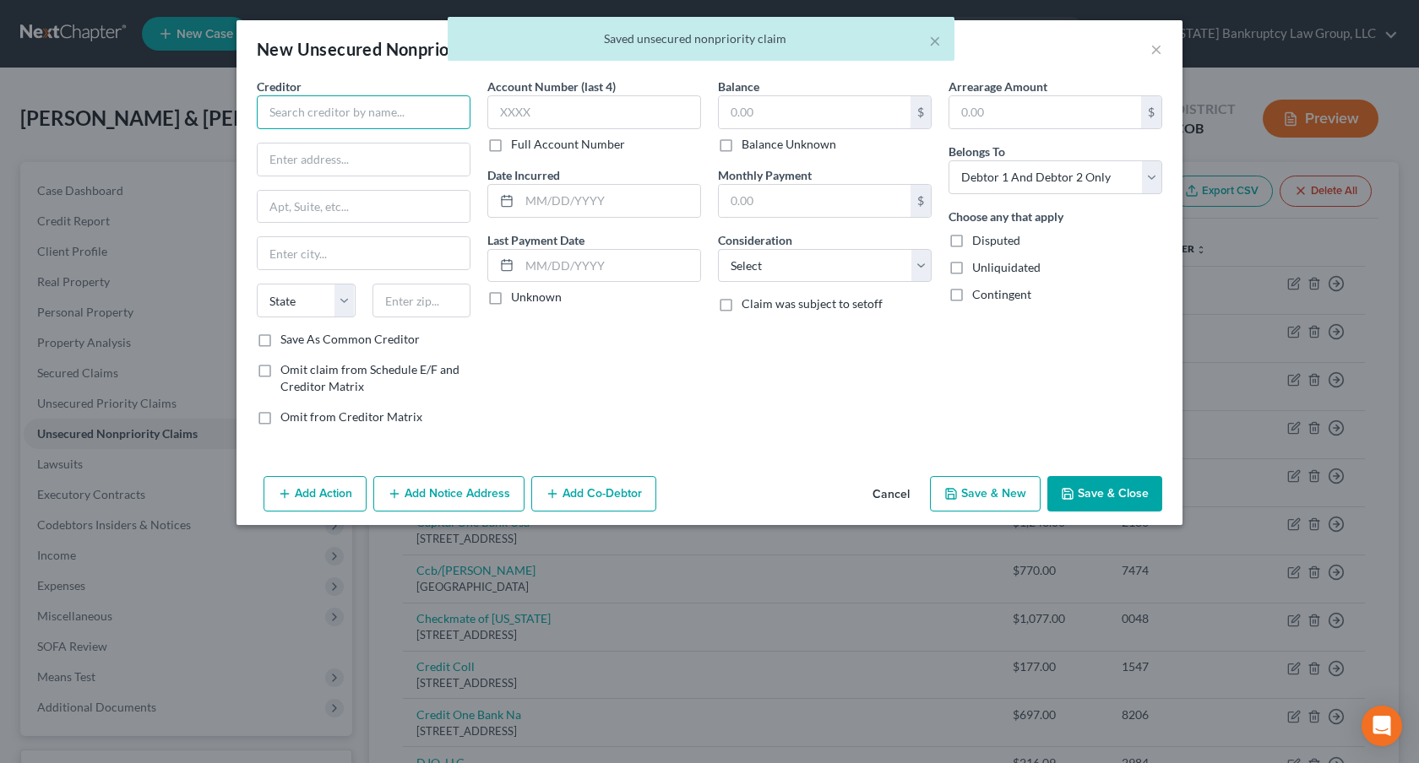
click at [323, 111] on input "text" at bounding box center [364, 112] width 214 height 34
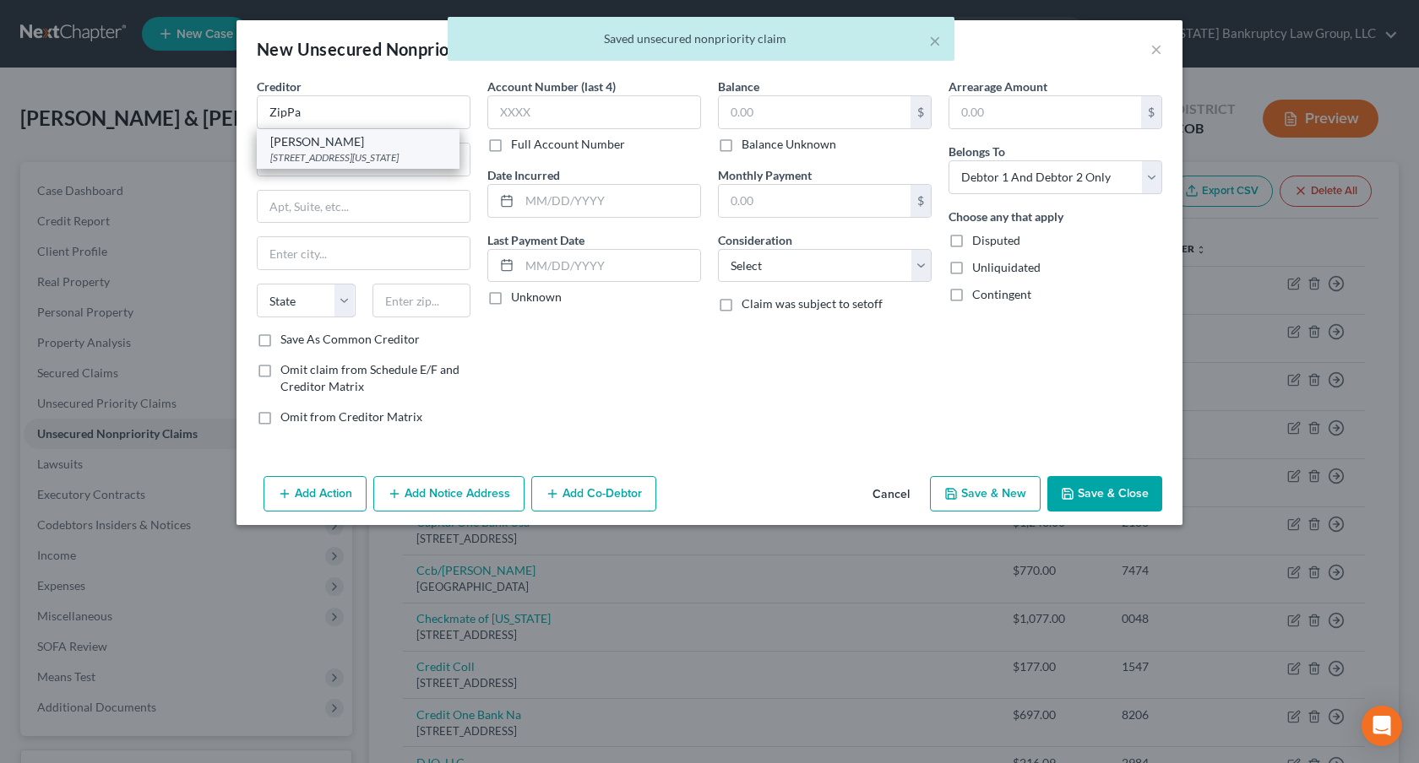
click at [332, 152] on div "[STREET_ADDRESS][US_STATE]" at bounding box center [358, 157] width 176 height 14
type input "[PERSON_NAME]"
type input "[STREET_ADDRESS]"
type input "PMB 59872"
type input "[US_STATE]"
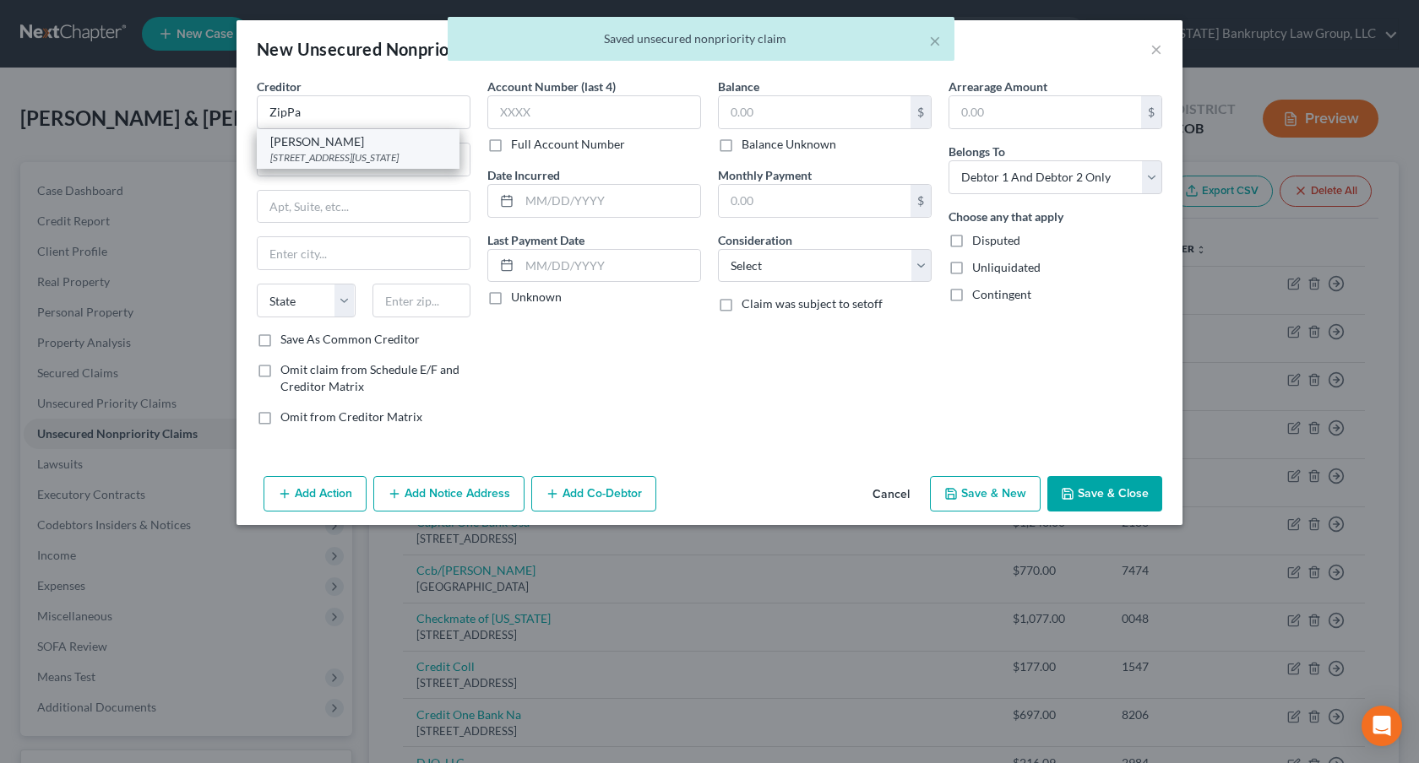
select select "35"
type input "10003‑1502"
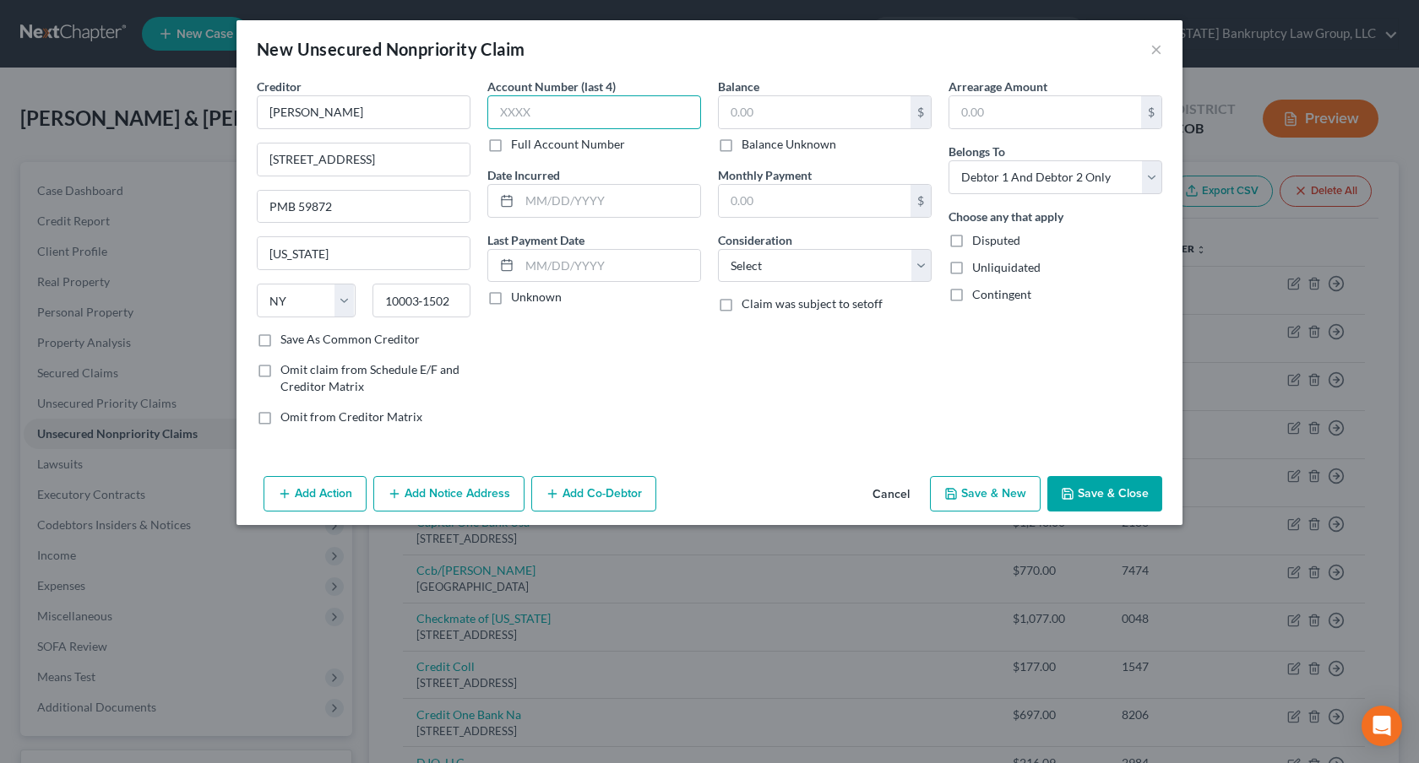
click at [516, 109] on input "text" at bounding box center [594, 112] width 214 height 34
type input "5960"
click at [733, 111] on input "text" at bounding box center [815, 112] width 192 height 32
type input "143.43"
click at [819, 277] on select "Select Cable / Satellite Services Collection Agency Credit Card Debt Debt Couns…" at bounding box center [825, 266] width 214 height 34
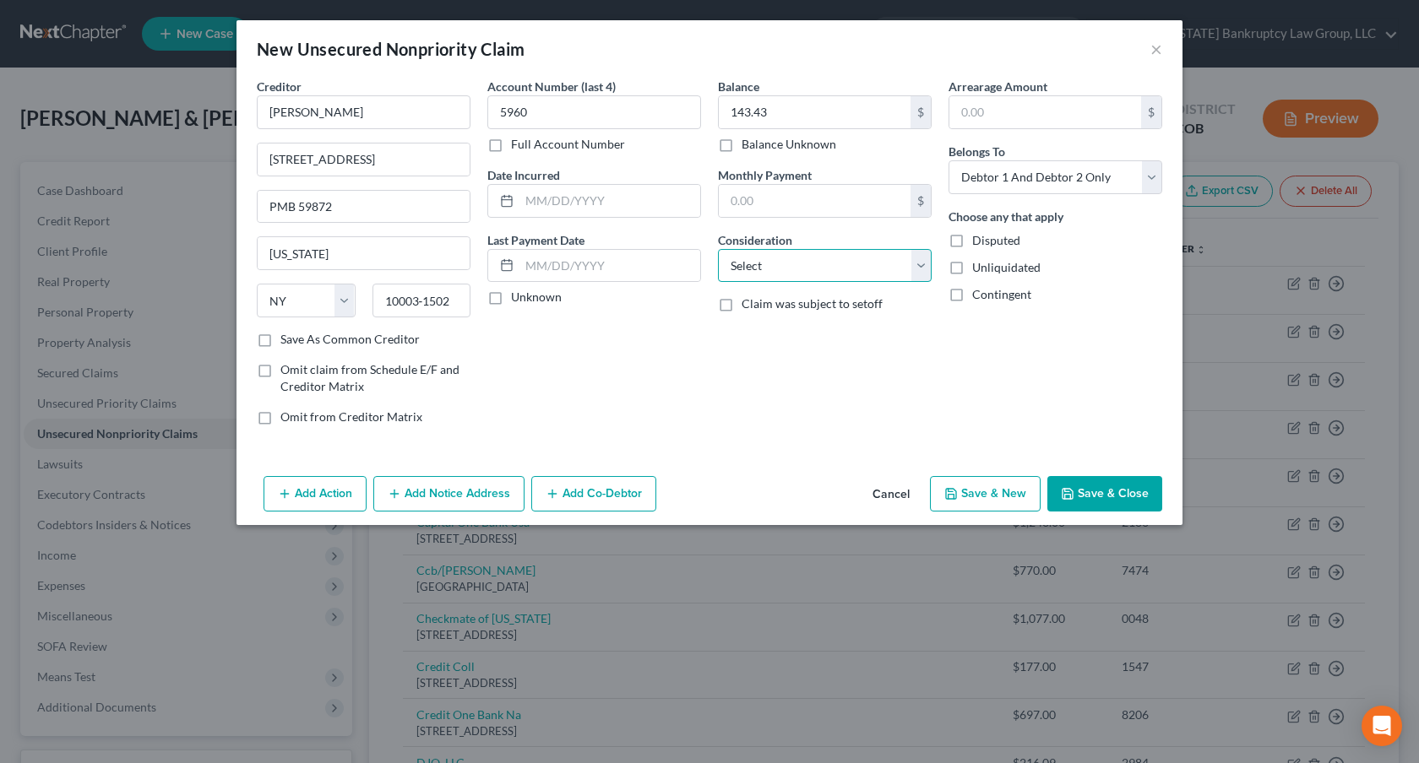
select select "10"
click at [718, 249] on select "Select Cable / Satellite Services Collection Agency Credit Card Debt Debt Couns…" at bounding box center [825, 266] width 214 height 34
click at [1022, 171] on select "Select Debtor 1 Only Debtor 2 Only Debtor 1 And Debtor 2 Only At Least One Of T…" at bounding box center [1055, 177] width 214 height 34
select select "1"
click at [948, 160] on select "Select Debtor 1 Only Debtor 2 Only Debtor 1 And Debtor 2 Only At Least One Of T…" at bounding box center [1055, 177] width 214 height 34
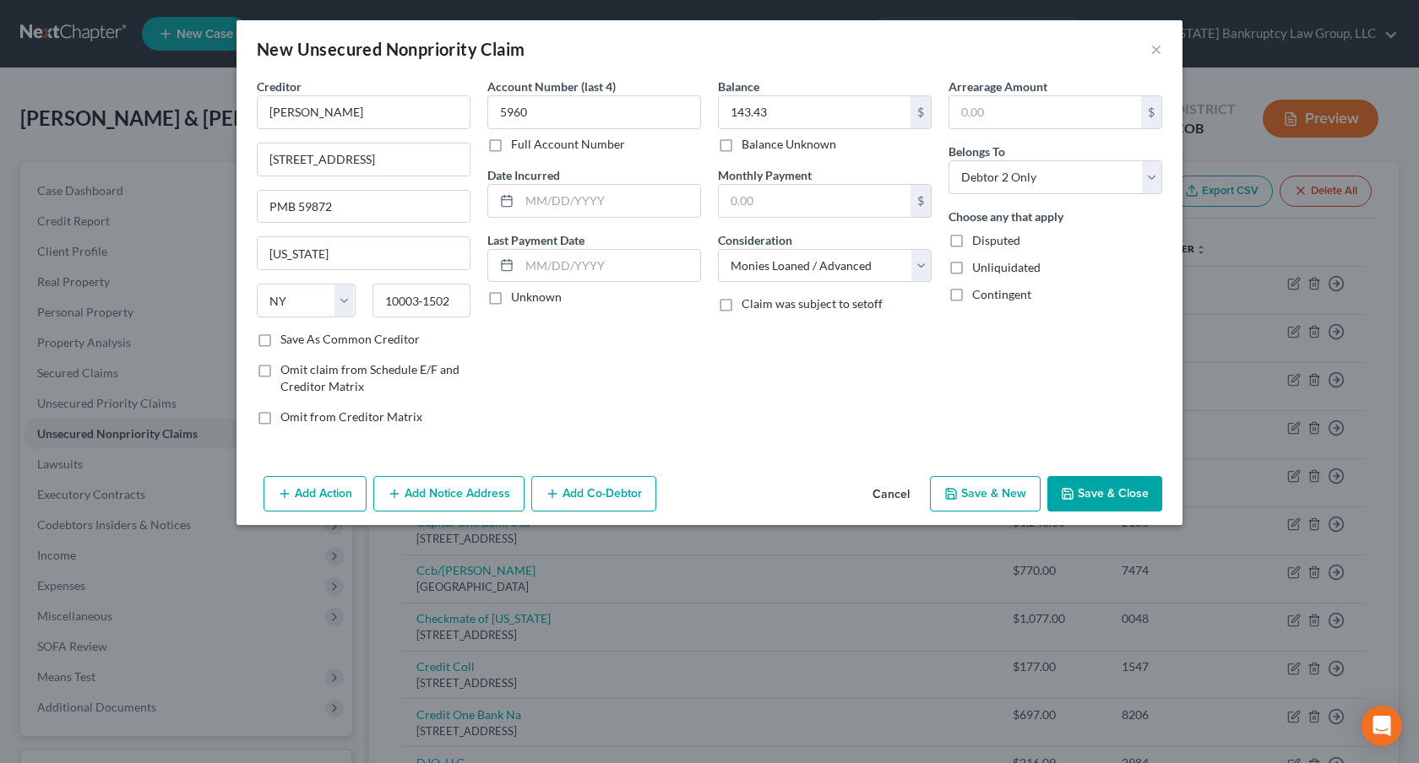
click at [1013, 491] on button "Save & New" at bounding box center [985, 493] width 111 height 35
select select "2"
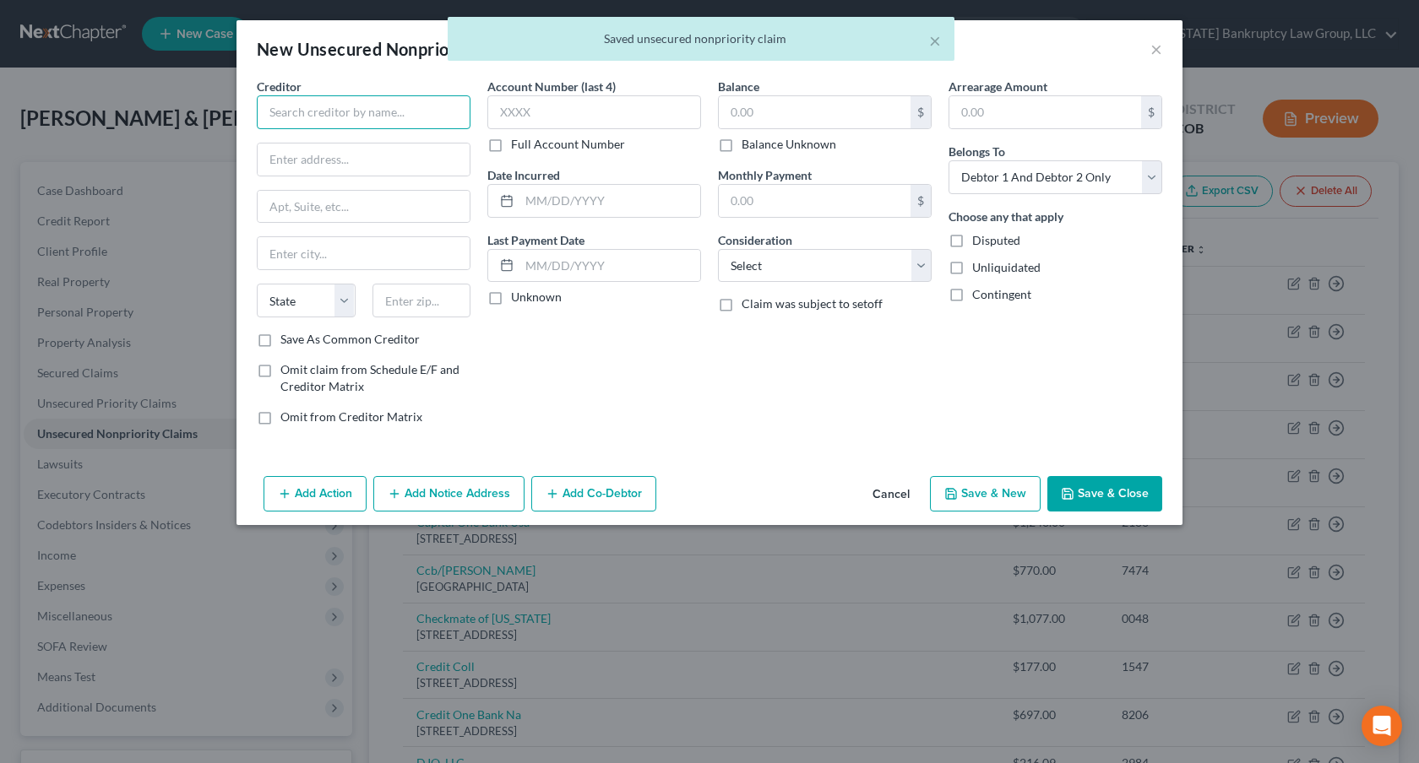
click at [345, 106] on input "text" at bounding box center [364, 112] width 214 height 34
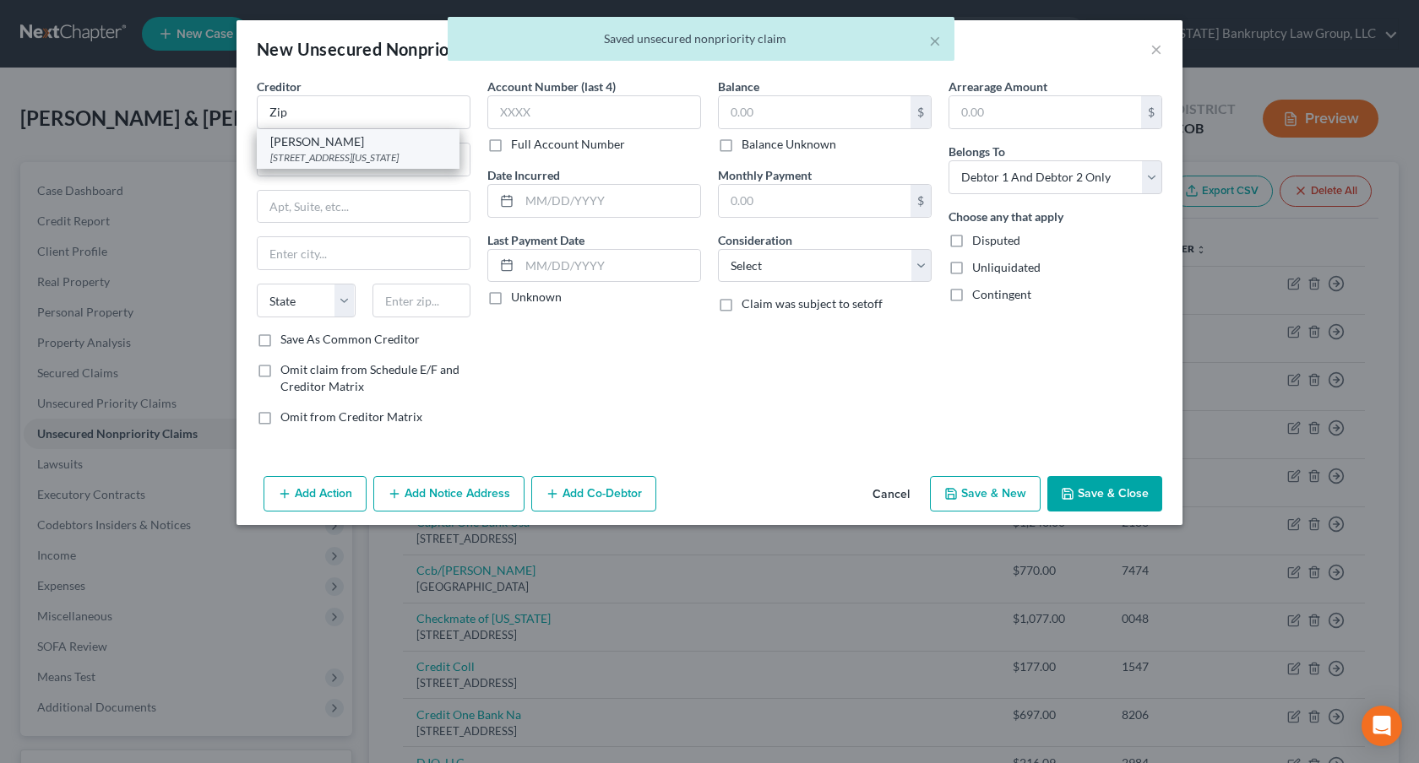
click at [344, 156] on div "[STREET_ADDRESS][US_STATE]" at bounding box center [358, 157] width 176 height 14
type input "[PERSON_NAME]"
type input "[STREET_ADDRESS]"
type input "PMB 59872"
type input "[US_STATE]"
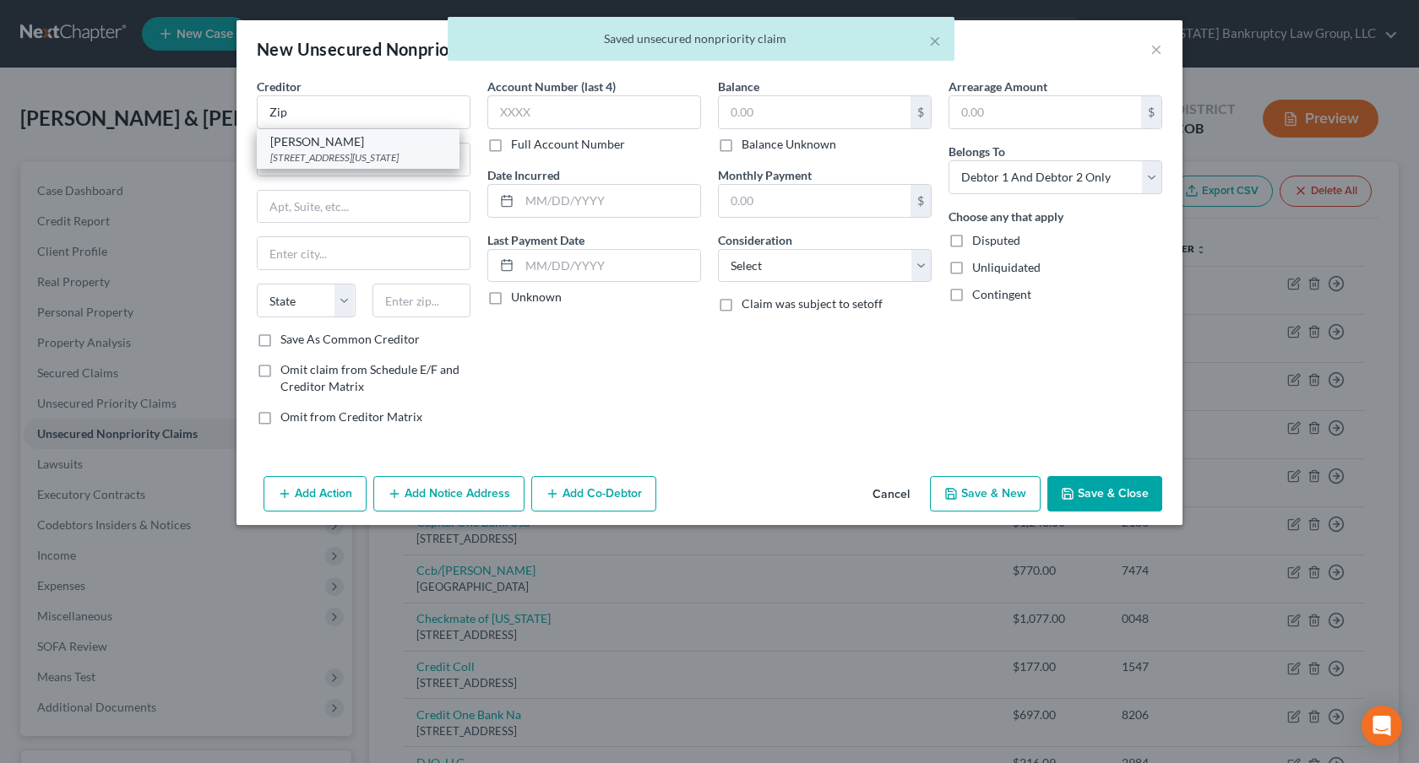
select select "35"
type input "10003‑1502"
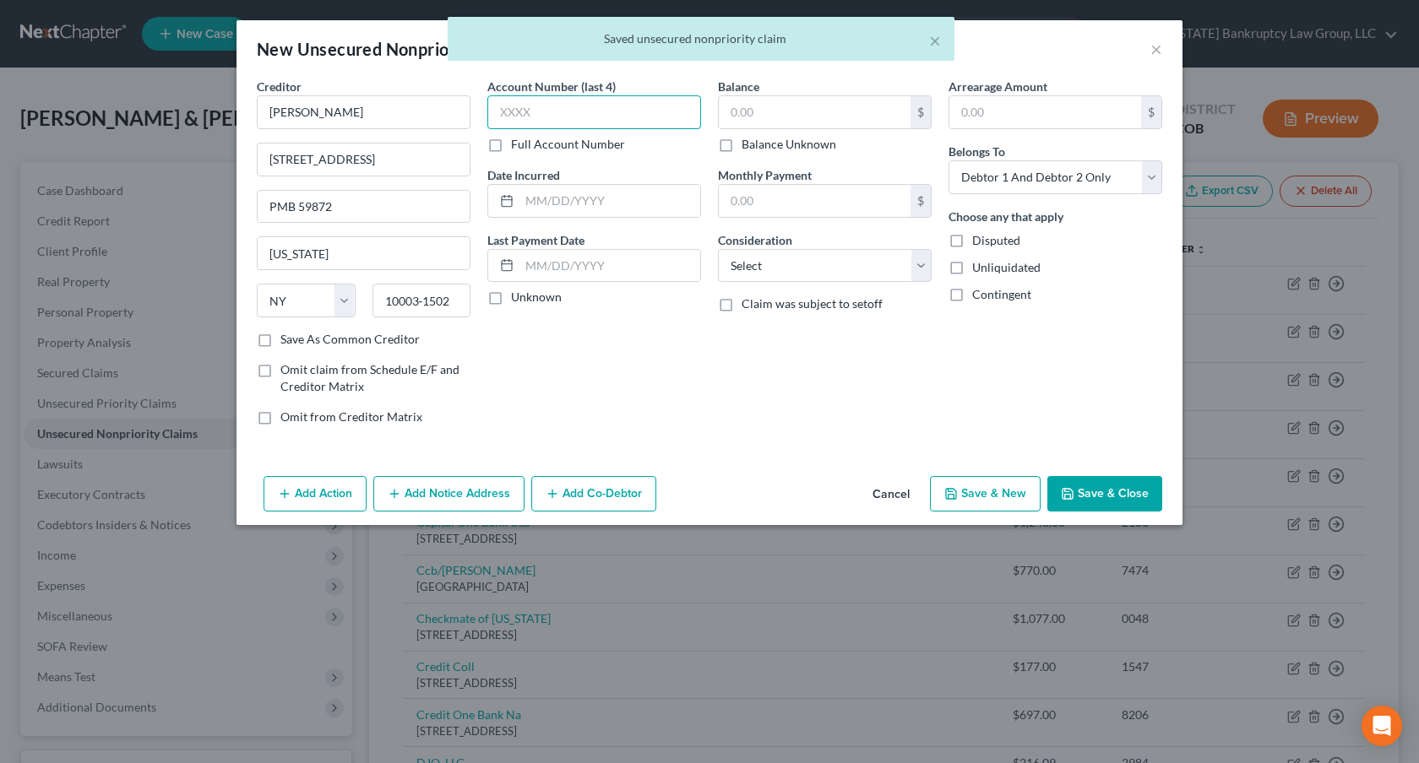
click at [510, 111] on input "text" at bounding box center [594, 112] width 214 height 34
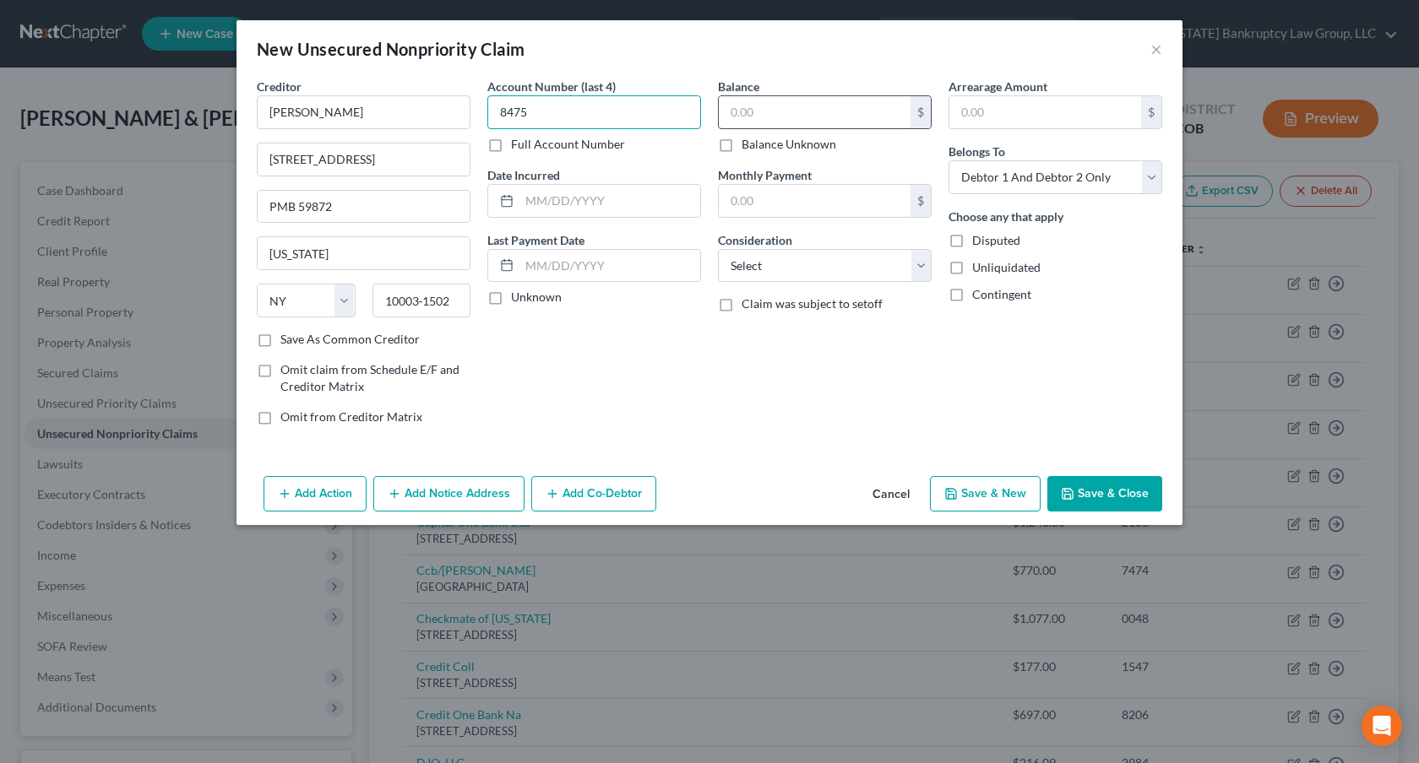
type input "8475"
click at [733, 112] on input "text" at bounding box center [815, 112] width 192 height 32
type input "142.83"
click at [790, 269] on select "Select Cable / Satellite Services Collection Agency Credit Card Debt Debt Couns…" at bounding box center [825, 266] width 214 height 34
select select "10"
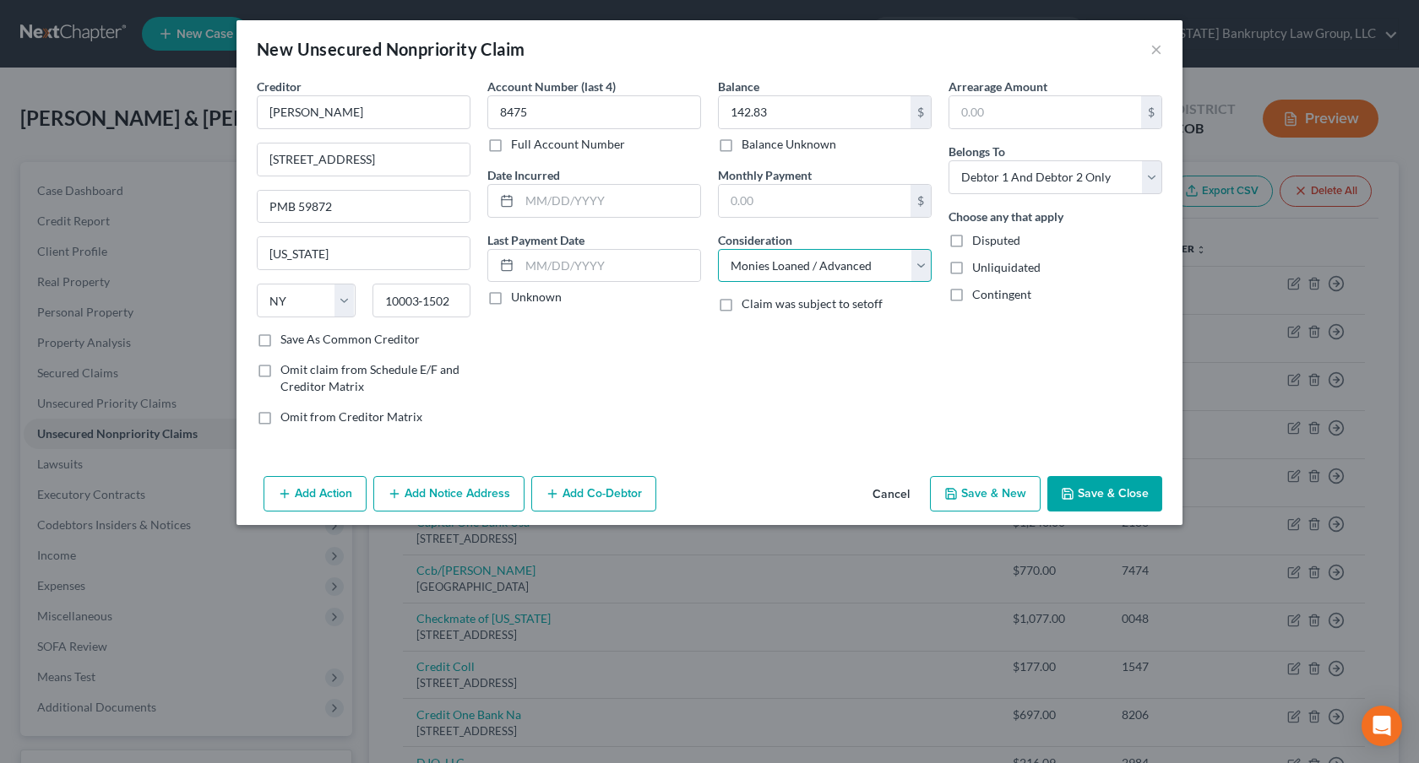
click at [718, 249] on select "Select Cable / Satellite Services Collection Agency Credit Card Debt Debt Couns…" at bounding box center [825, 266] width 214 height 34
click at [1051, 181] on select "Select Debtor 1 Only Debtor 2 Only Debtor 1 And Debtor 2 Only At Least One Of T…" at bounding box center [1055, 177] width 214 height 34
select select "1"
click at [948, 160] on select "Select Debtor 1 Only Debtor 2 Only Debtor 1 And Debtor 2 Only At Least One Of T…" at bounding box center [1055, 177] width 214 height 34
click at [1084, 481] on button "Save & Close" at bounding box center [1104, 493] width 115 height 35
